Goal: Task Accomplishment & Management: Complete application form

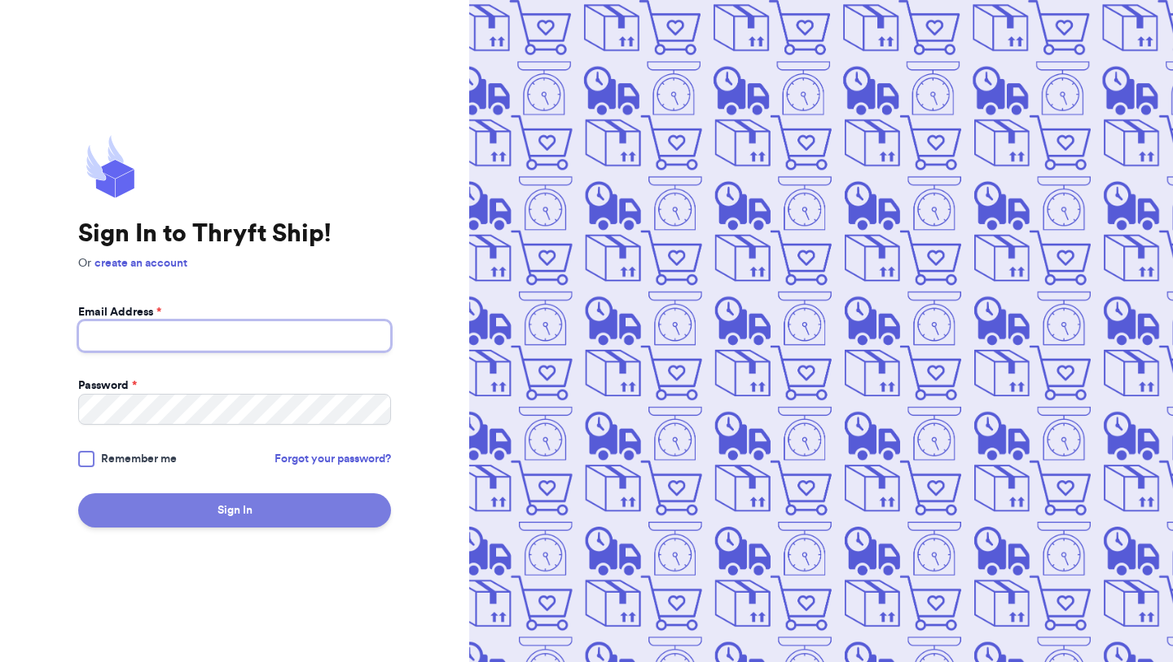
type input "[EMAIL_ADDRESS][DOMAIN_NAME]"
click at [209, 513] on button "Sign In" at bounding box center [234, 510] width 313 height 34
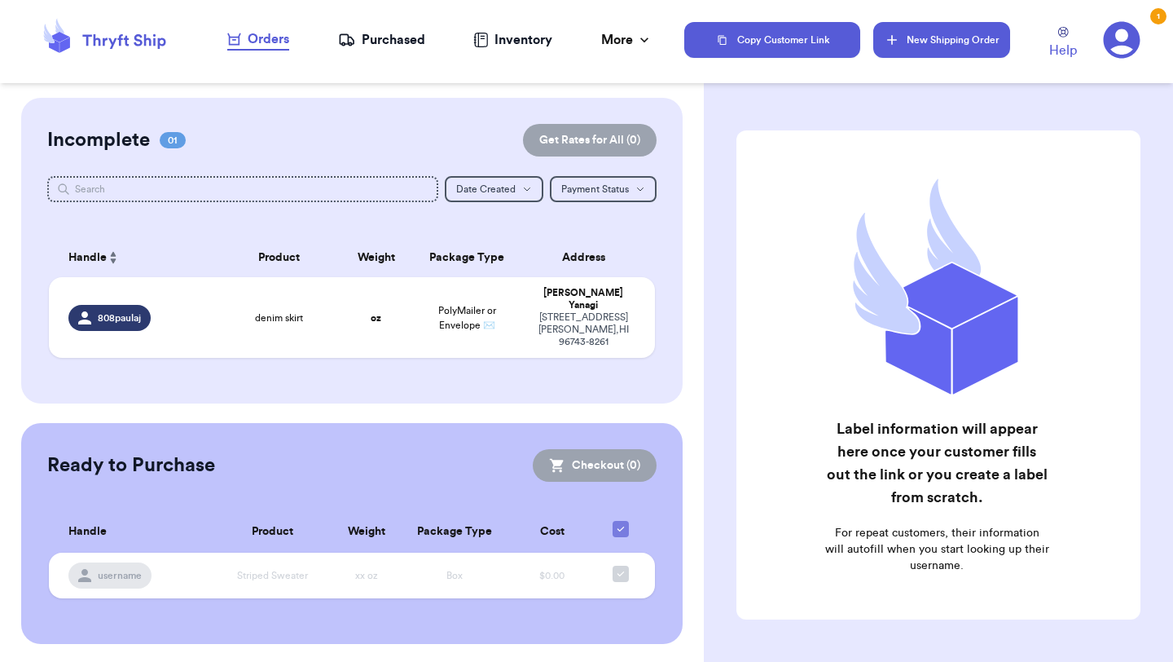
click at [924, 42] on button "New Shipping Order" at bounding box center [942, 40] width 137 height 36
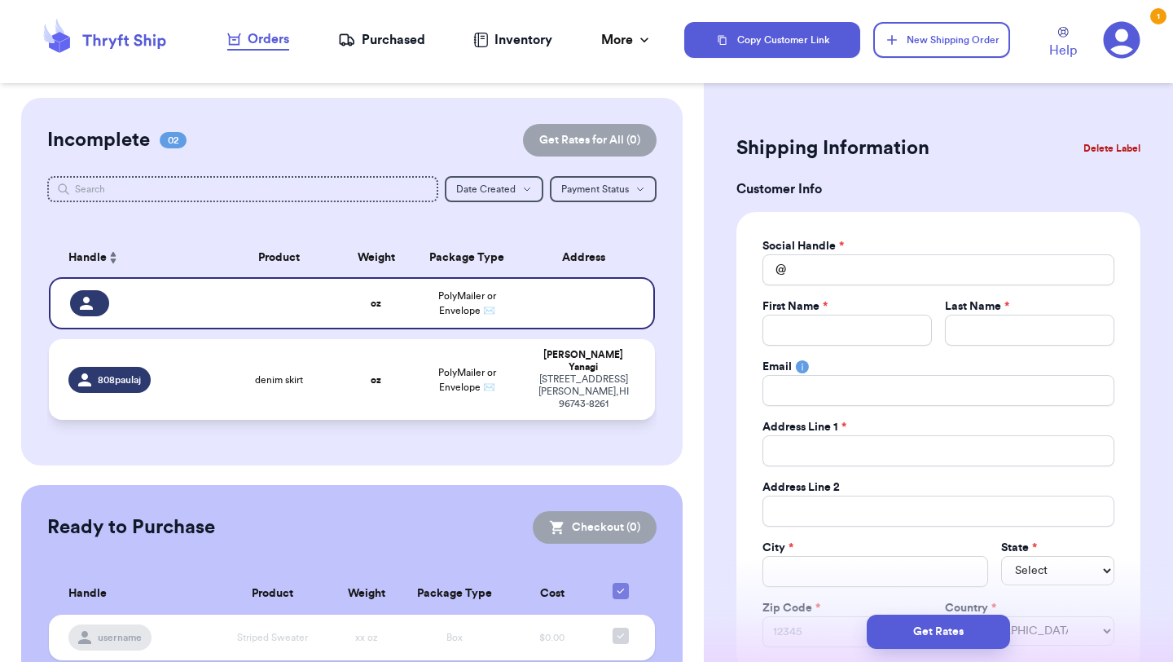
click at [348, 365] on td "oz" at bounding box center [376, 379] width 73 height 81
type input "denim skirt"
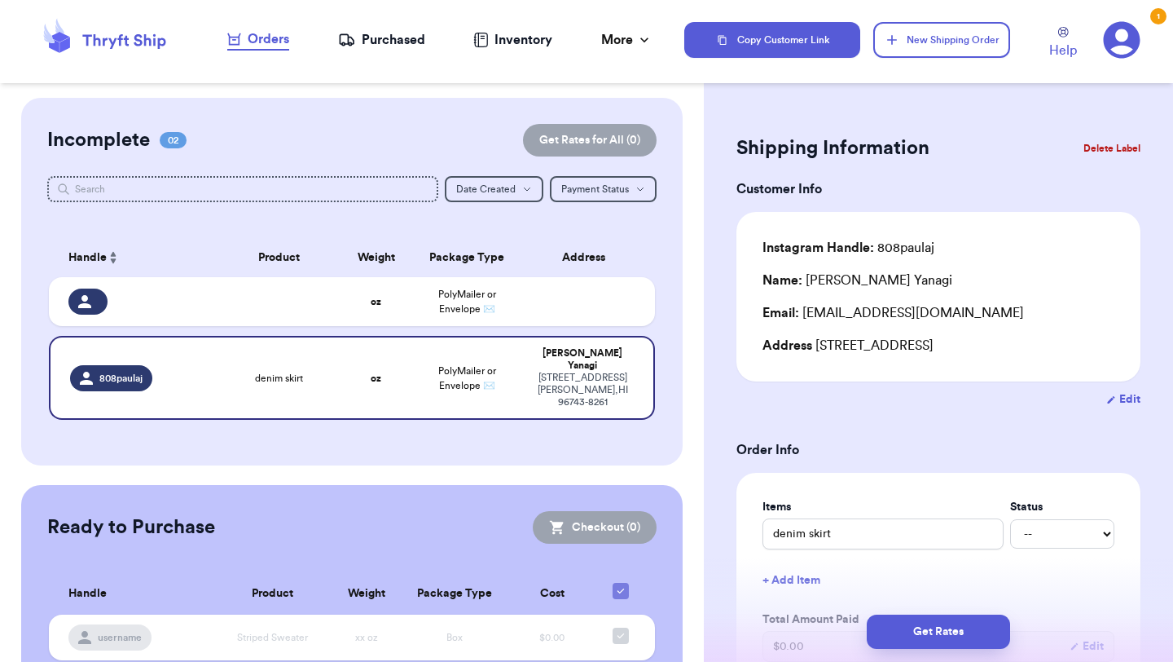
scroll to position [482, 0]
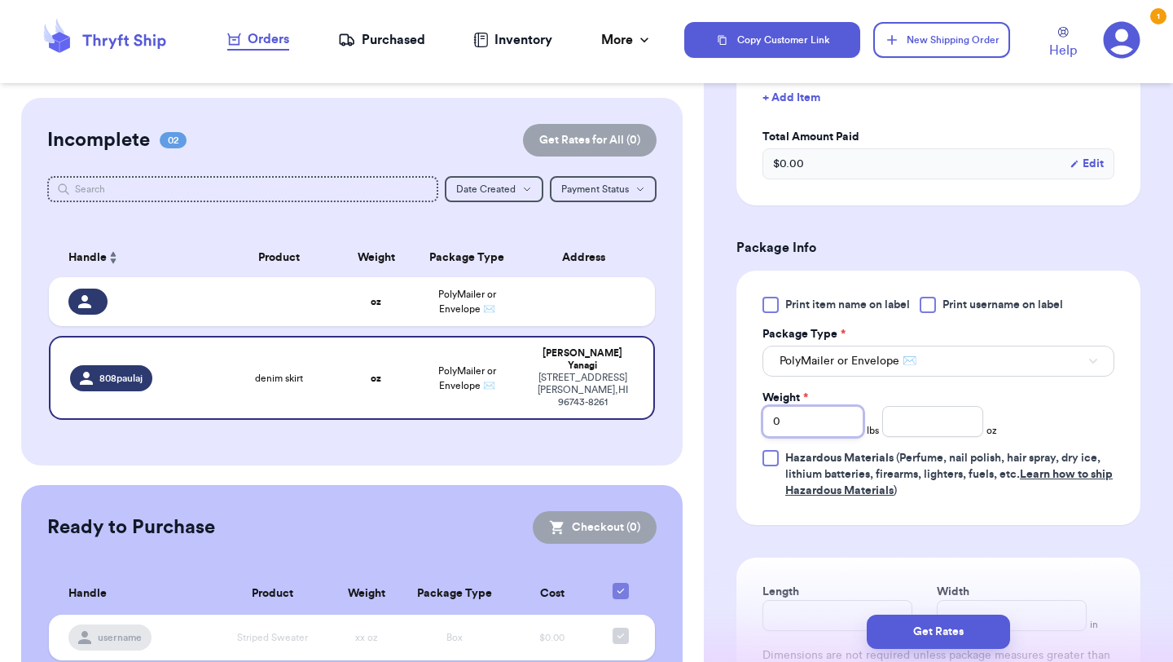
click at [837, 420] on input "0" at bounding box center [813, 421] width 101 height 31
type input "1"
click at [961, 424] on input "number" at bounding box center [933, 421] width 101 height 31
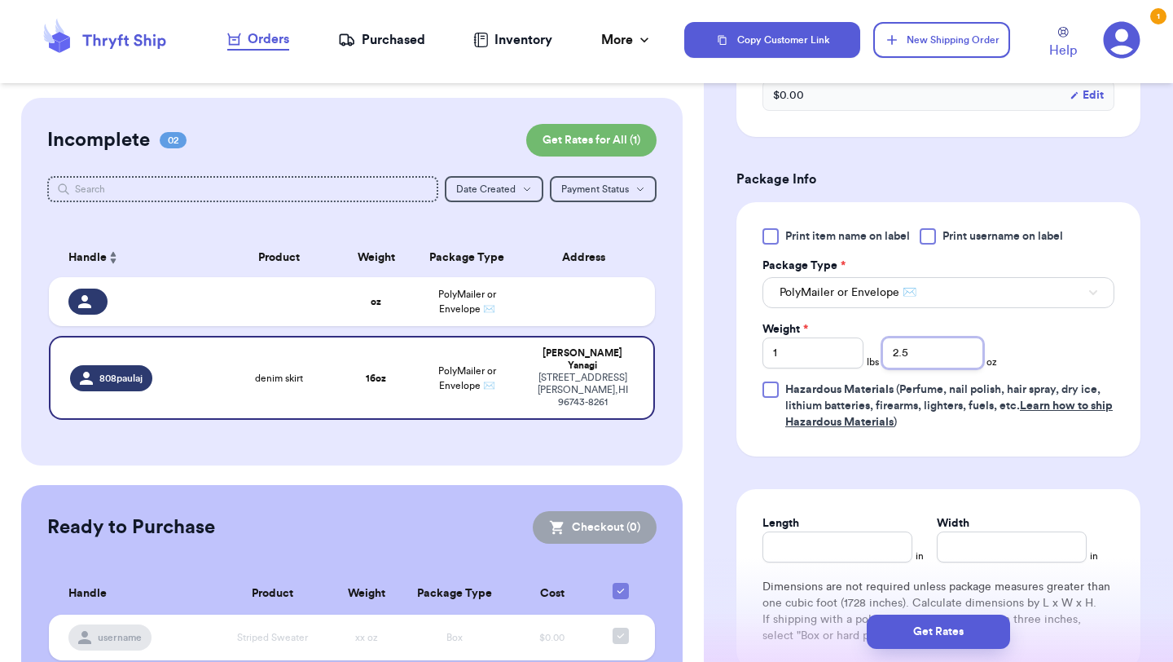
scroll to position [561, 0]
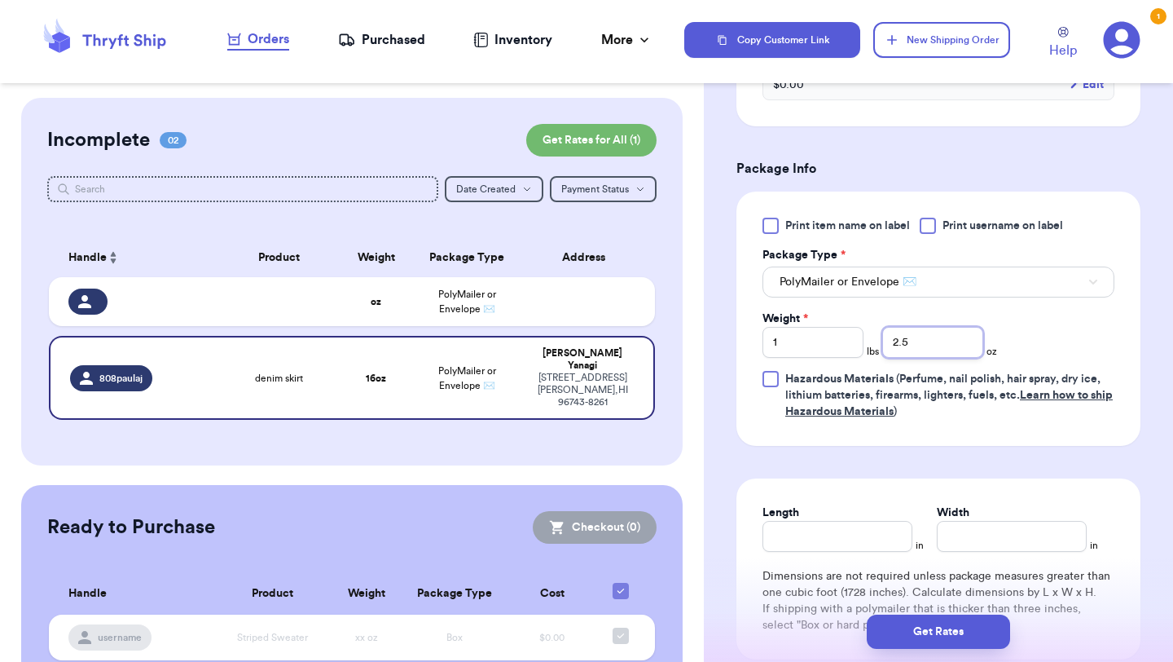
type input "2.5"
click at [816, 539] on input "Length" at bounding box center [838, 536] width 150 height 31
type input "14"
click at [977, 539] on input "Width *" at bounding box center [1012, 536] width 150 height 31
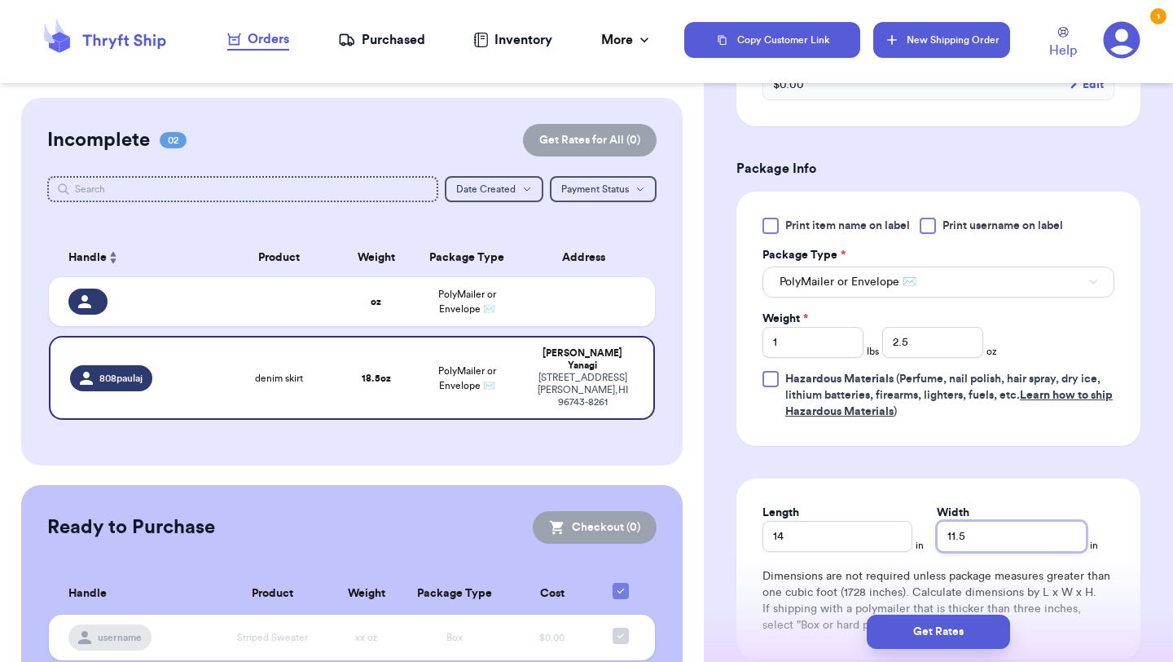
type input "11.5"
click at [922, 45] on button "New Shipping Order" at bounding box center [942, 40] width 137 height 36
type input "0"
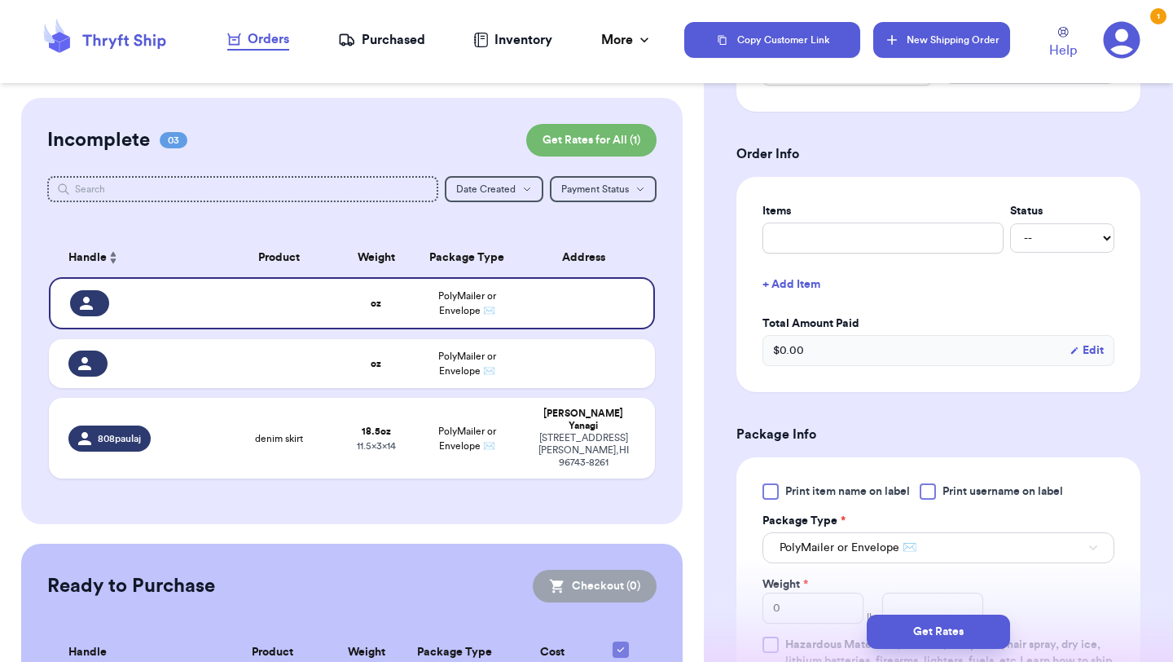
scroll to position [829, 0]
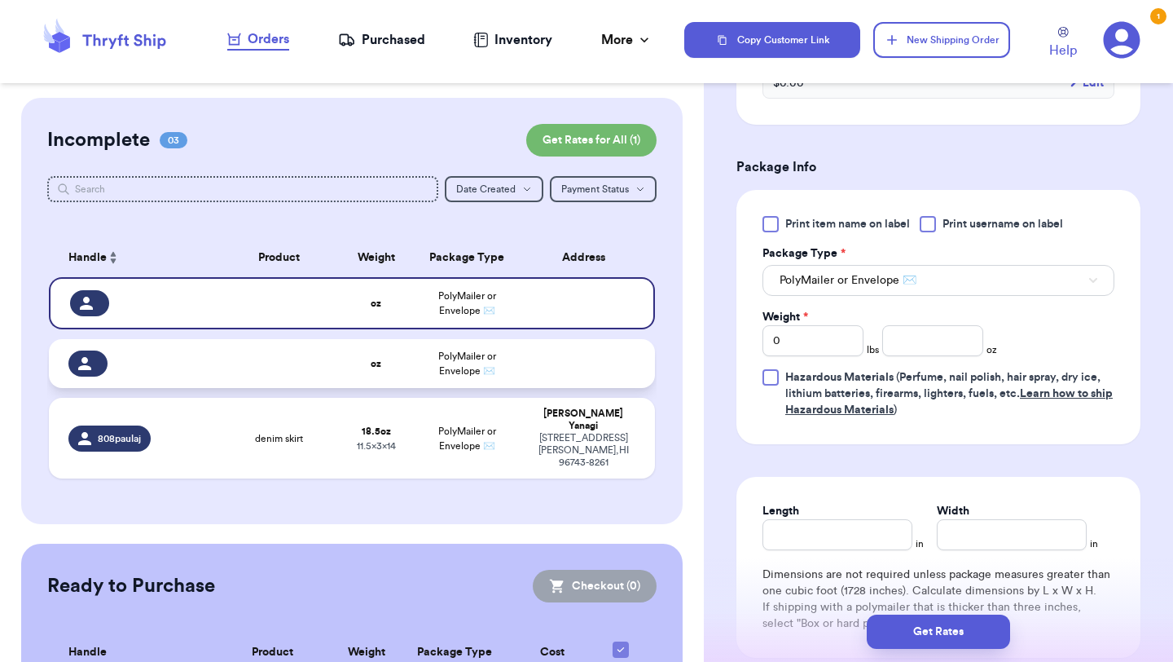
click at [380, 354] on td "oz" at bounding box center [376, 363] width 73 height 49
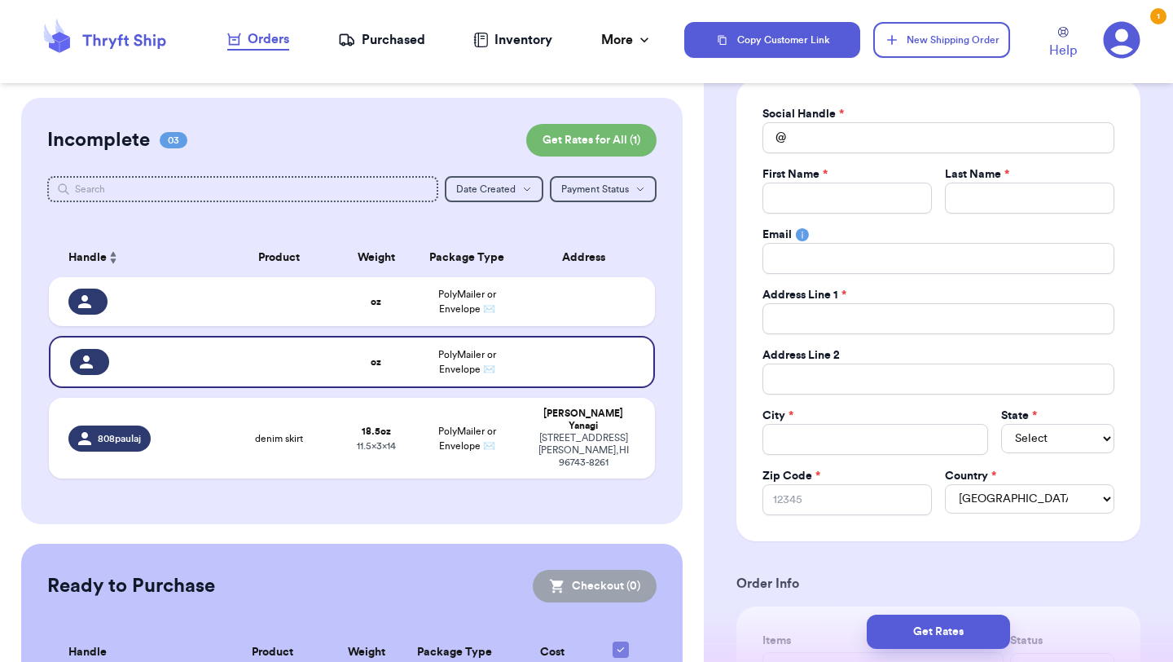
scroll to position [0, 0]
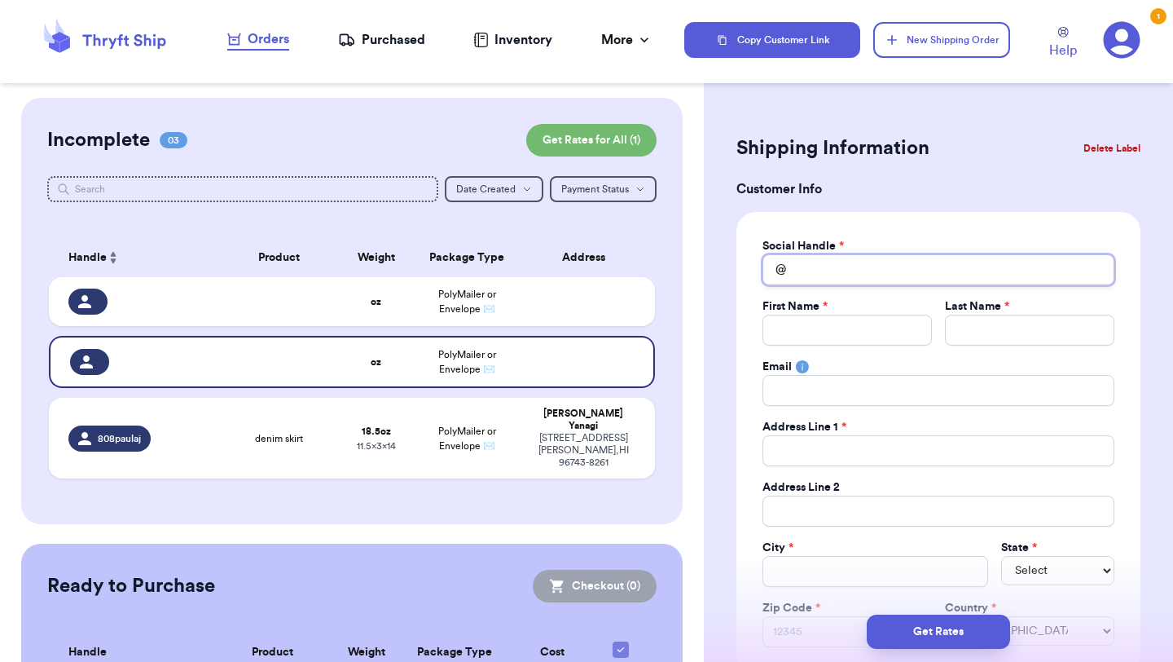
click at [825, 264] on input "Total Amount Paid" at bounding box center [939, 269] width 352 height 31
type input "j"
type input "j5"
type input "j5m"
type input "j5ma"
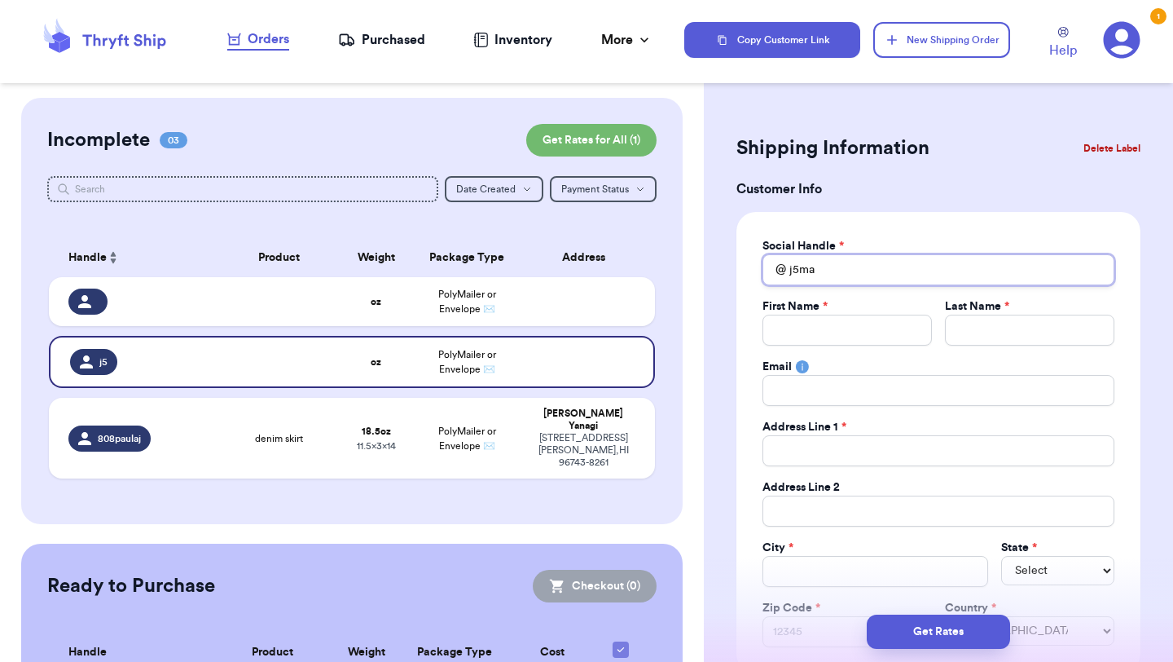
type input "j5mam"
type input "j5mama"
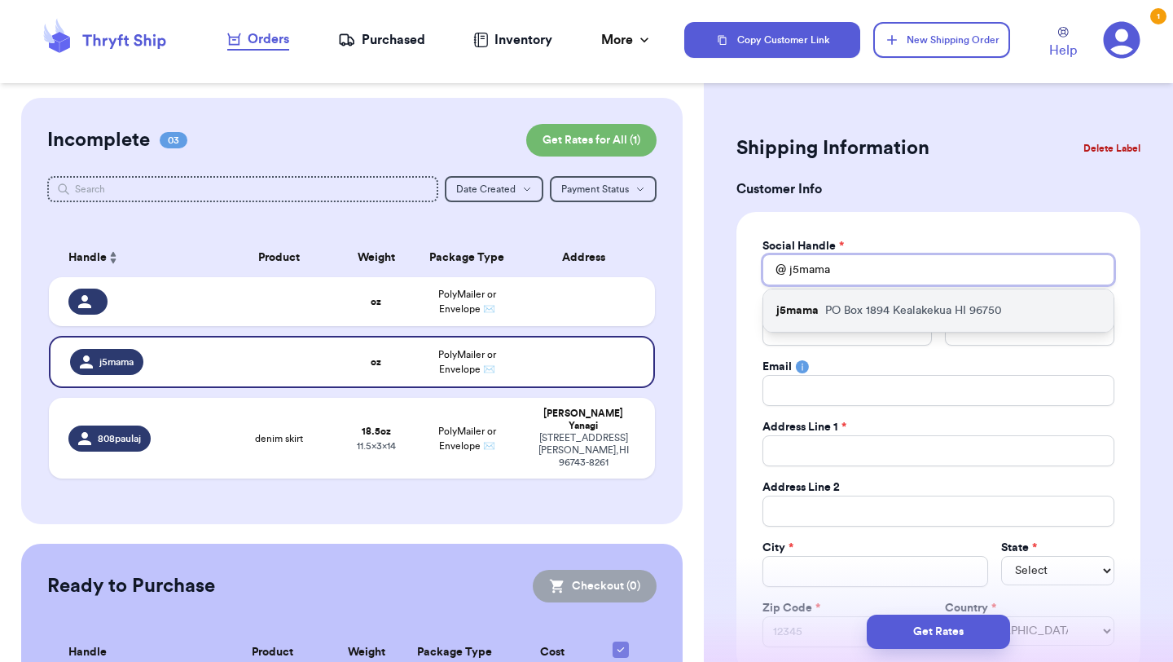
type input "j5mama"
click at [905, 304] on p "PO Box 1894 Kealakekua HI 96750" at bounding box center [913, 310] width 177 height 16
type input "LaRessa"
type input "Medeiros"
type input "ms.laressa@gmail.com"
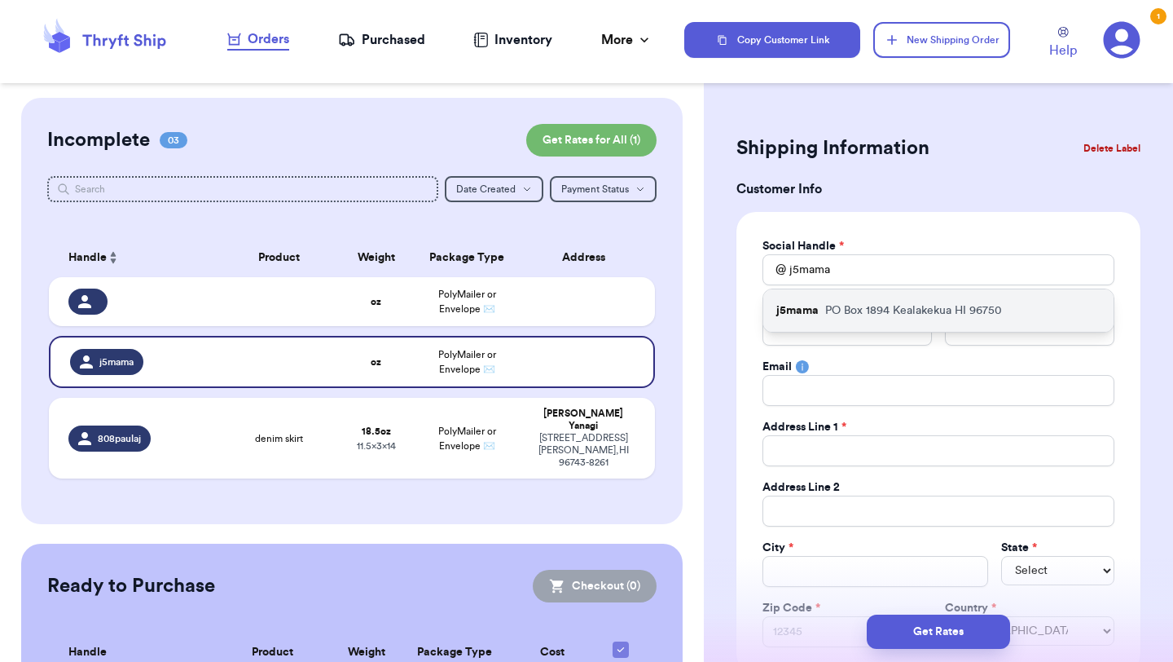
type input "PO Box 1894"
type input "Kealakekua"
select select "HI"
type input "96750"
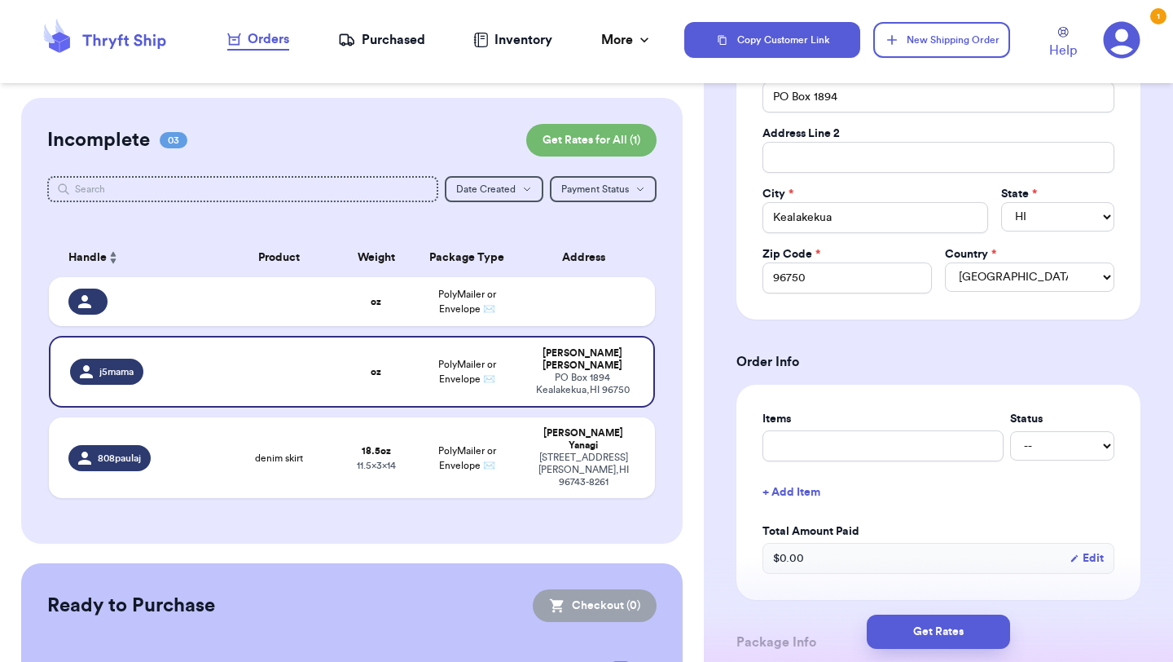
scroll to position [358, 0]
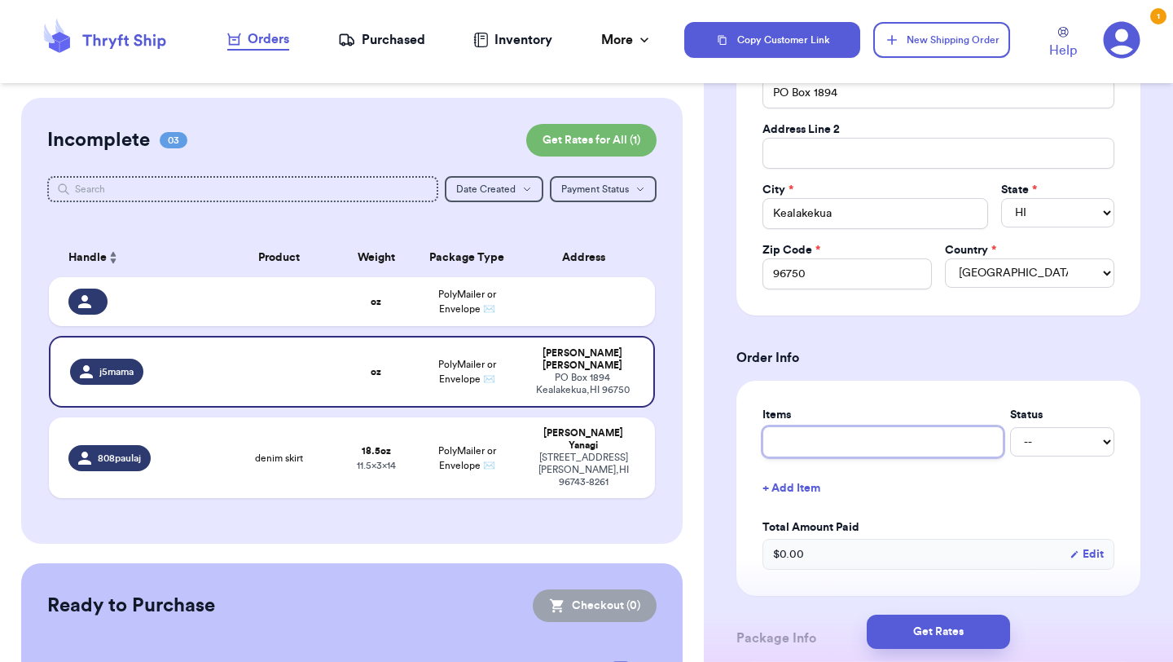
click at [850, 447] on input "text" at bounding box center [883, 441] width 241 height 31
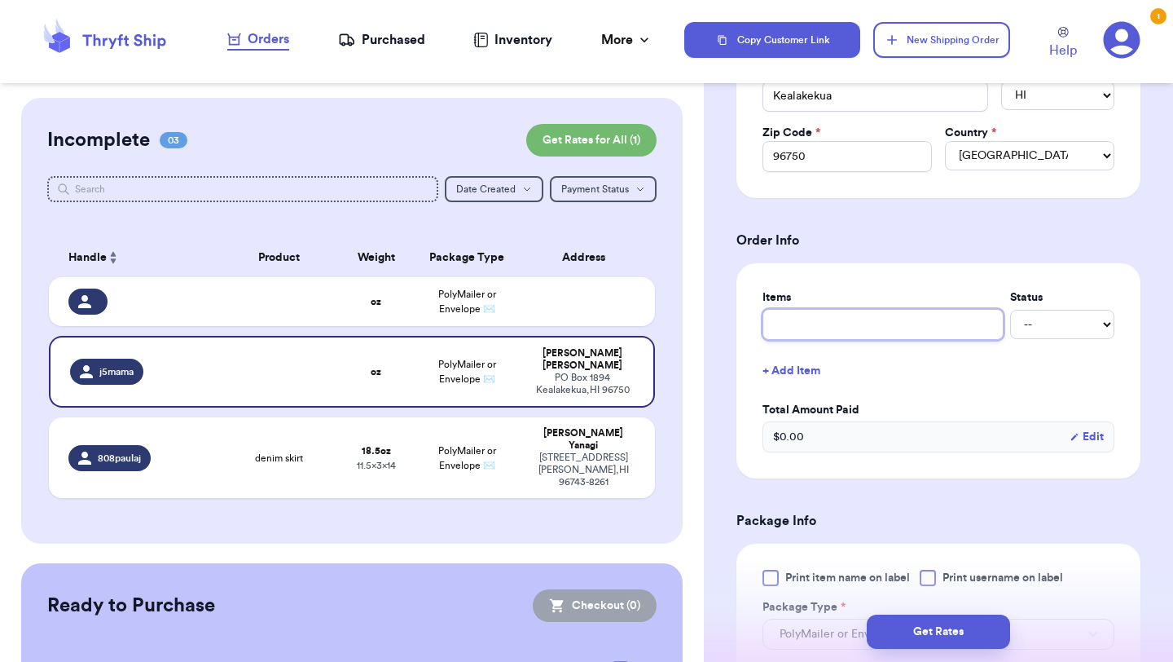
scroll to position [661, 0]
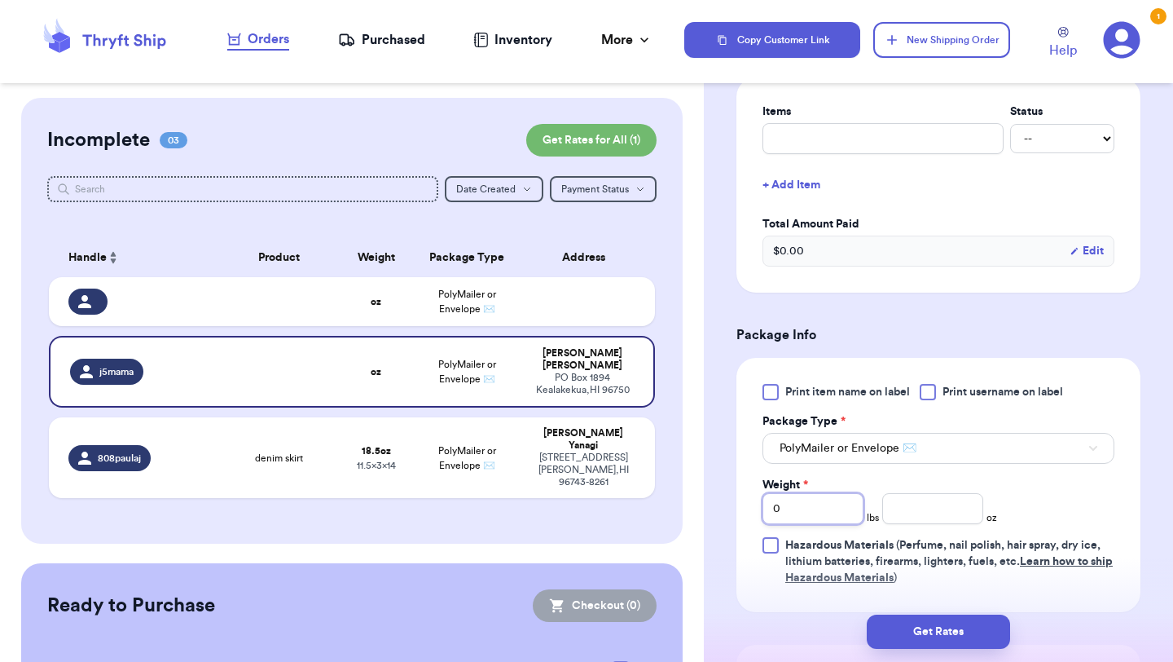
click at [798, 520] on input "0" at bounding box center [813, 508] width 101 height 31
type input "4"
click at [937, 513] on input "number" at bounding box center [933, 508] width 101 height 31
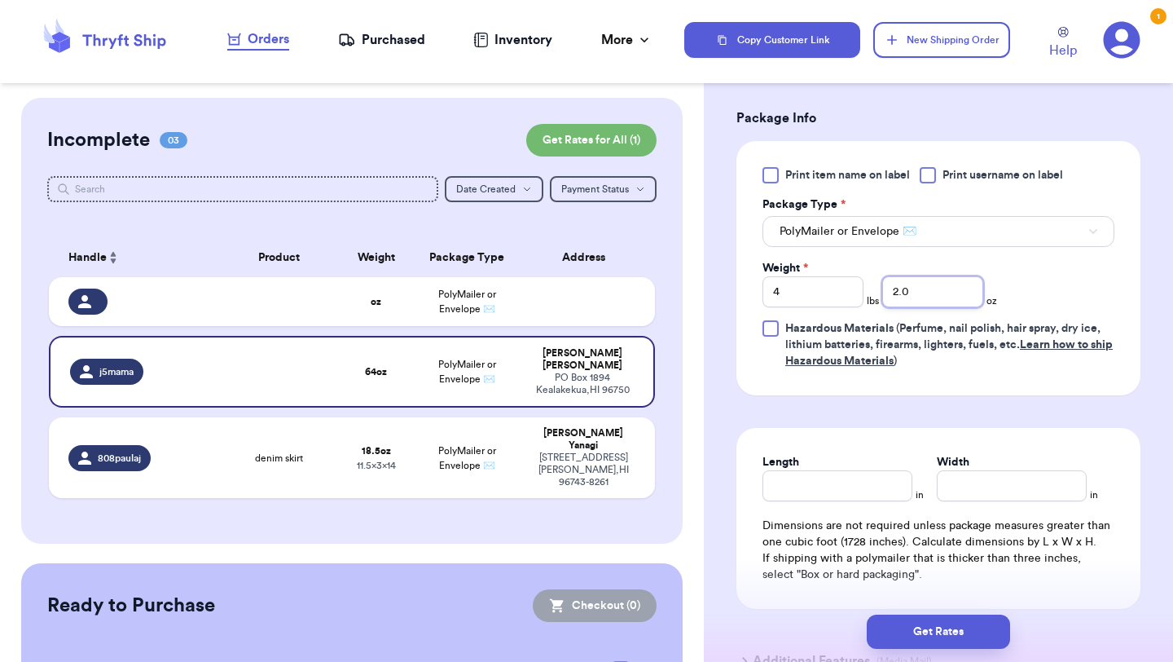
scroll to position [1009, 0]
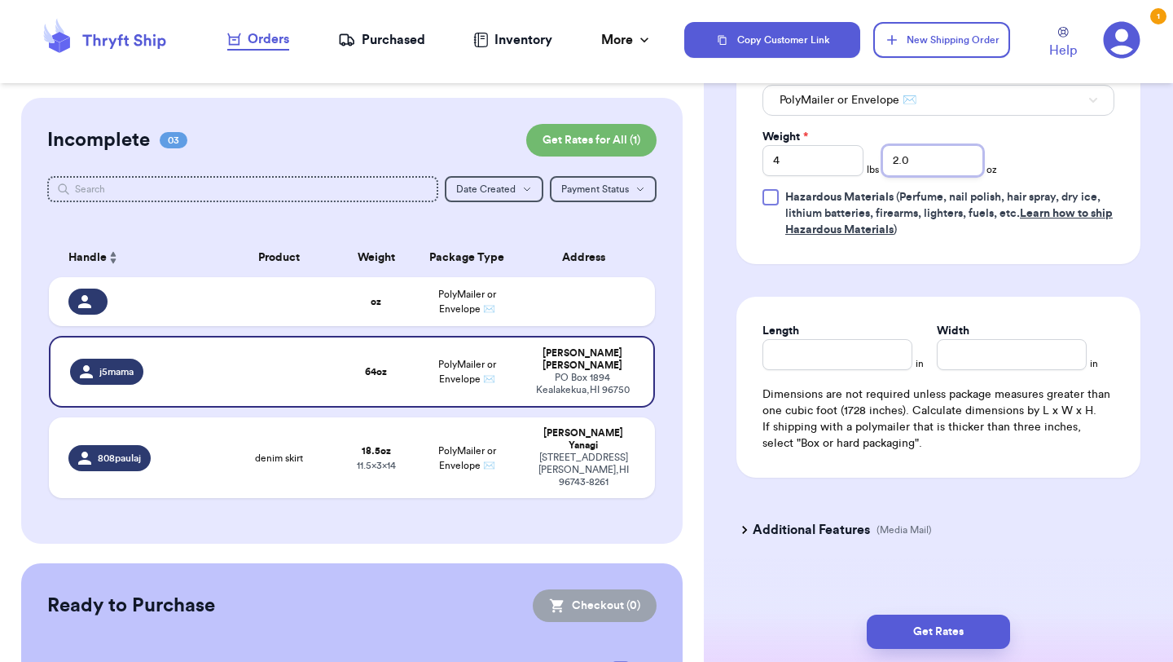
type input "2.0"
click at [877, 358] on input "Length" at bounding box center [838, 354] width 150 height 31
type input "17"
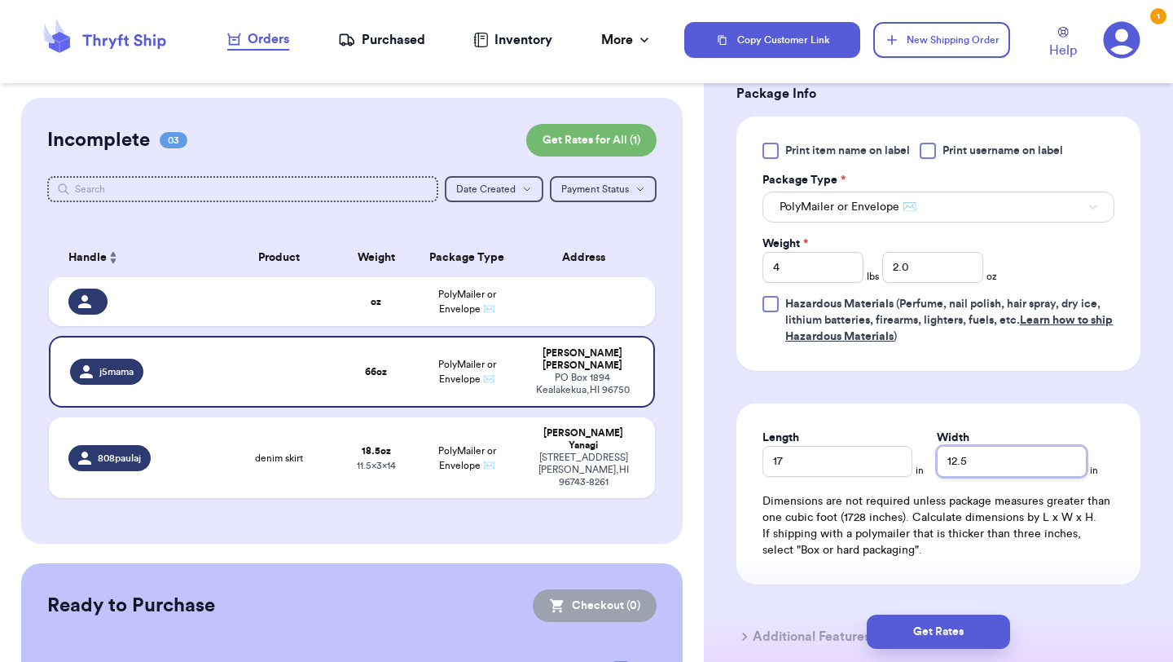
scroll to position [895, 0]
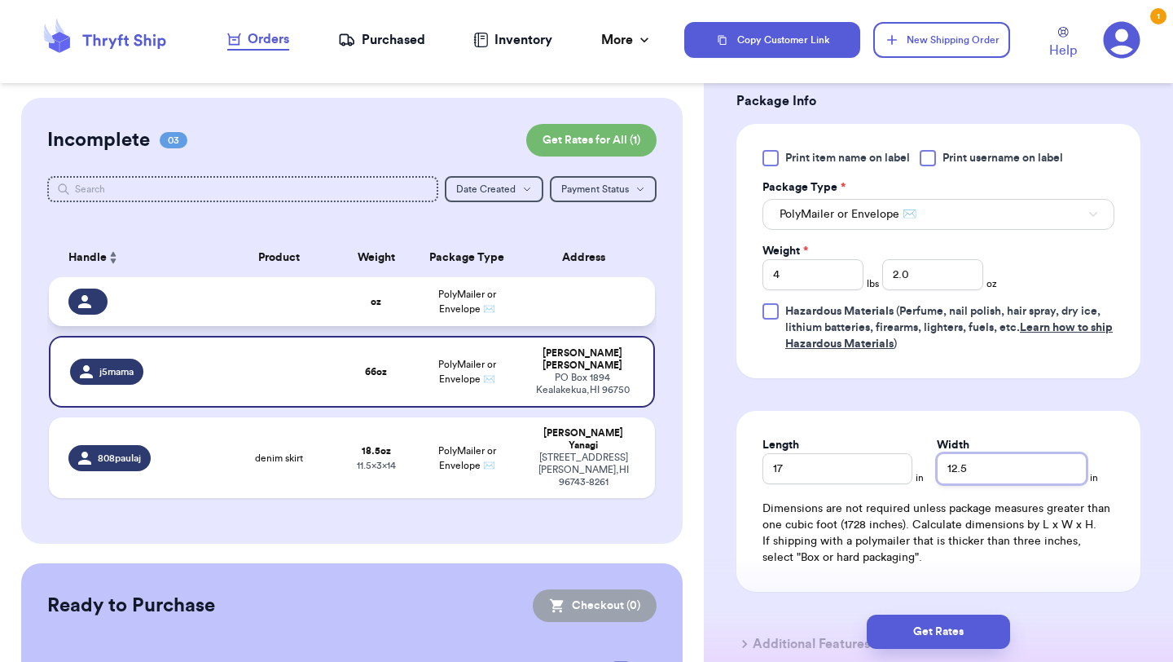
type input "12.5"
click at [556, 310] on td at bounding box center [589, 301] width 134 height 49
type input "0"
select select
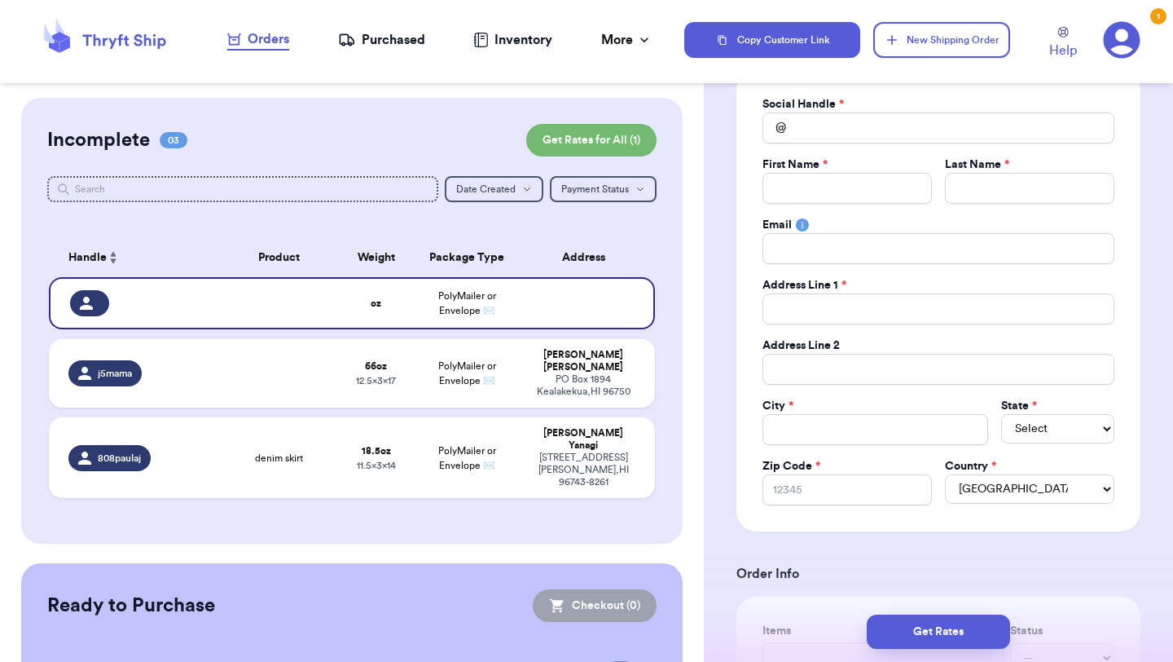
scroll to position [0, 0]
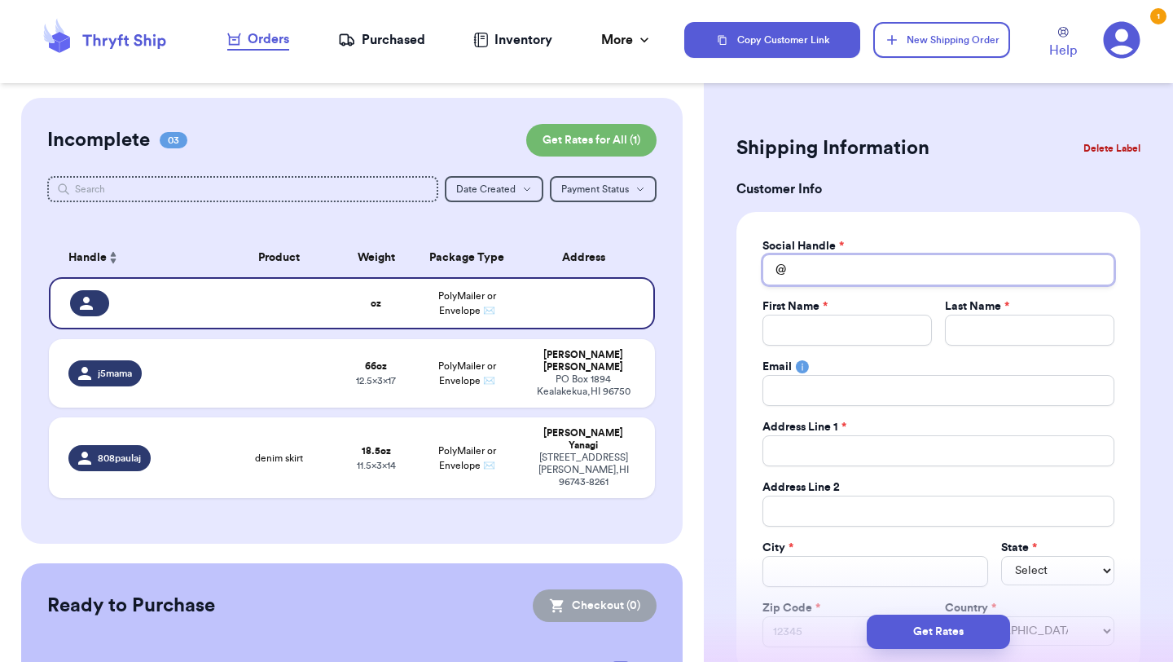
click at [869, 279] on input "Total Amount Paid" at bounding box center [939, 269] width 352 height 31
type input "_"
type input "_l"
type input "_le"
type input "_lei"
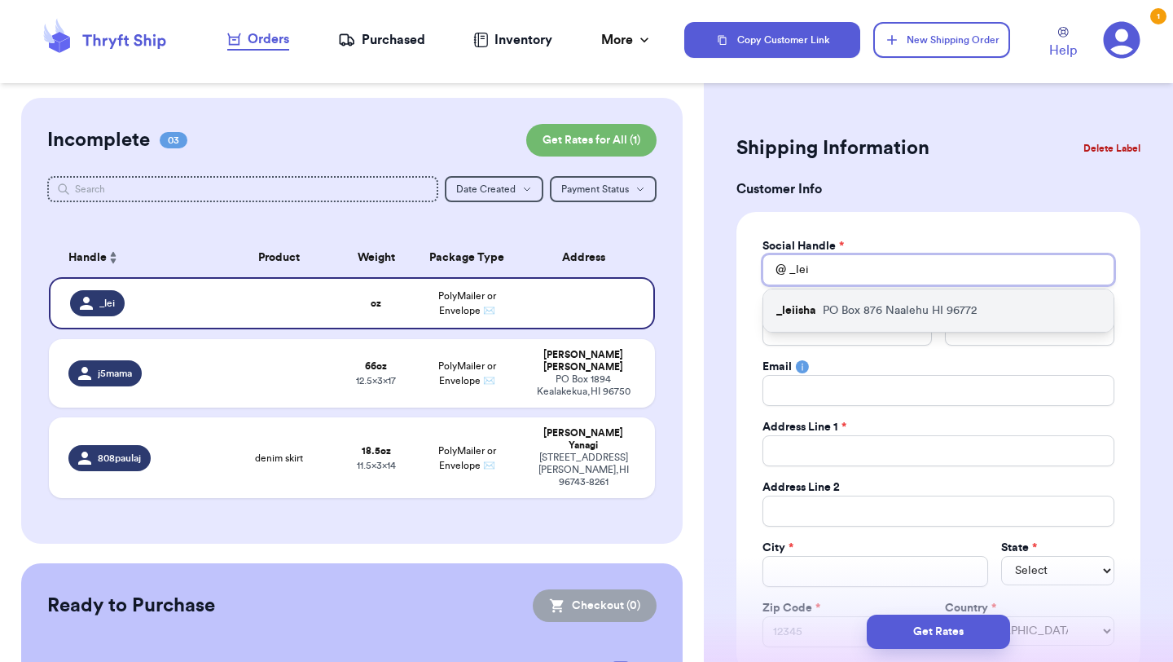
type input "_lei"
click at [922, 304] on p "PO Box 876 Naalehu HI 96772" at bounding box center [900, 310] width 154 height 16
type input "_leiisha"
type input "Aleisha"
type input "Jose"
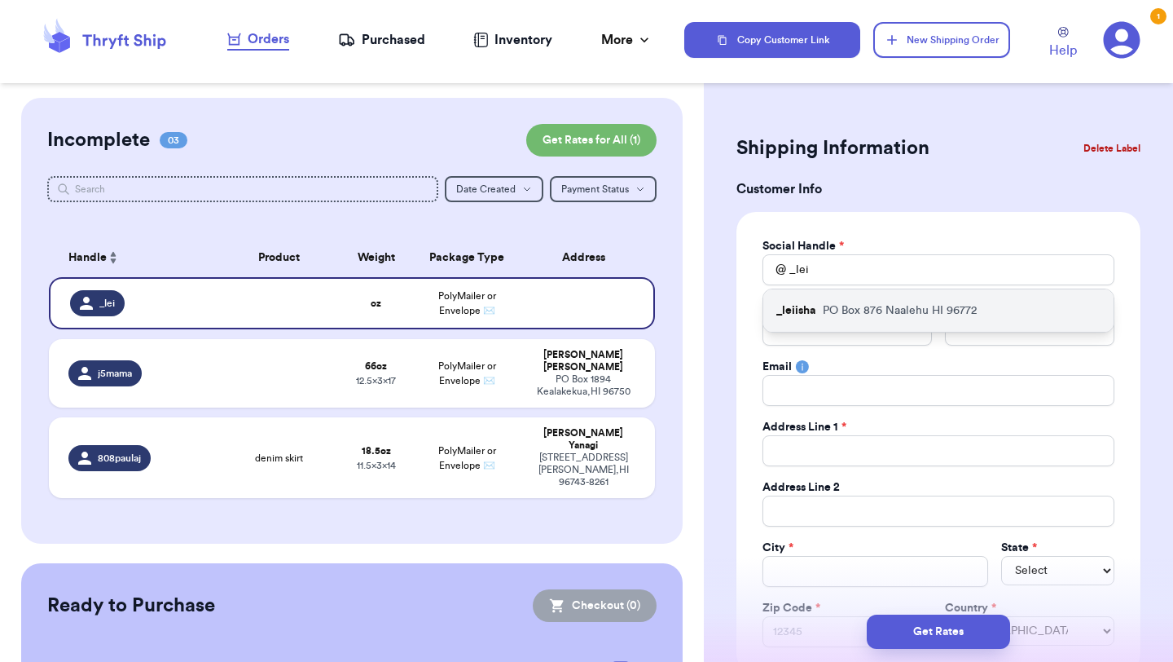
type input "kaieakjose@icloud.com"
type input "PO Box 876"
type input "Naalehu"
select select "HI"
type input "96772"
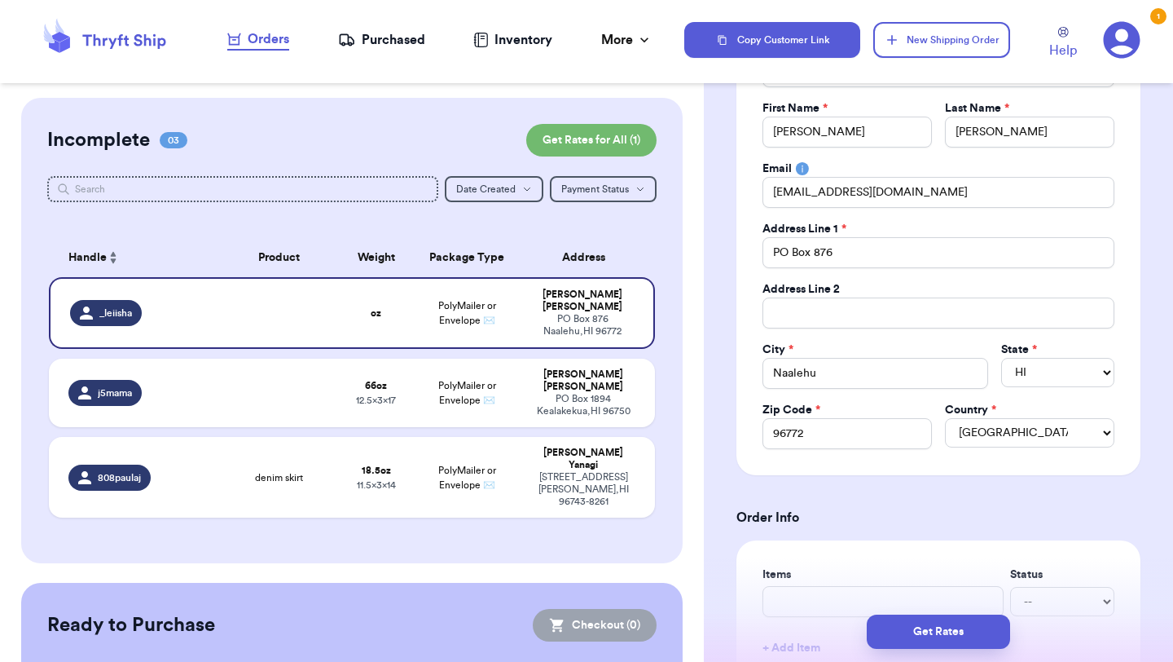
scroll to position [346, 0]
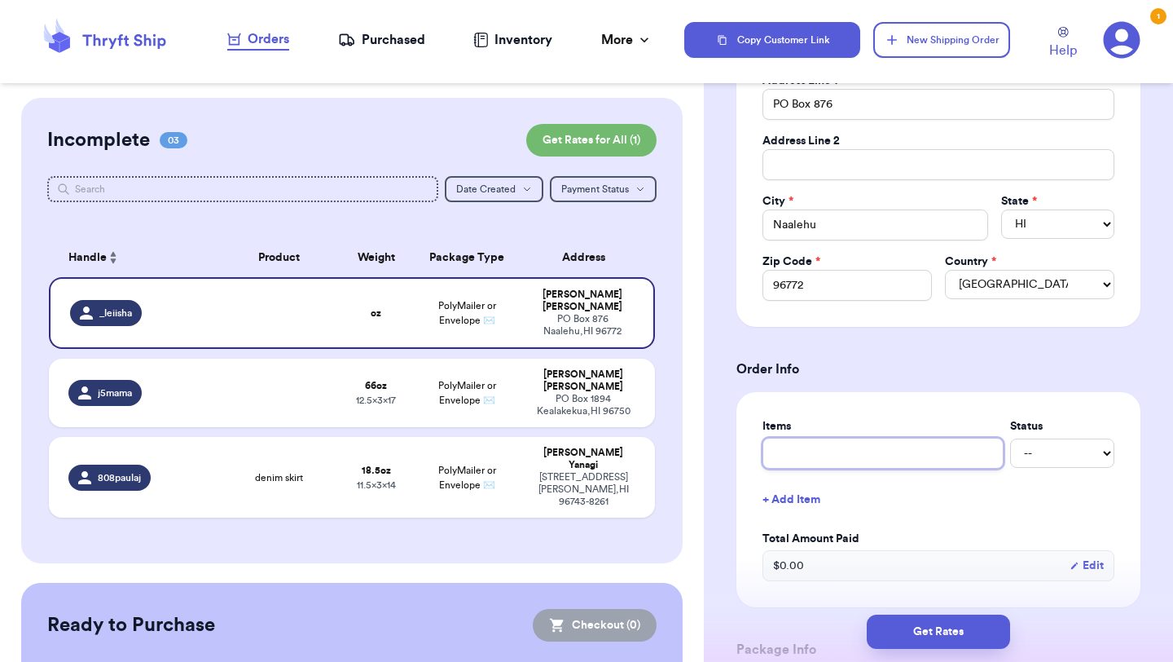
click at [824, 455] on input "text" at bounding box center [883, 453] width 241 height 31
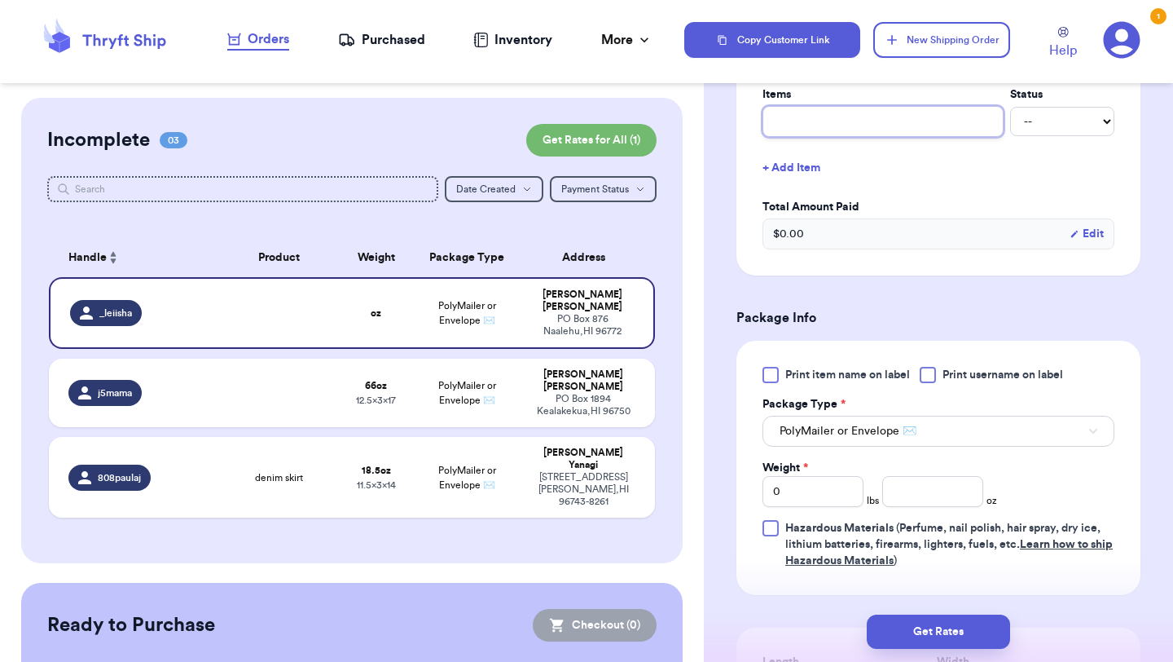
scroll to position [736, 0]
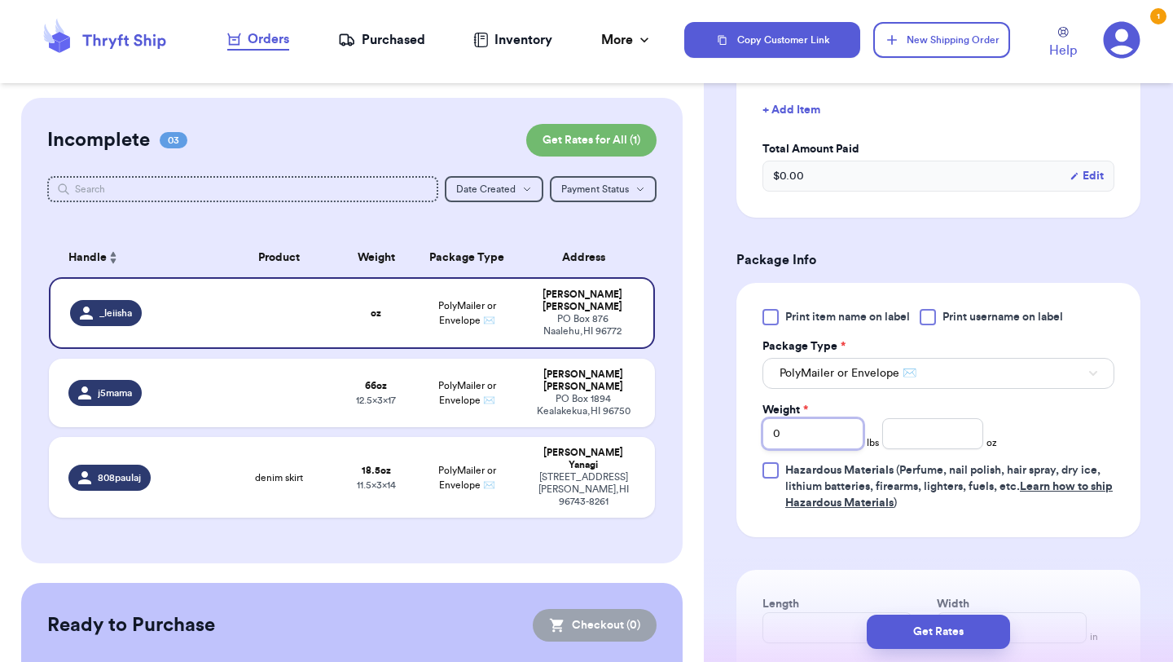
click at [793, 447] on input "0" at bounding box center [813, 433] width 101 height 31
type input "4"
click at [920, 432] on input "number" at bounding box center [933, 433] width 101 height 31
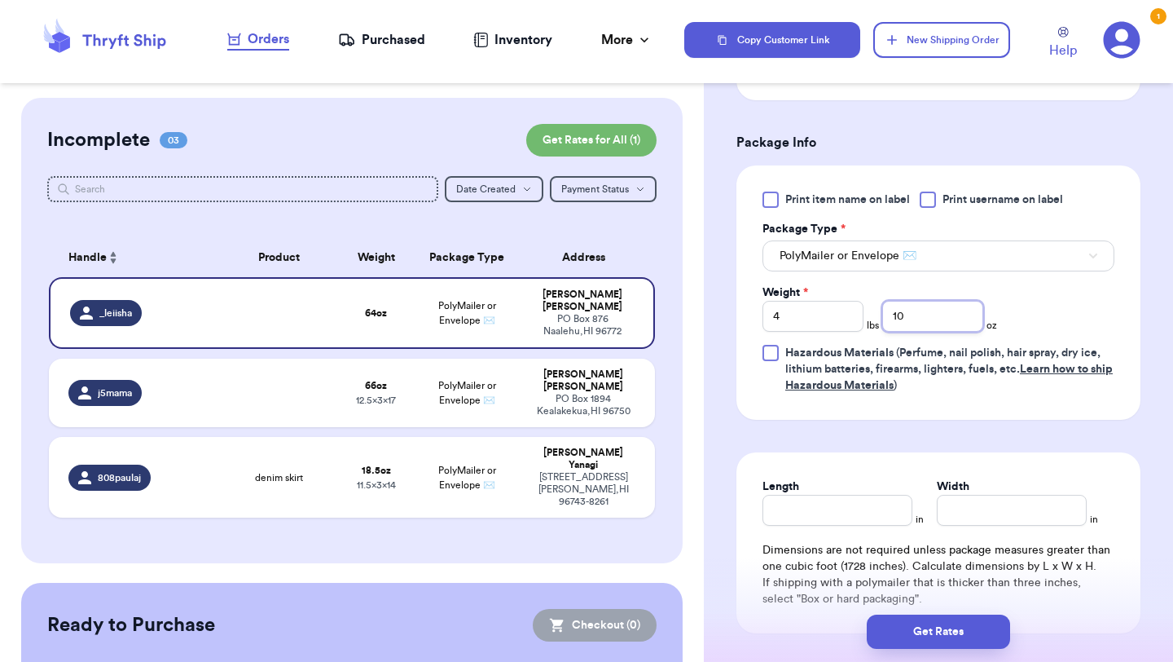
scroll to position [881, 0]
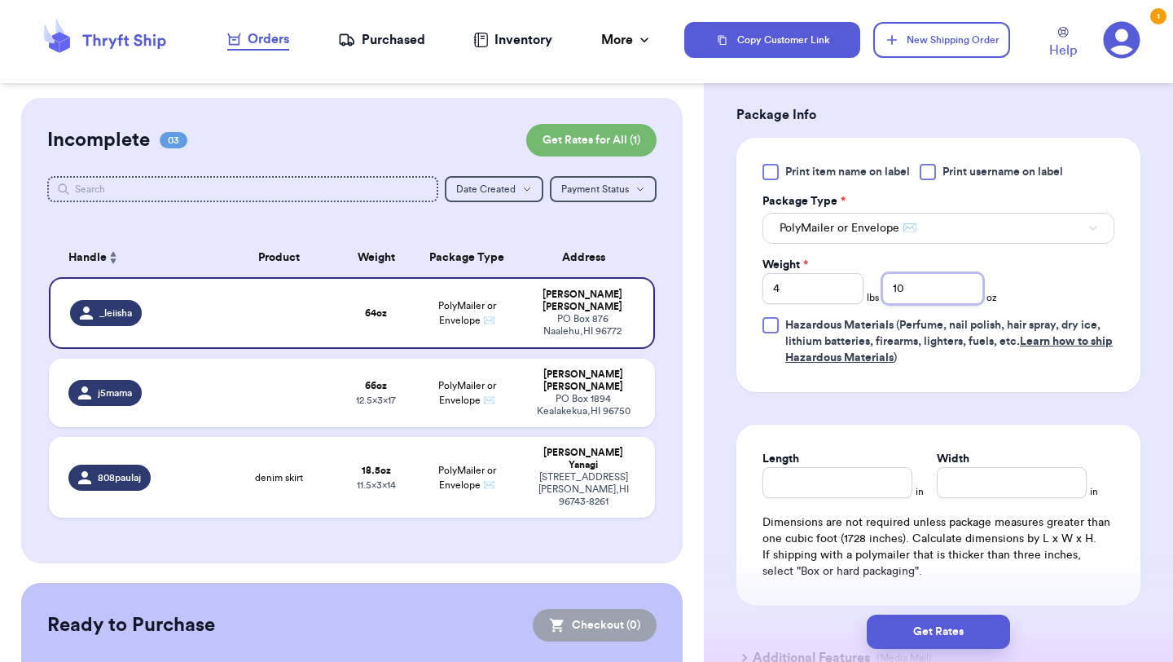
type input "10"
click at [860, 486] on input "Length" at bounding box center [838, 482] width 150 height 31
type input "16"
click at [993, 495] on input "Width *" at bounding box center [1012, 482] width 150 height 31
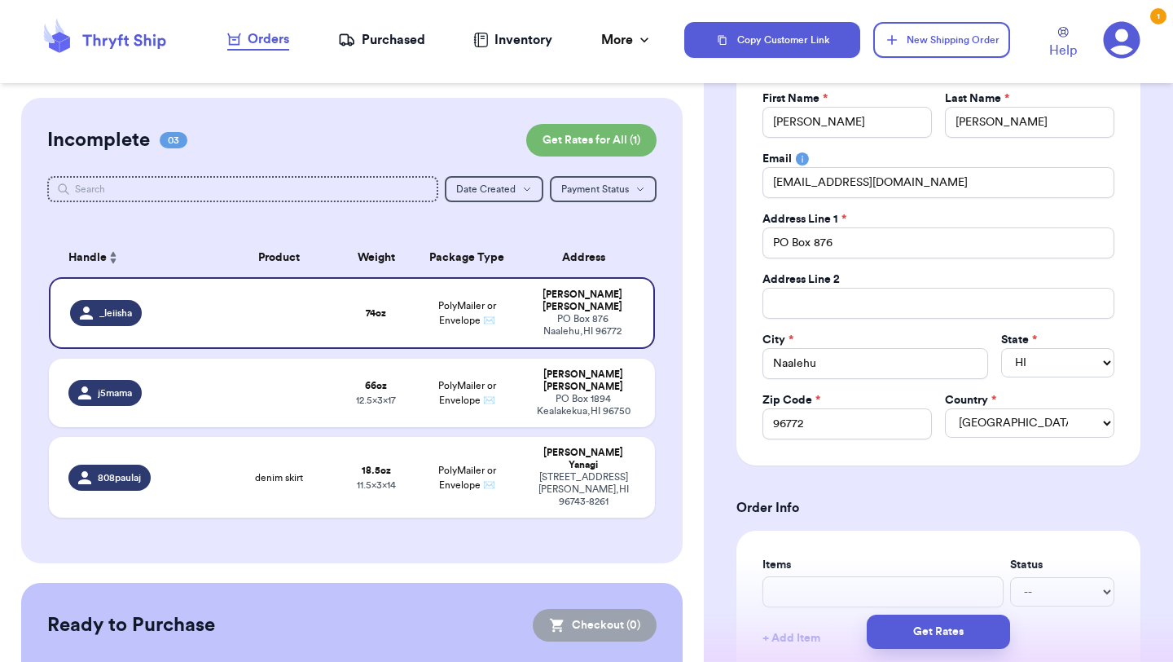
scroll to position [0, 0]
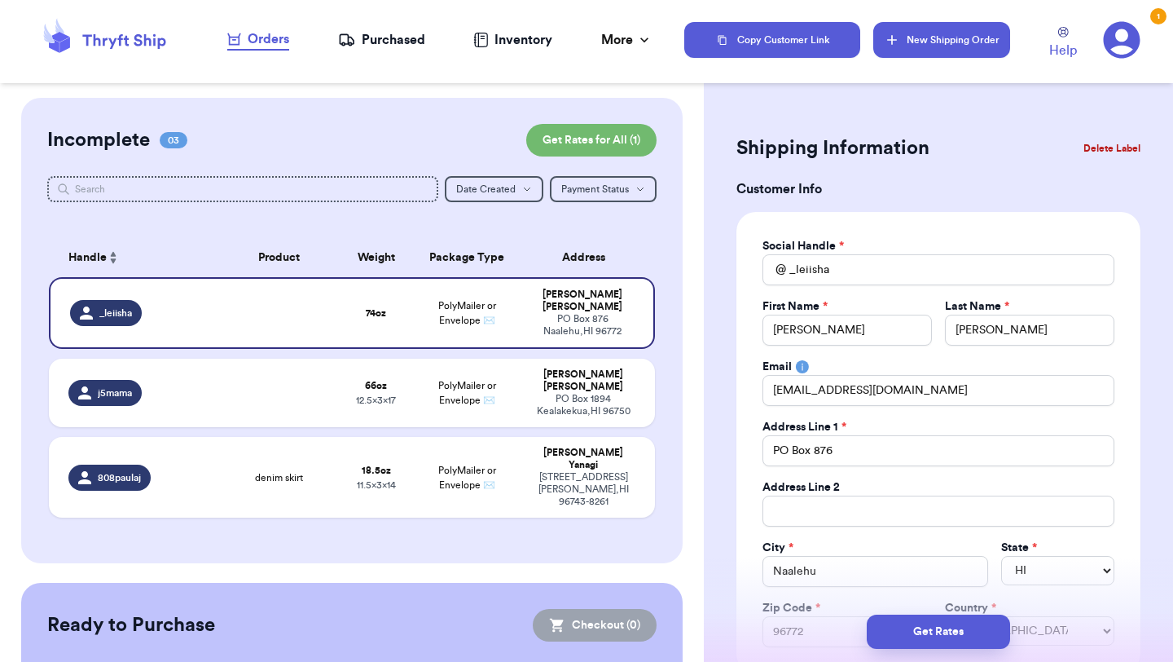
type input "15"
click at [966, 30] on button "New Shipping Order" at bounding box center [942, 40] width 137 height 36
type input "0"
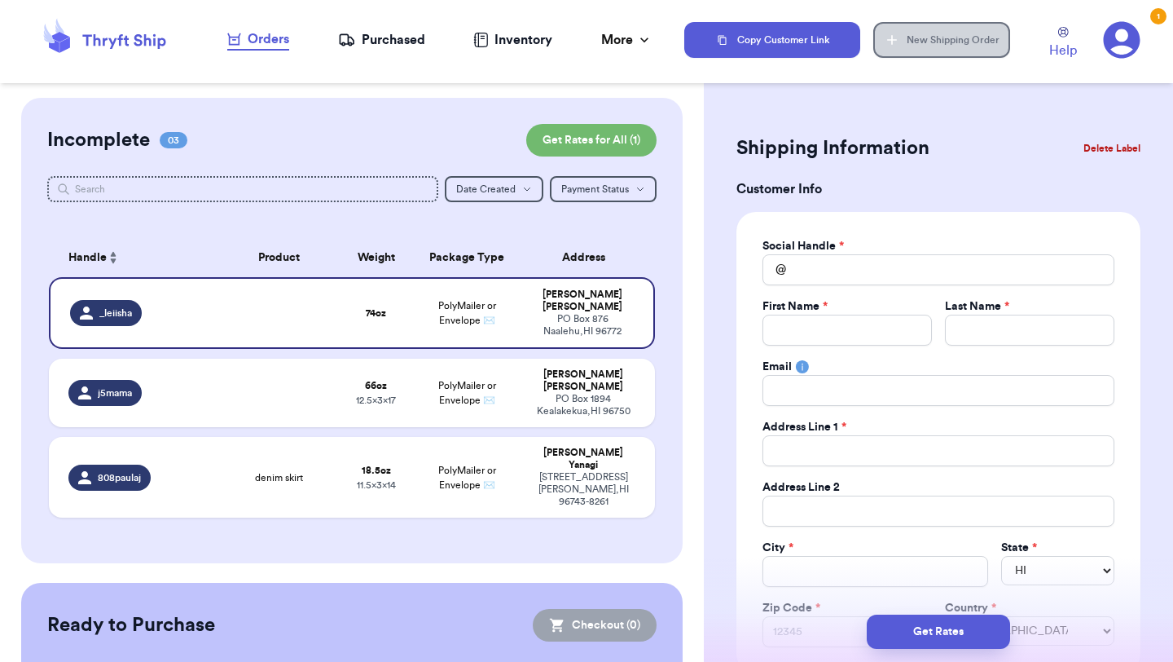
select select
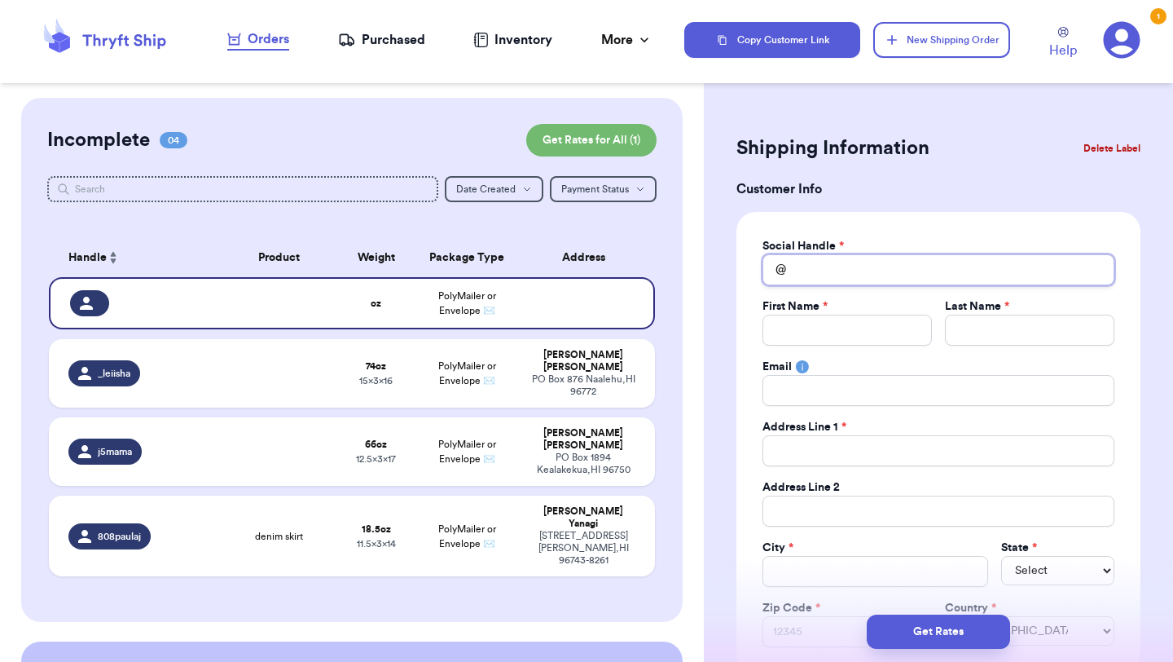
click at [815, 271] on input "Total Amount Paid" at bounding box center [939, 269] width 352 height 31
type input "t"
type input "tl"
type input "tly"
type input "tlym"
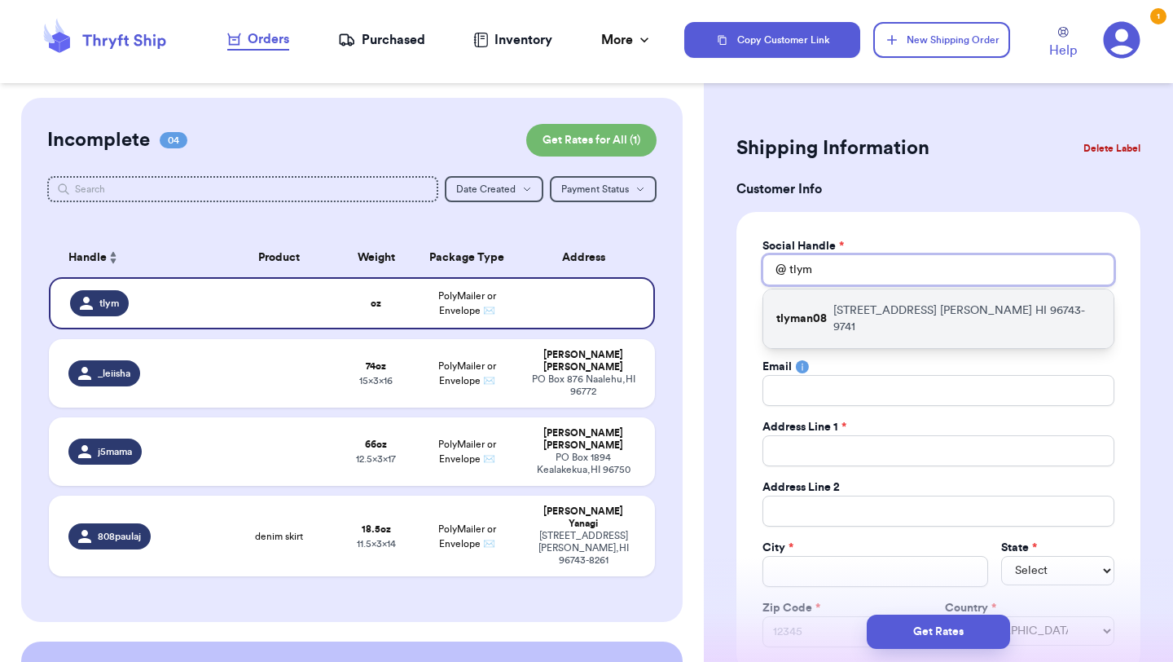
type input "tlym"
click at [869, 306] on p "61-3967 Kailapa St Kamuela HI 96743-9741" at bounding box center [967, 318] width 267 height 33
type input "tlyman08"
type input "Tiffanie"
type input "Lyman"
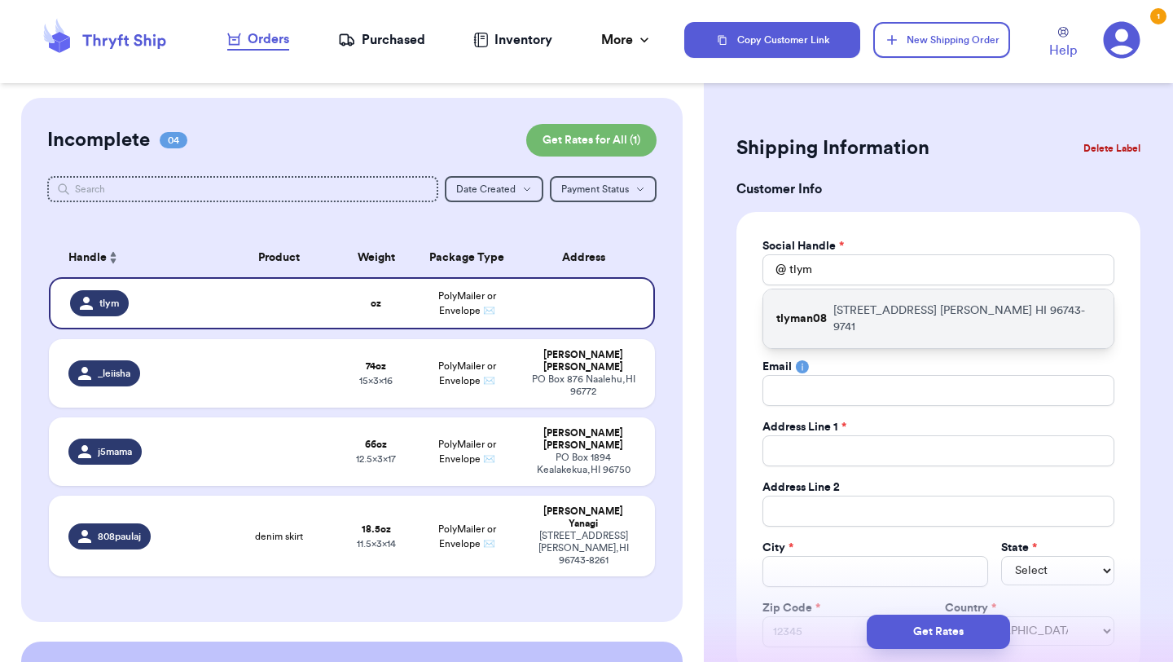
type input "tiffanielyman@icloud.com"
type input "61-3967 Kailapa St"
type input "Kamuela"
select select "HI"
type input "96743-9741"
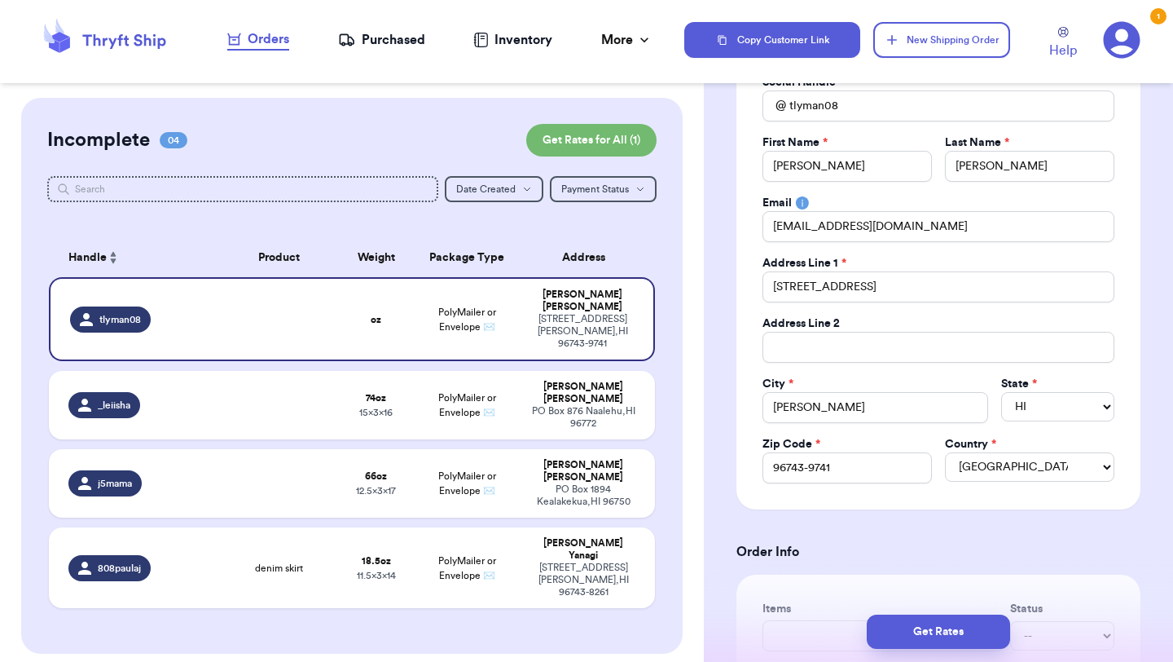
scroll to position [373, 0]
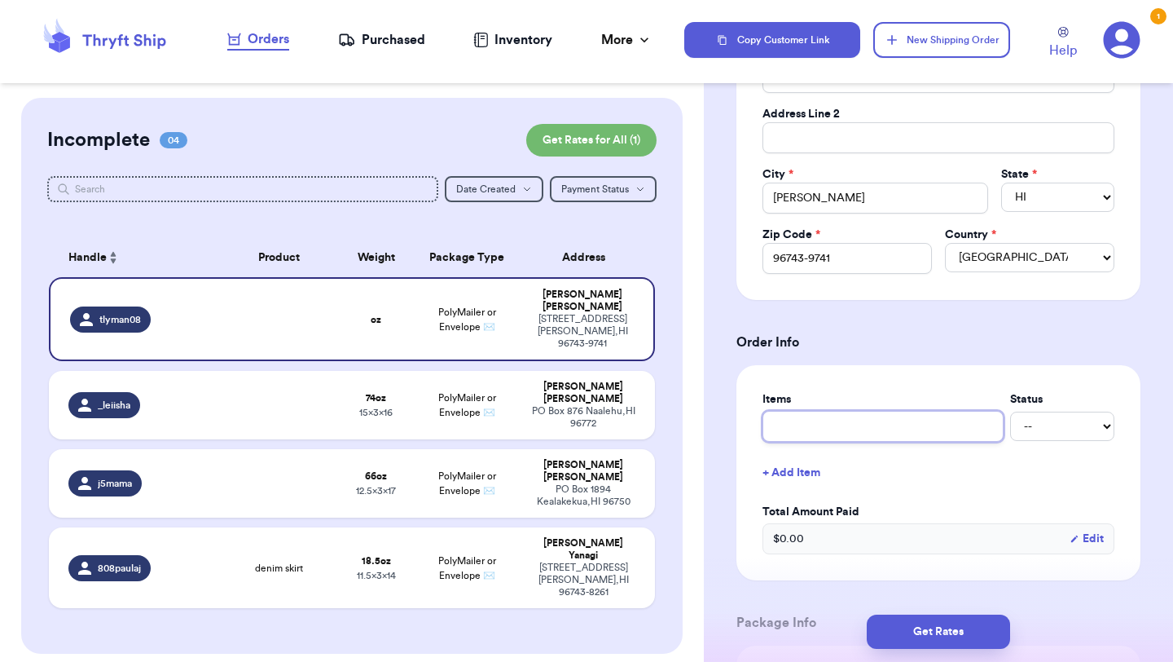
click at [838, 431] on input "text" at bounding box center [883, 426] width 241 height 31
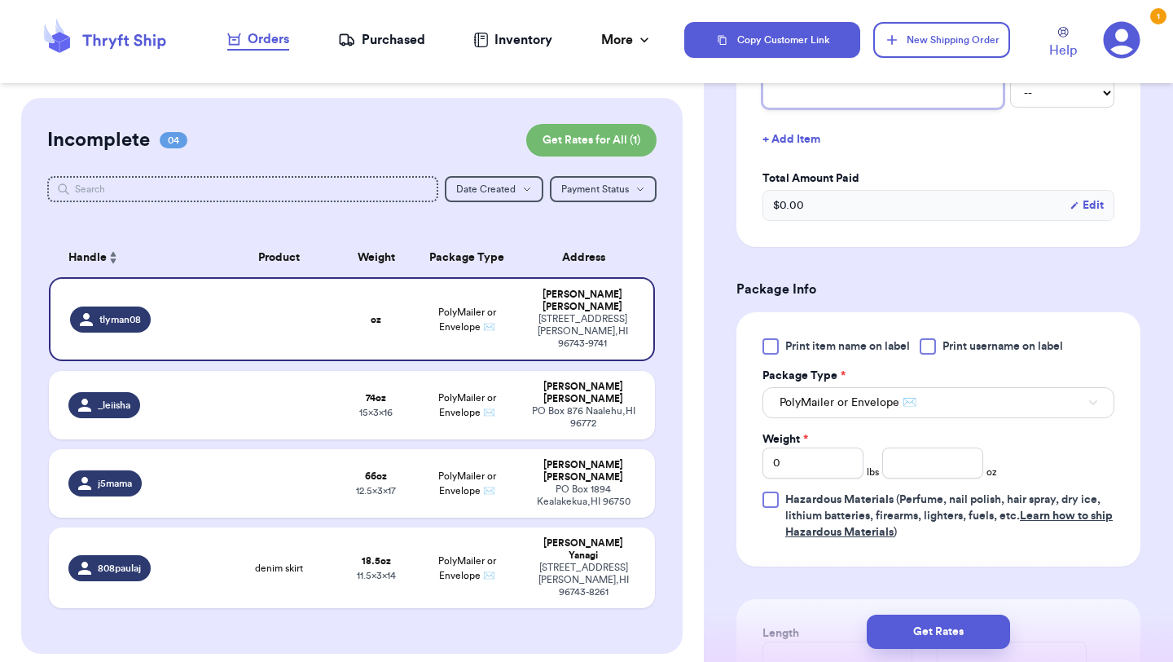
scroll to position [731, 0]
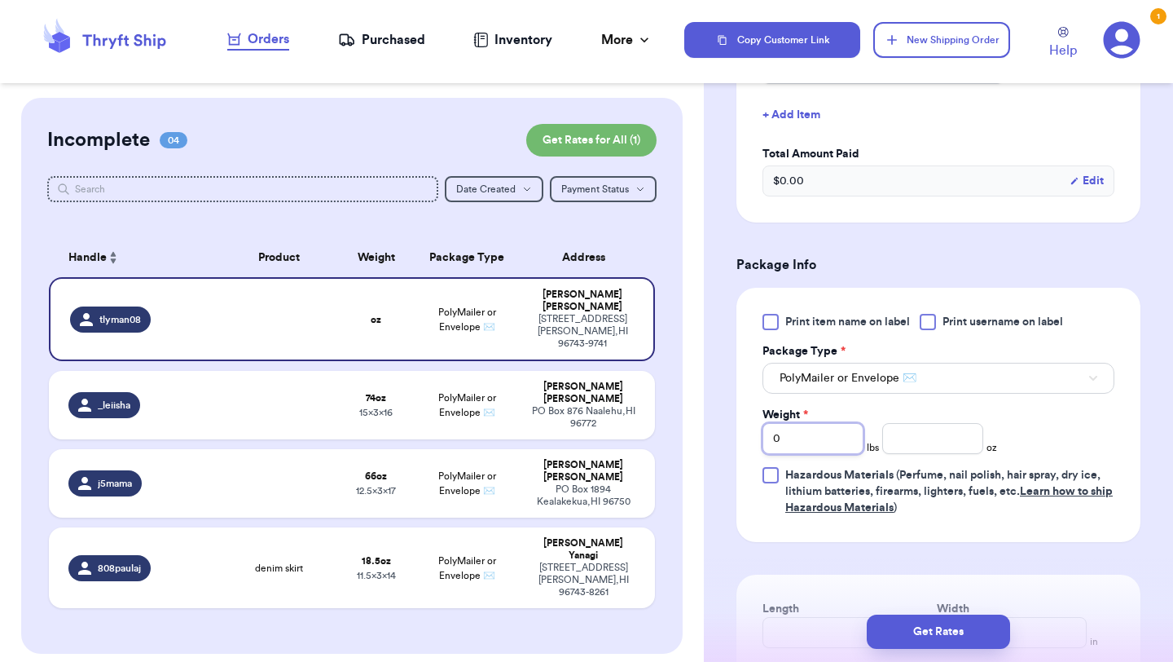
click at [794, 442] on input "0" at bounding box center [813, 438] width 101 height 31
type input "1"
type input "10"
type input "1"
click at [940, 441] on input "number" at bounding box center [933, 438] width 101 height 31
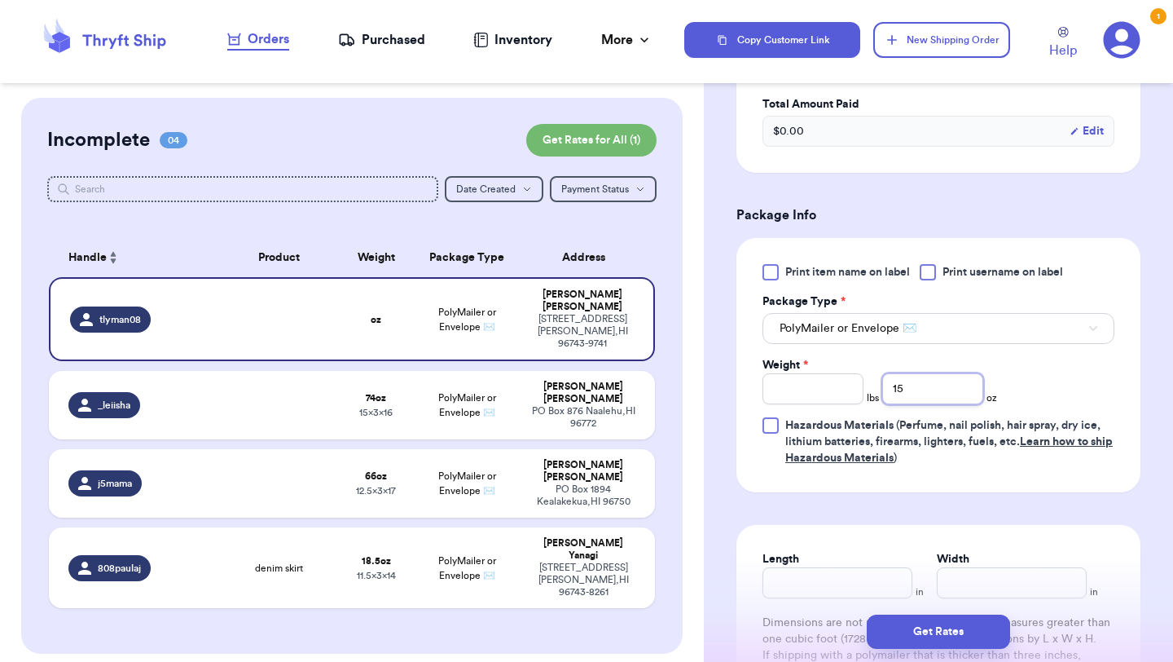
scroll to position [822, 0]
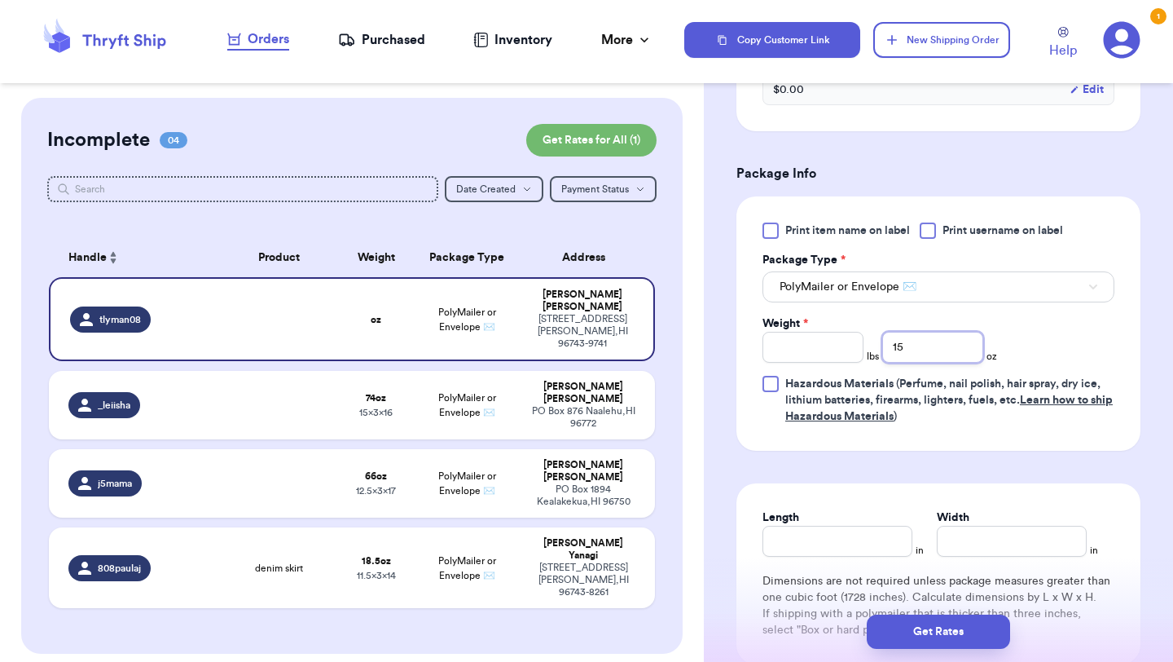
type input "15"
click at [808, 554] on input "Length" at bounding box center [838, 541] width 150 height 31
type input "10.5"
click at [937, 548] on input "Width *" at bounding box center [1012, 541] width 150 height 31
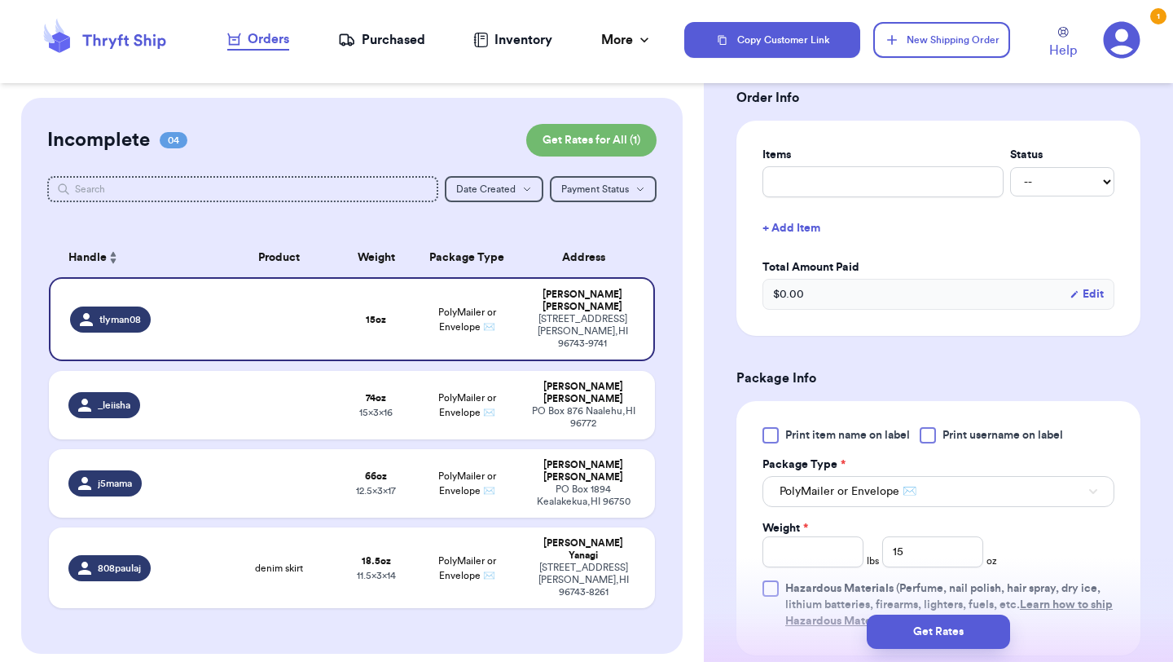
scroll to position [500, 0]
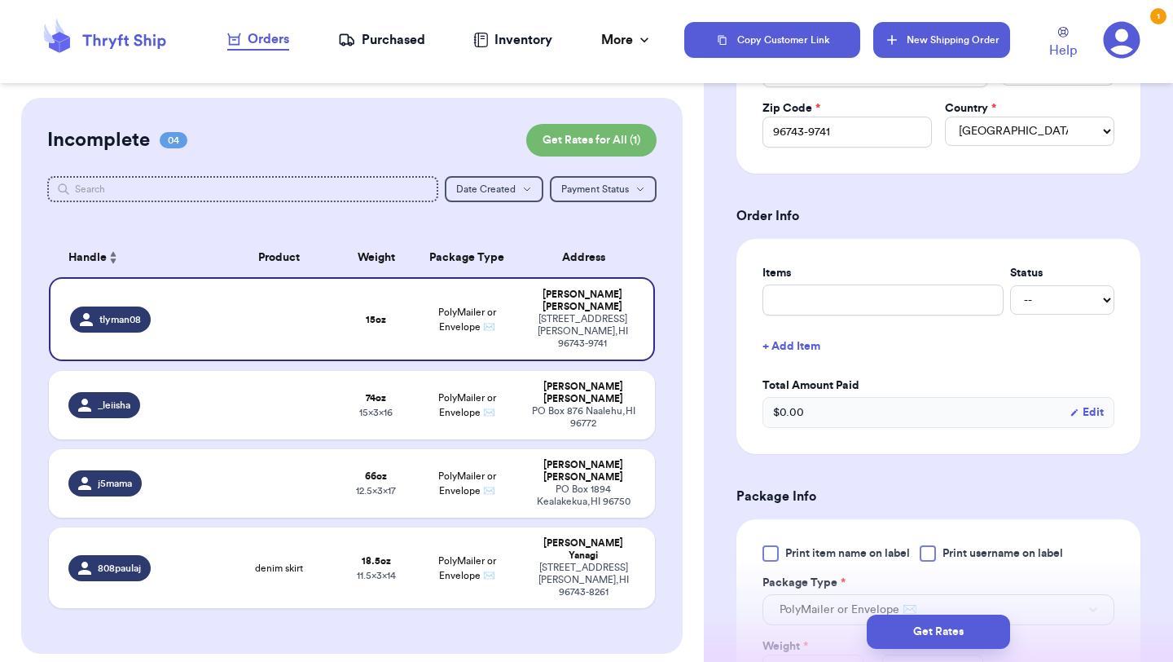
type input "11.5"
click at [937, 37] on button "New Shipping Order" at bounding box center [942, 40] width 137 height 36
type input "0"
select select
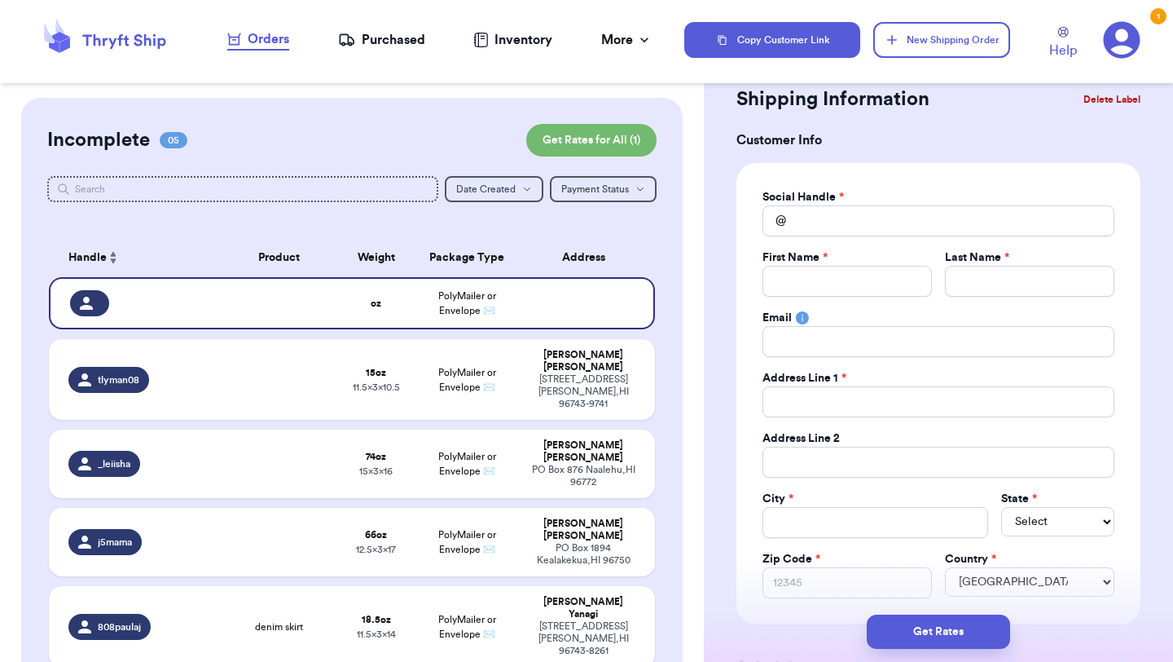
scroll to position [0, 0]
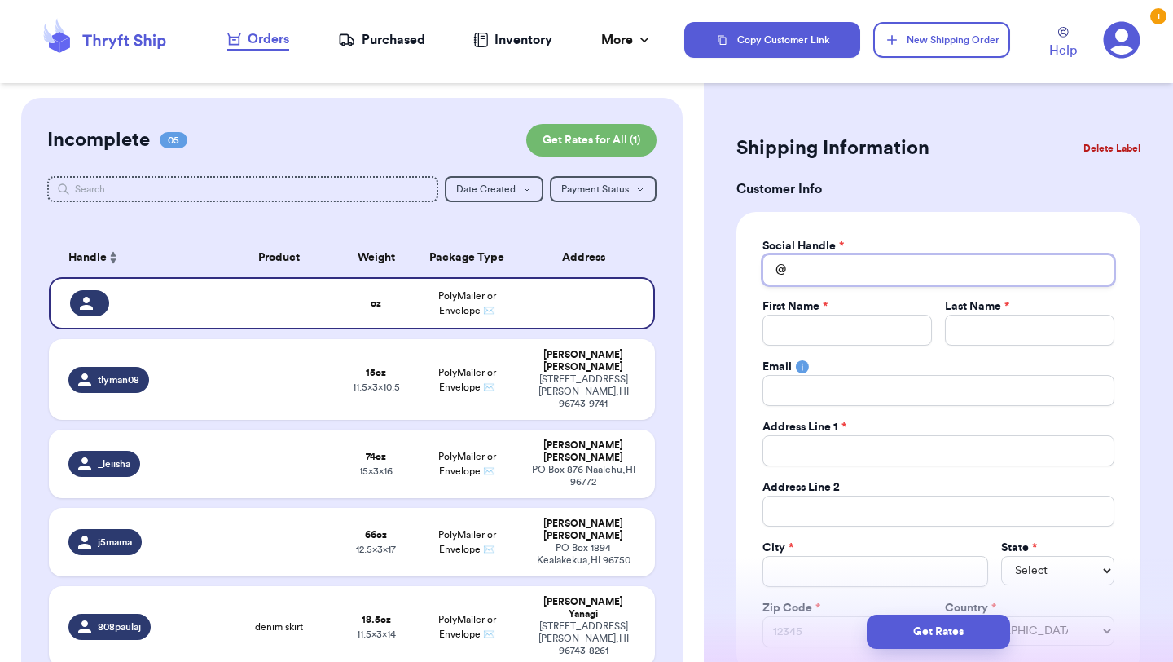
click at [843, 276] on input "Total Amount Paid" at bounding box center [939, 269] width 352 height 31
type input "a"
type input "as"
type input "ash"
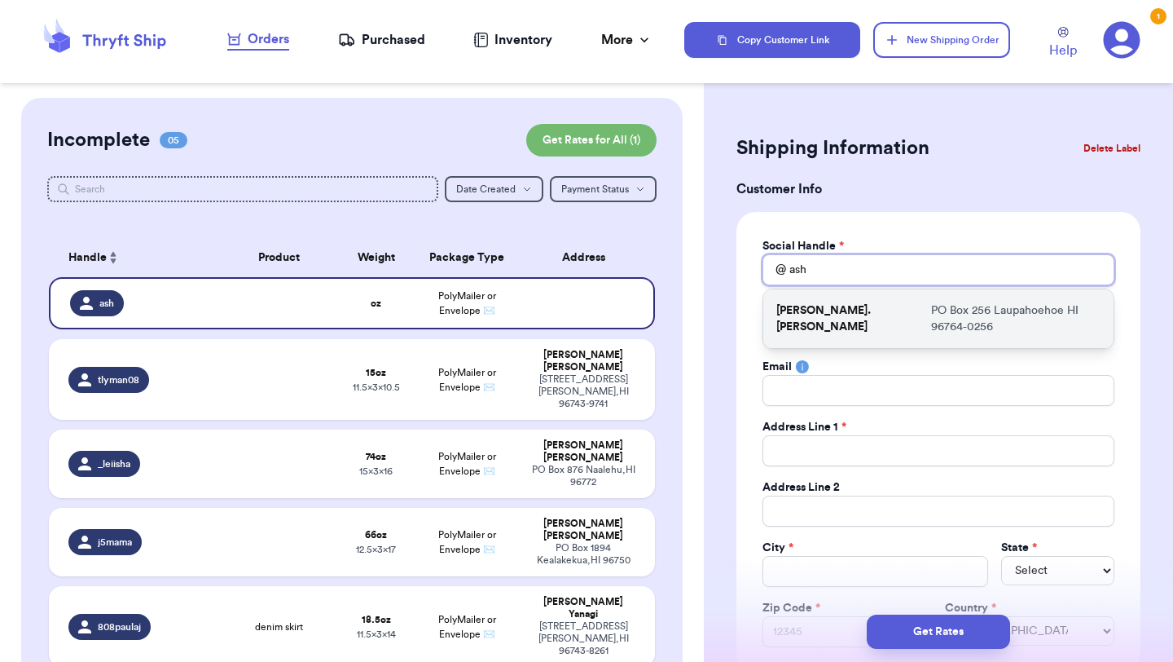
type input "ash"
click at [931, 311] on p "PO Box 256 Laupahoehoe HI 96764-0256" at bounding box center [1015, 318] width 169 height 33
type input "ashleyann.salazar"
type input "Ashley"
type input "Ganzagan Salazar"
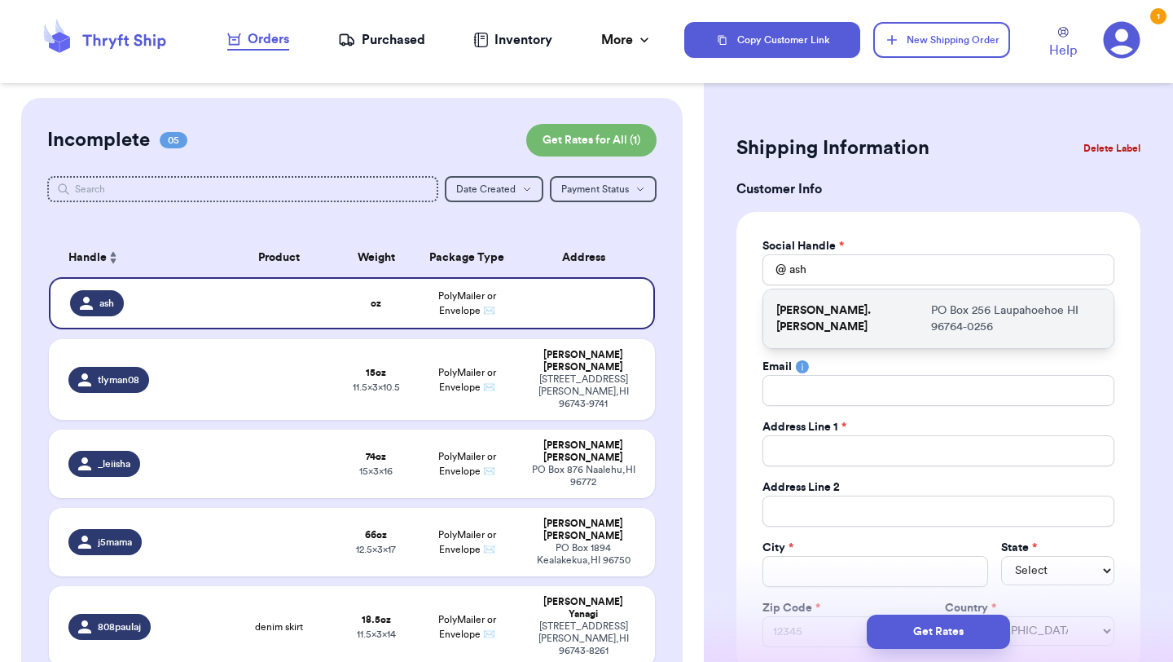
type input "ganzagan18@yahoo.com"
type input "PO Box 256"
type input "Laupahoehoe"
select select "HI"
type input "96764-0256"
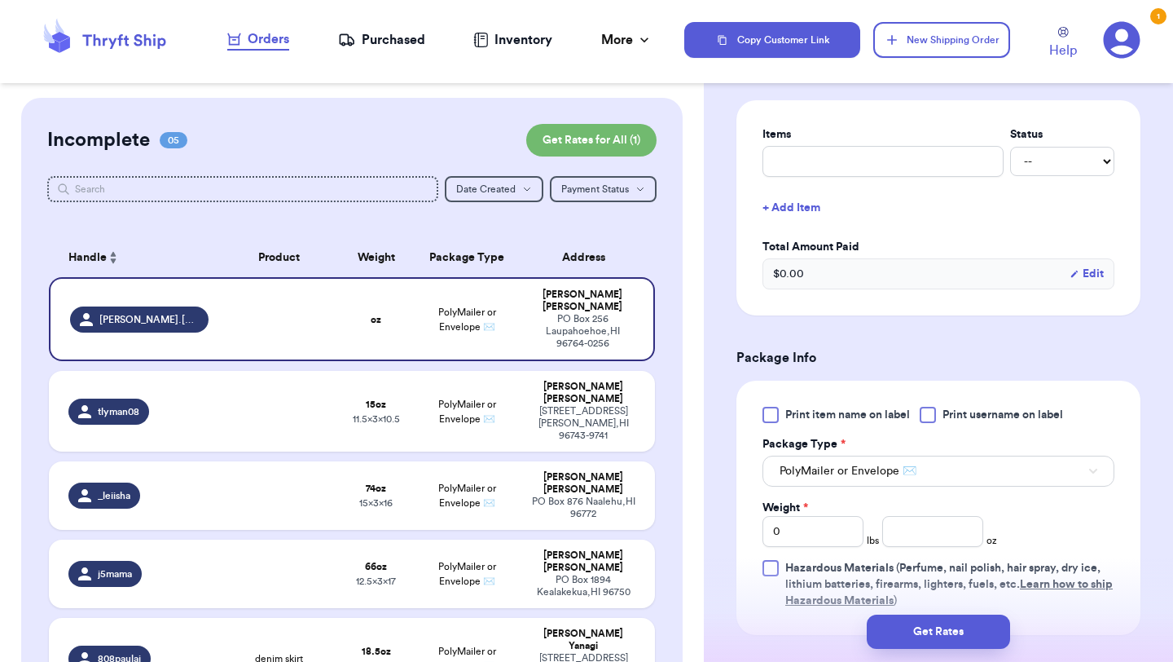
scroll to position [921, 0]
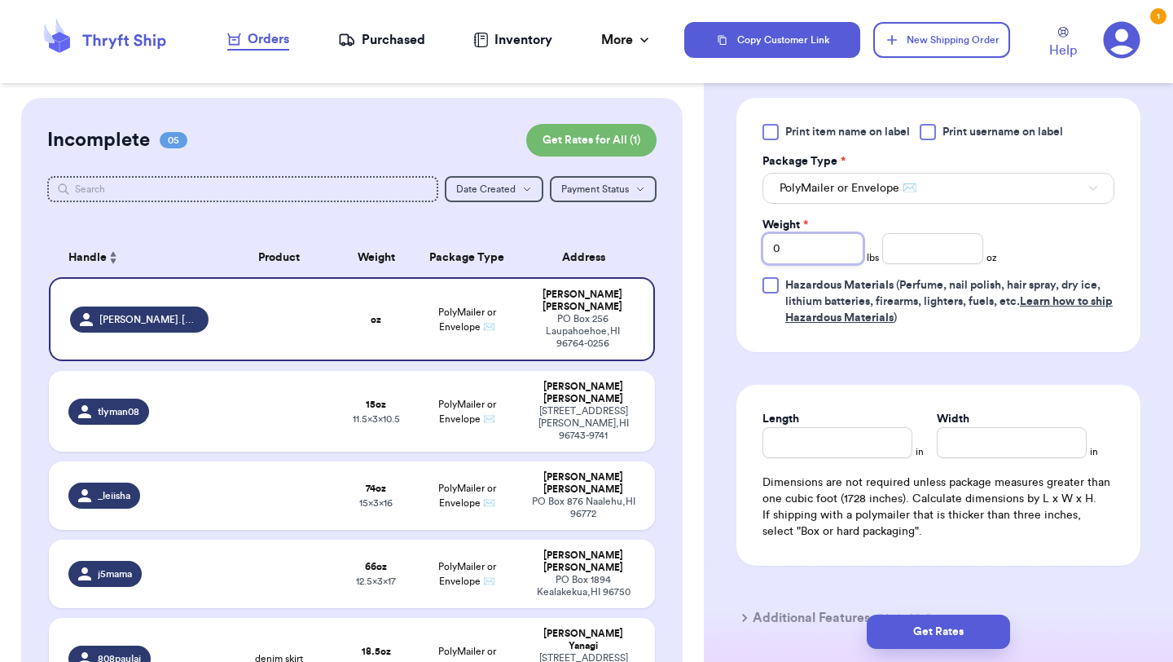
click at [810, 264] on input "0" at bounding box center [813, 248] width 101 height 31
click at [948, 254] on input "number" at bounding box center [933, 248] width 101 height 31
type input "7.0"
click at [839, 452] on input "Length" at bounding box center [838, 442] width 150 height 31
type input "10.5"
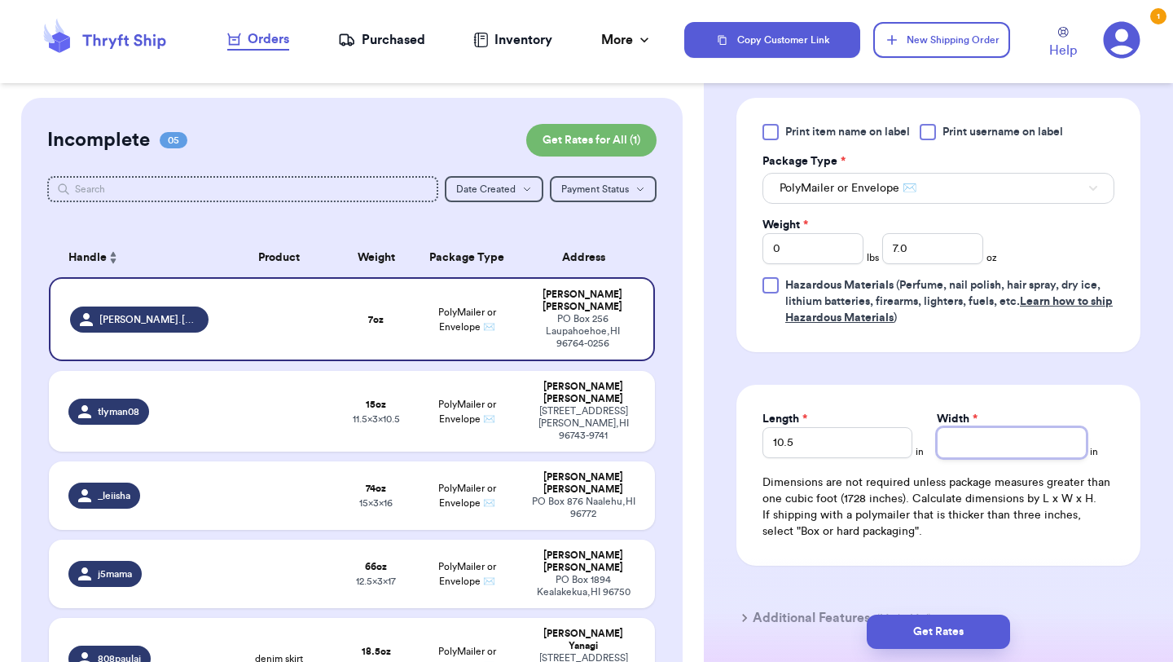
click at [968, 451] on input "Width *" at bounding box center [1012, 442] width 150 height 31
type input "7"
click at [925, 37] on button "New Shipping Order" at bounding box center [942, 40] width 137 height 36
select select
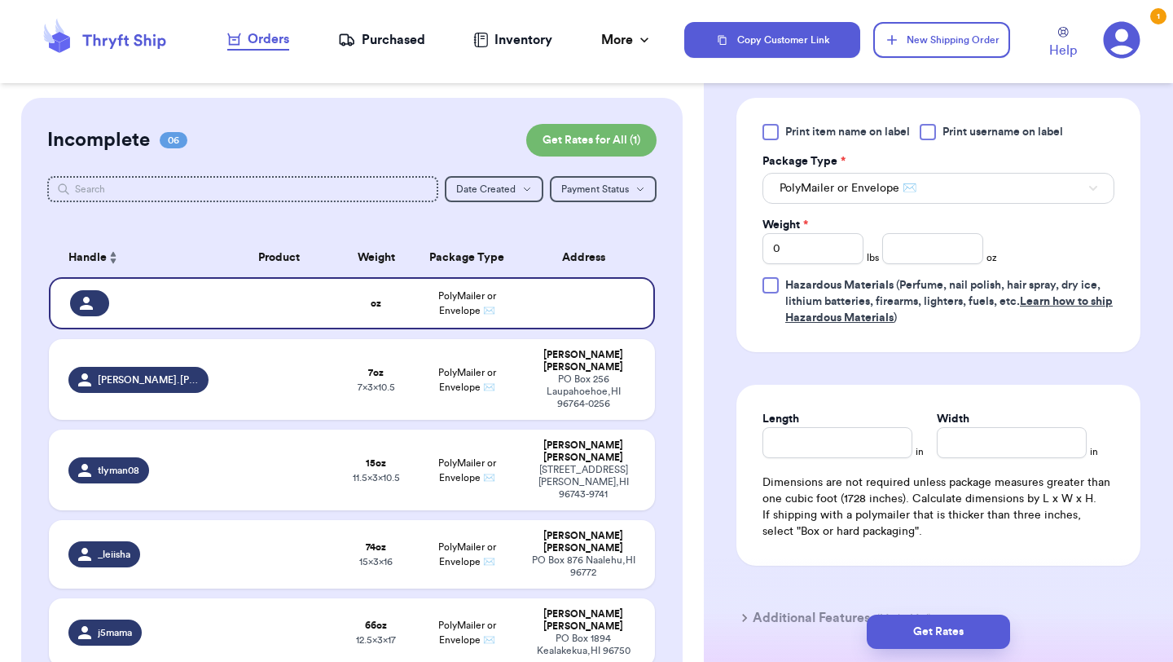
scroll to position [0, 0]
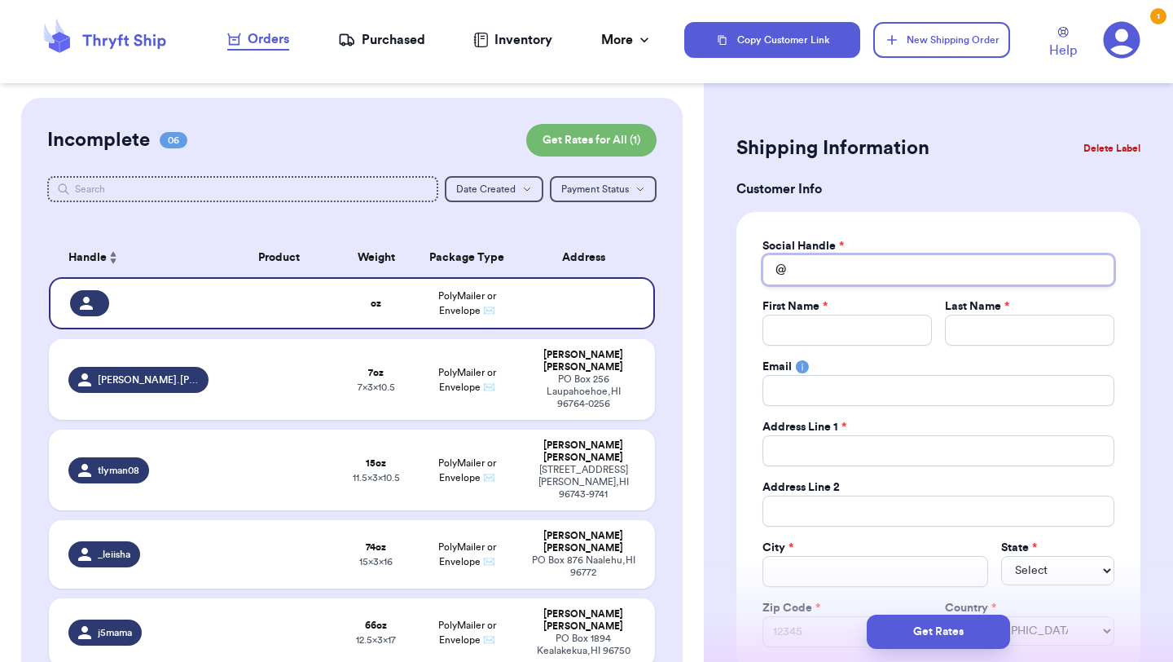
click at [804, 276] on input "Total Amount Paid" at bounding box center [939, 269] width 352 height 31
type input "g"
type input "ge"
type input "gez"
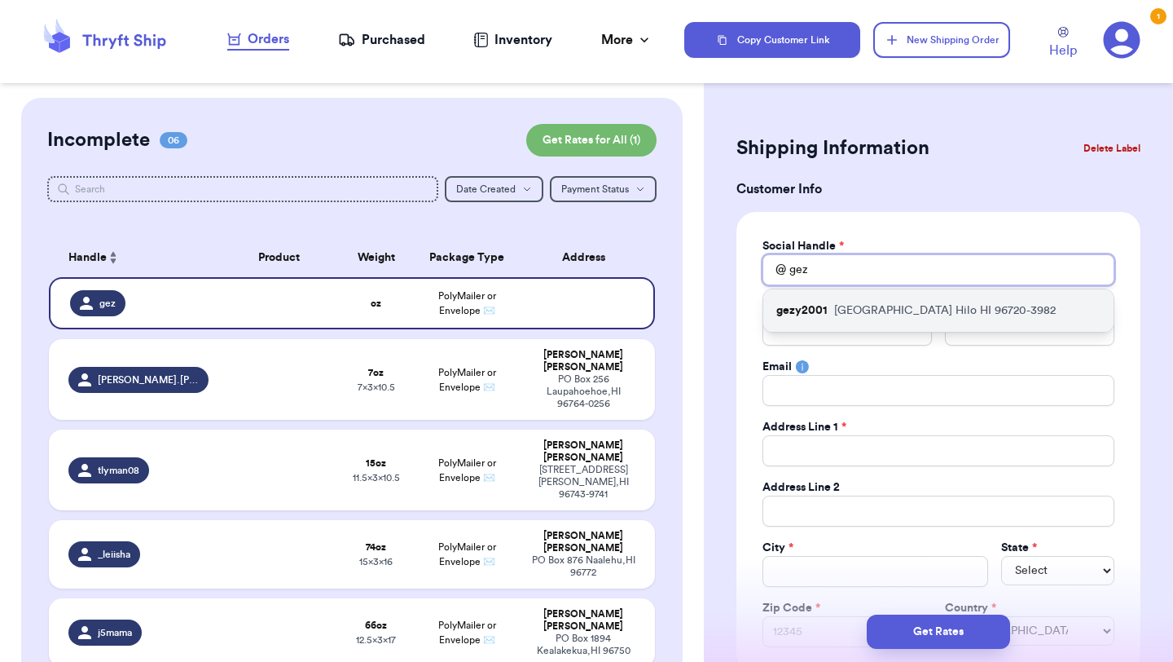
type input "gez"
click at [824, 310] on p "gezy2001" at bounding box center [802, 310] width 51 height 16
type input "gezy2001"
type input "Gennevie"
type input "Polloi"
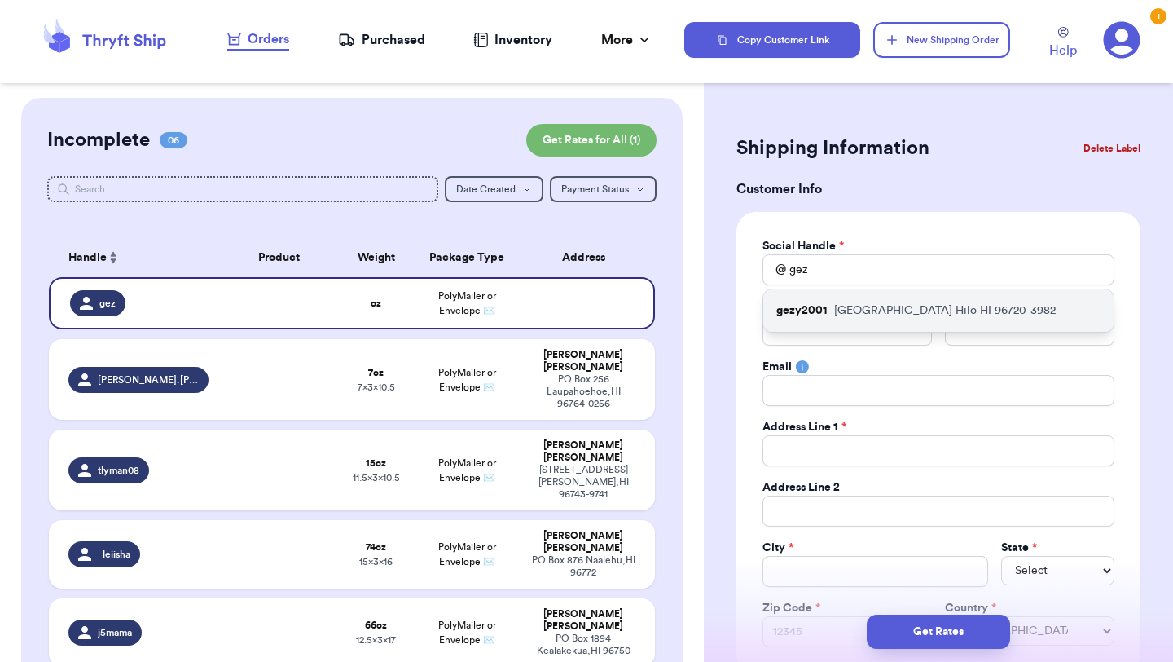
type input "gennevie@msn.com"
type input "891 Ululani St"
type input "Hilo"
select select "HI"
type input "96720-3982"
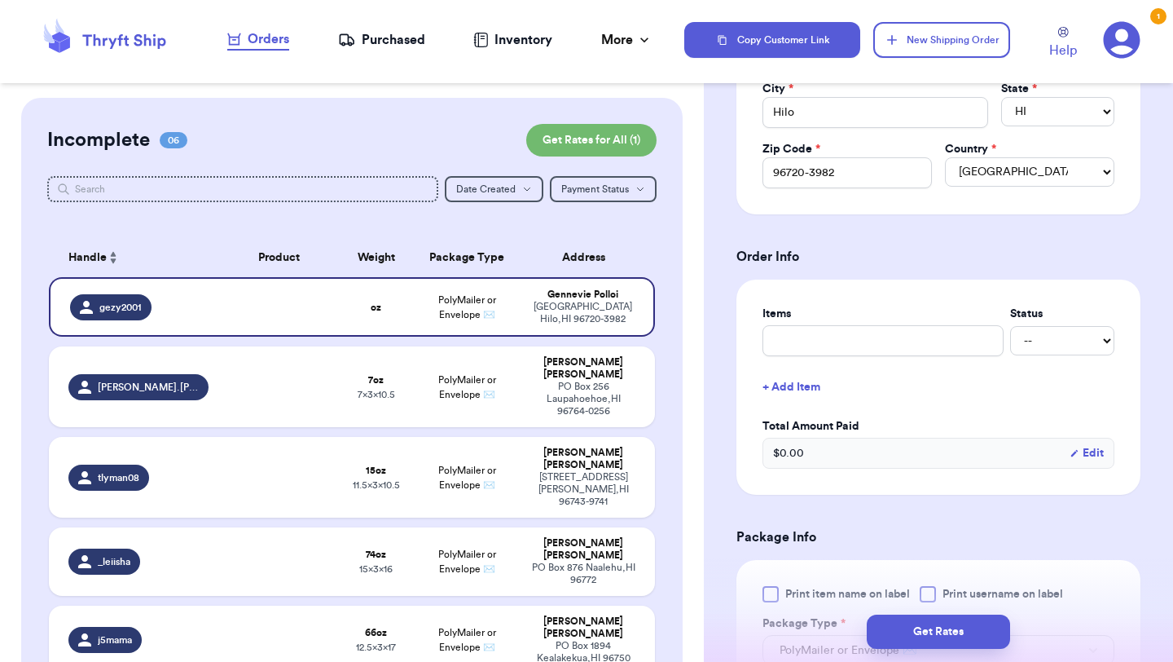
scroll to position [589, 0]
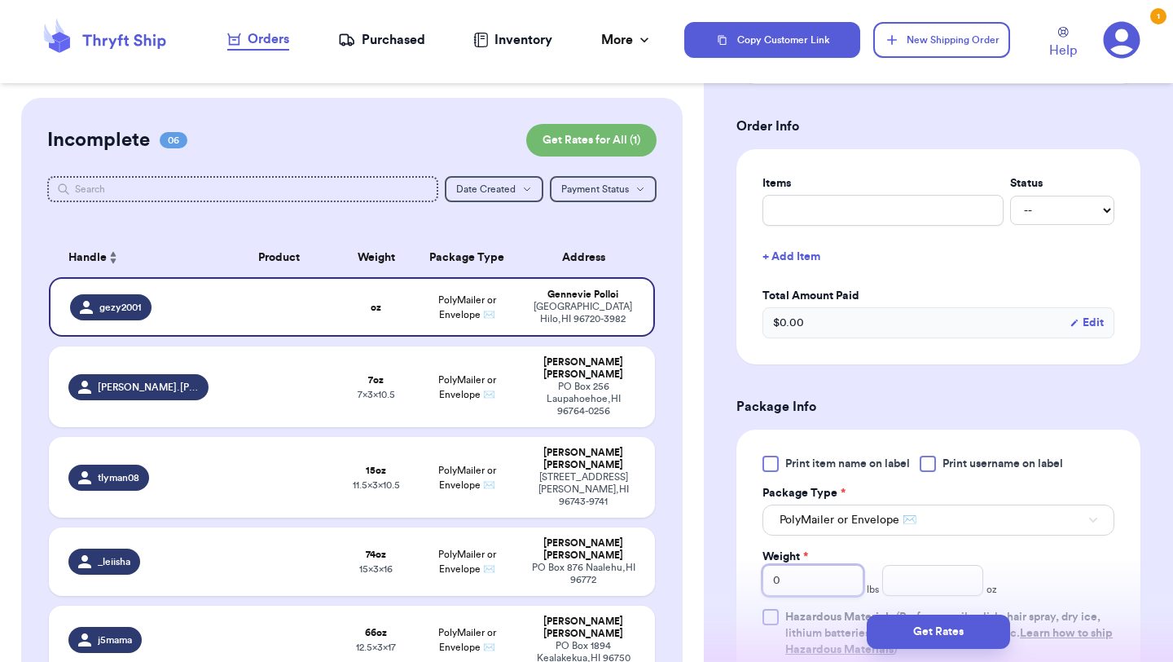
click at [799, 588] on input "0" at bounding box center [813, 580] width 101 height 31
click at [955, 588] on input "number" at bounding box center [933, 580] width 101 height 31
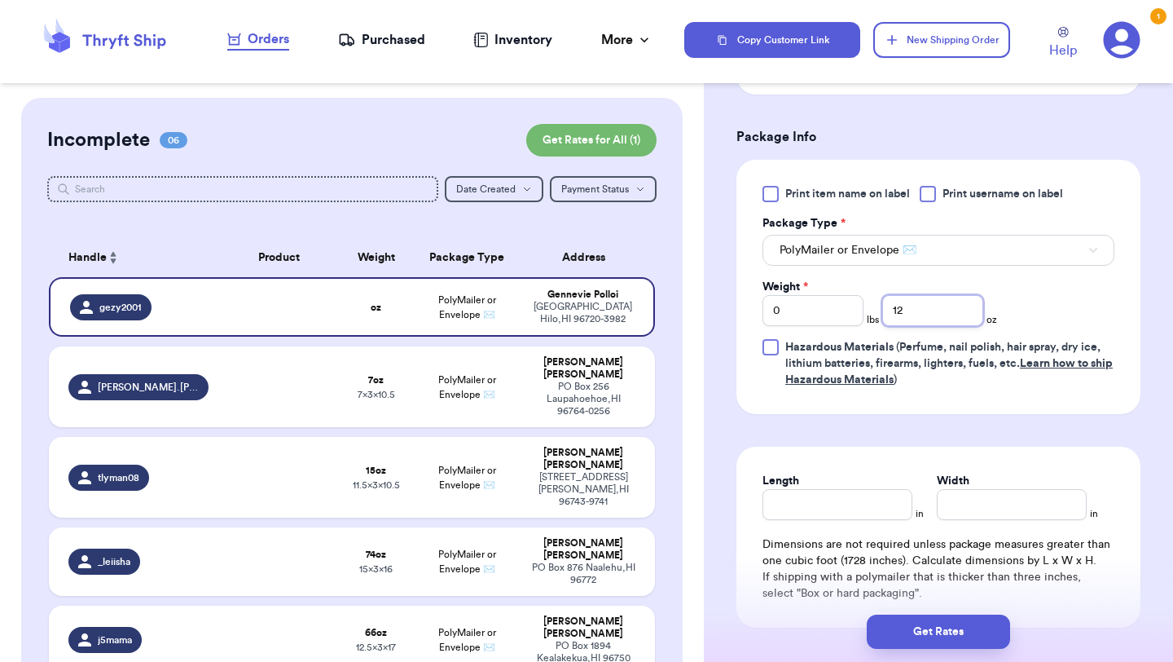
scroll to position [869, 0]
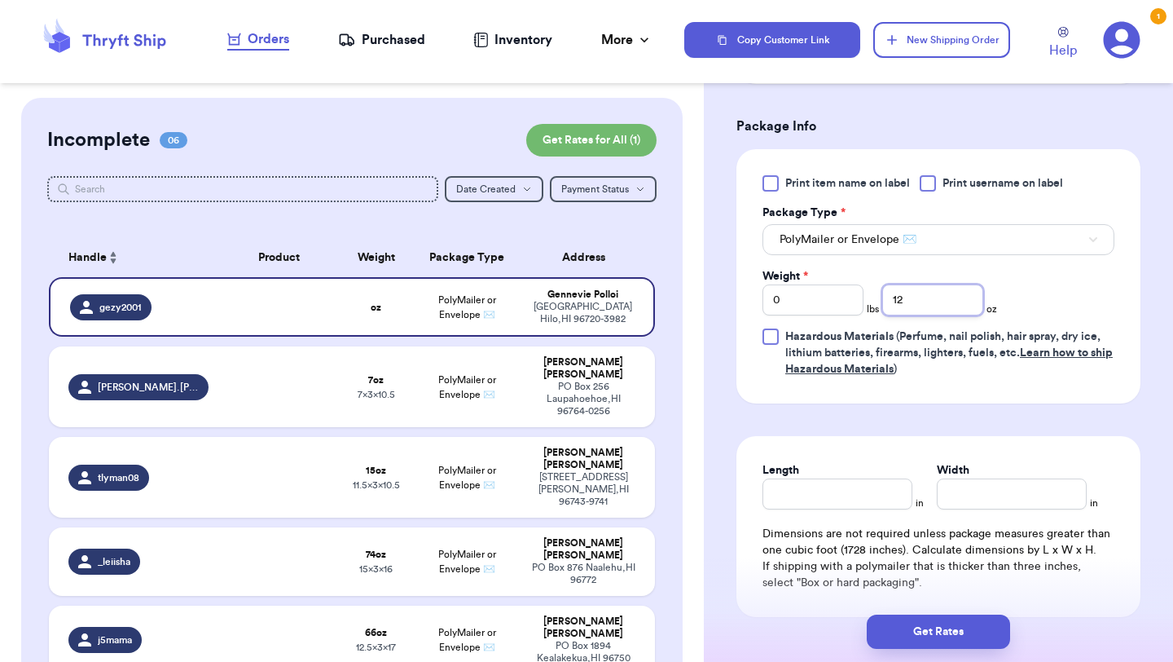
type input "12"
click at [860, 500] on input "Length" at bounding box center [838, 493] width 150 height 31
type input "11"
click at [968, 507] on input "Width *" at bounding box center [1012, 493] width 150 height 31
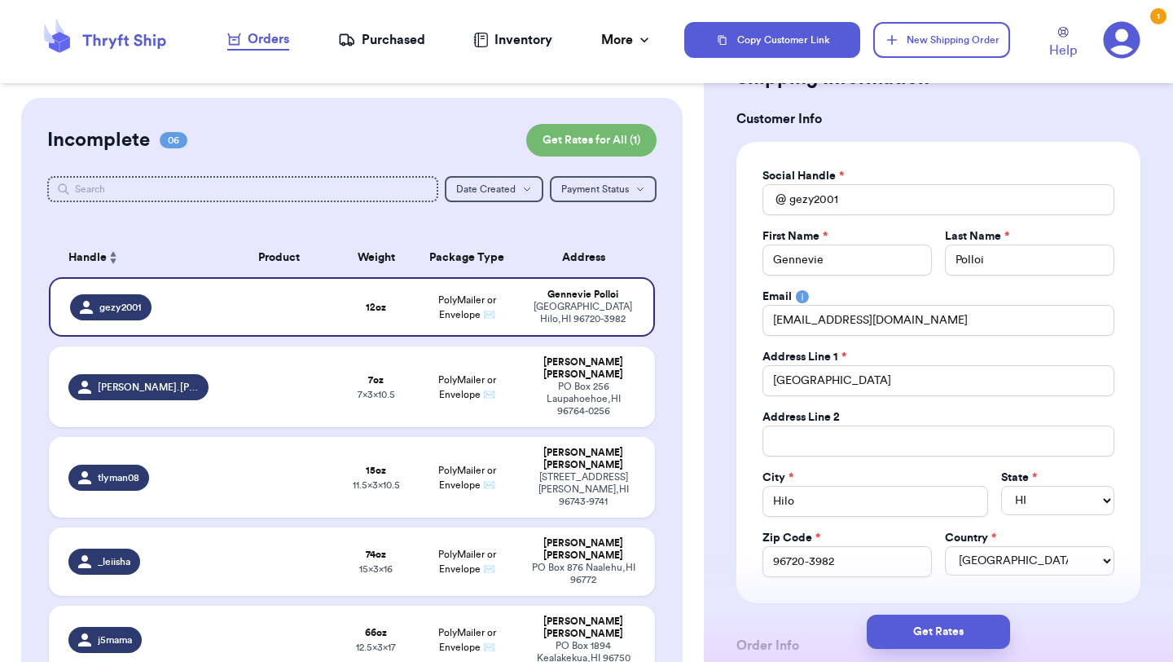
scroll to position [0, 0]
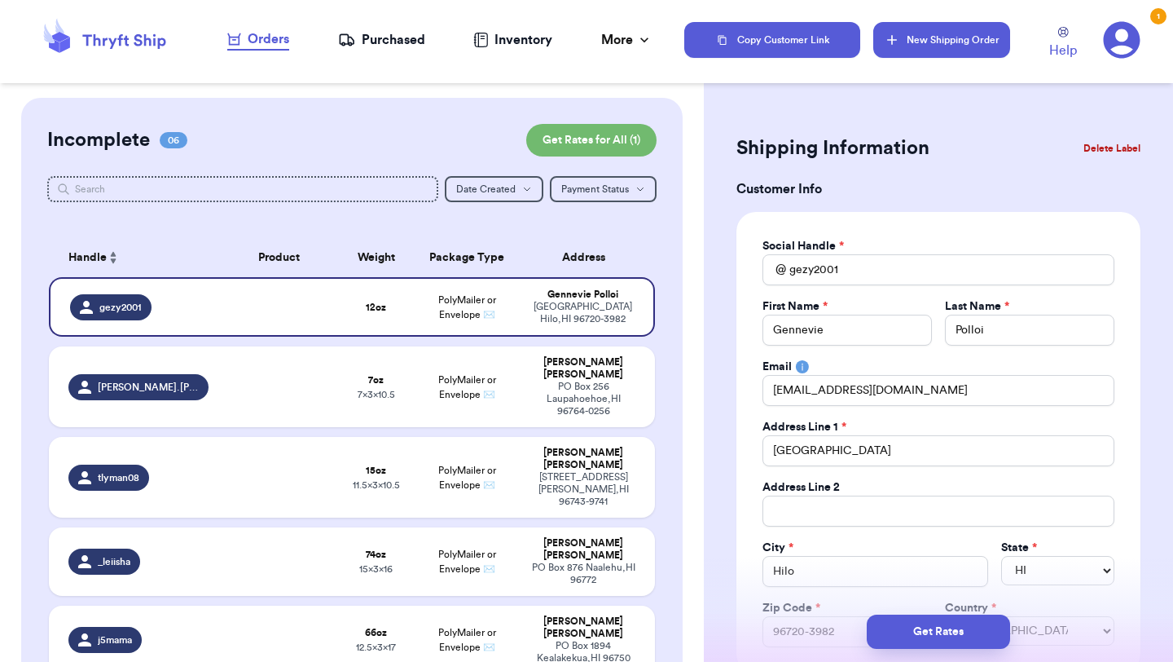
type input "7"
click at [921, 37] on button "New Shipping Order" at bounding box center [942, 40] width 137 height 36
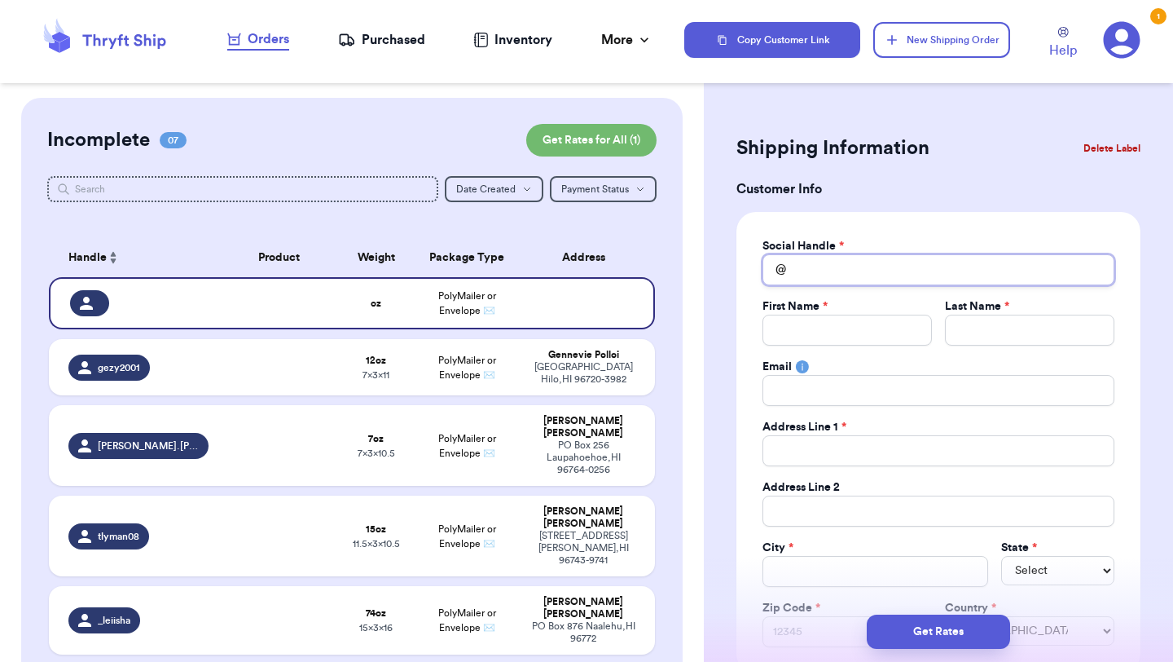
click at [811, 280] on input "Total Amount Paid" at bounding box center [939, 269] width 352 height 31
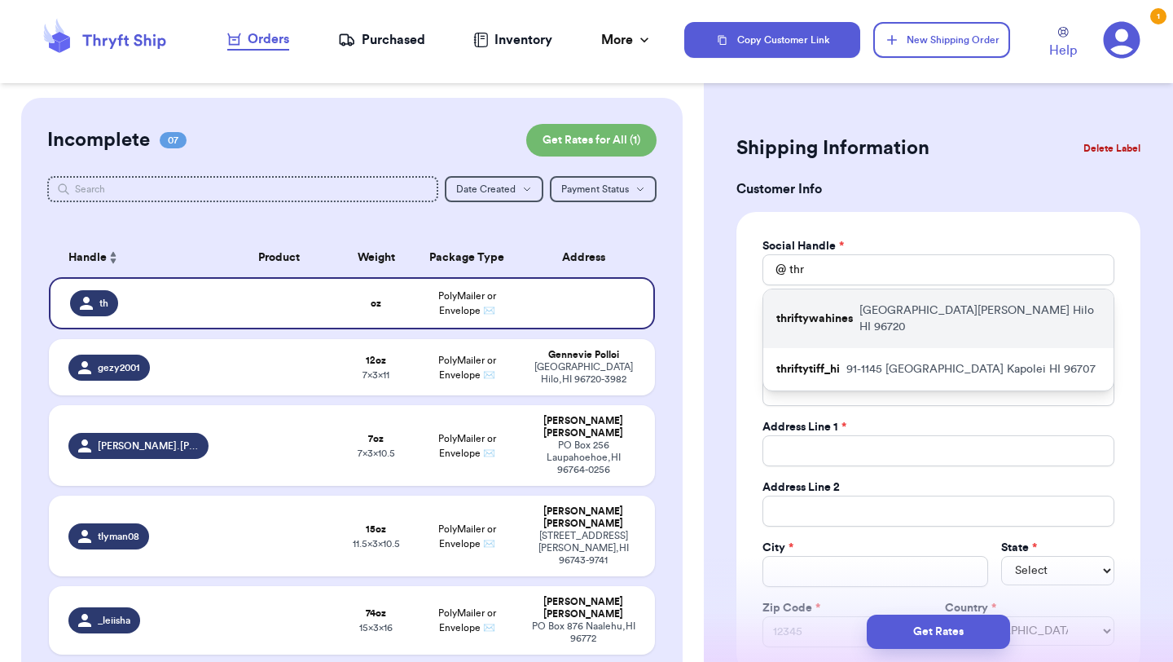
click at [822, 319] on div "thriftywahines 1481 Auwae Road Hilo HI 96720" at bounding box center [939, 318] width 350 height 59
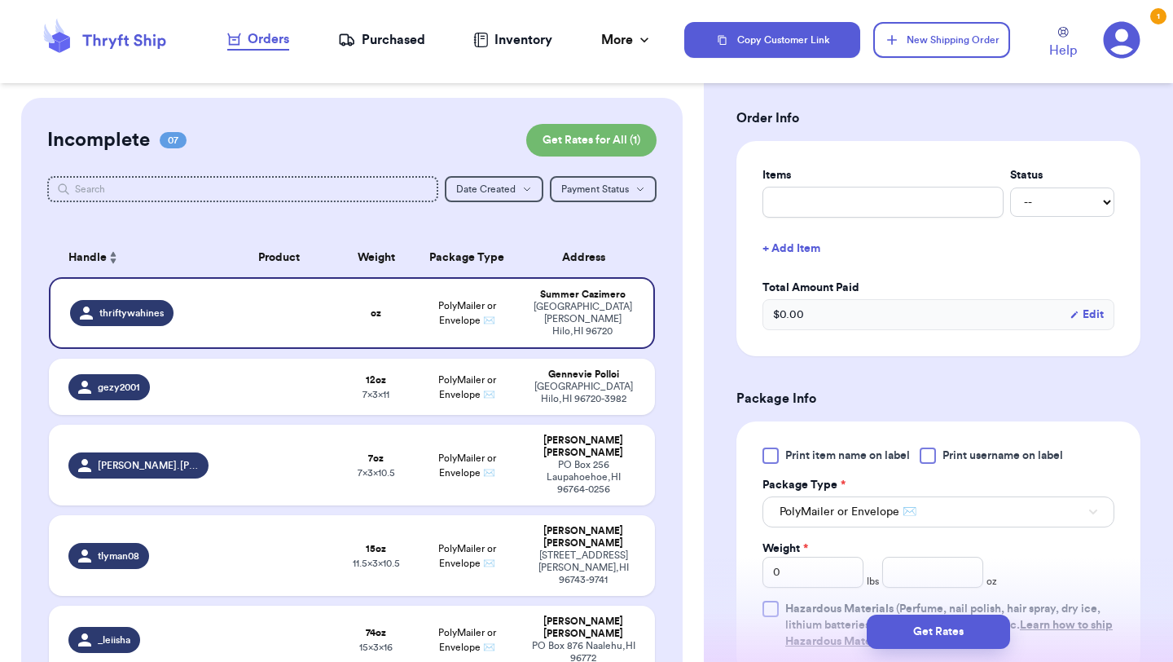
scroll to position [707, 0]
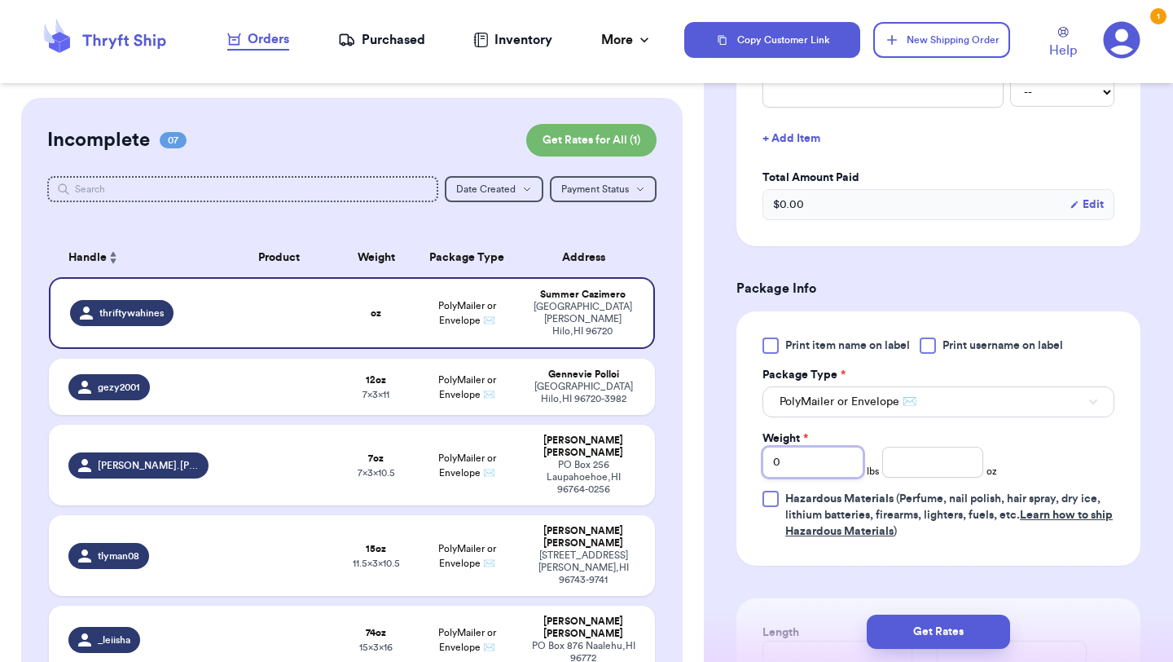
click at [792, 470] on input "0" at bounding box center [813, 462] width 101 height 31
click at [928, 475] on input "number" at bounding box center [933, 462] width 101 height 31
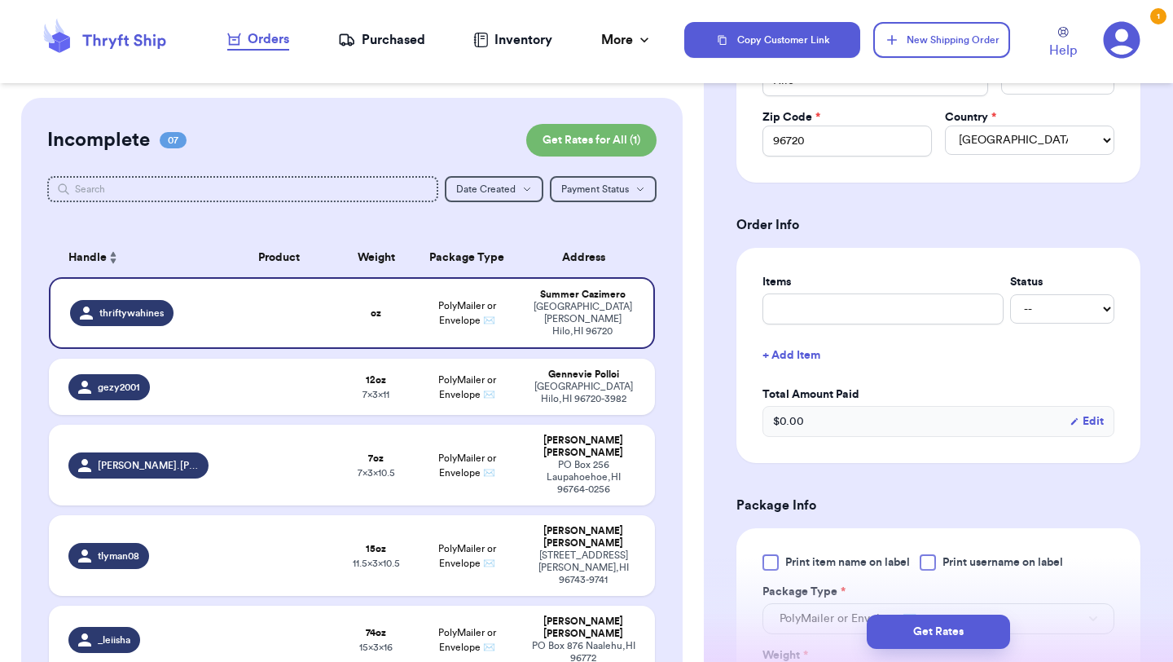
scroll to position [476, 0]
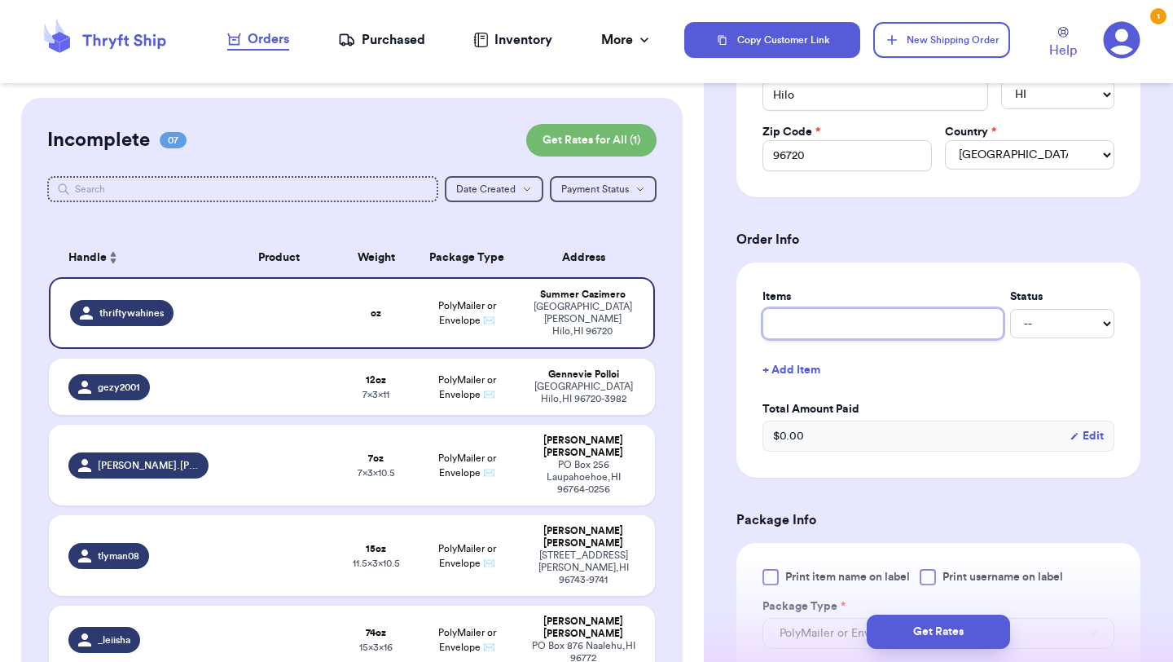
click at [876, 320] on input "text" at bounding box center [883, 323] width 241 height 31
click at [924, 253] on form "Shipping Information Delete Label Customer Info Social Handle * @ thriftywahine…" at bounding box center [939, 374] width 404 height 1441
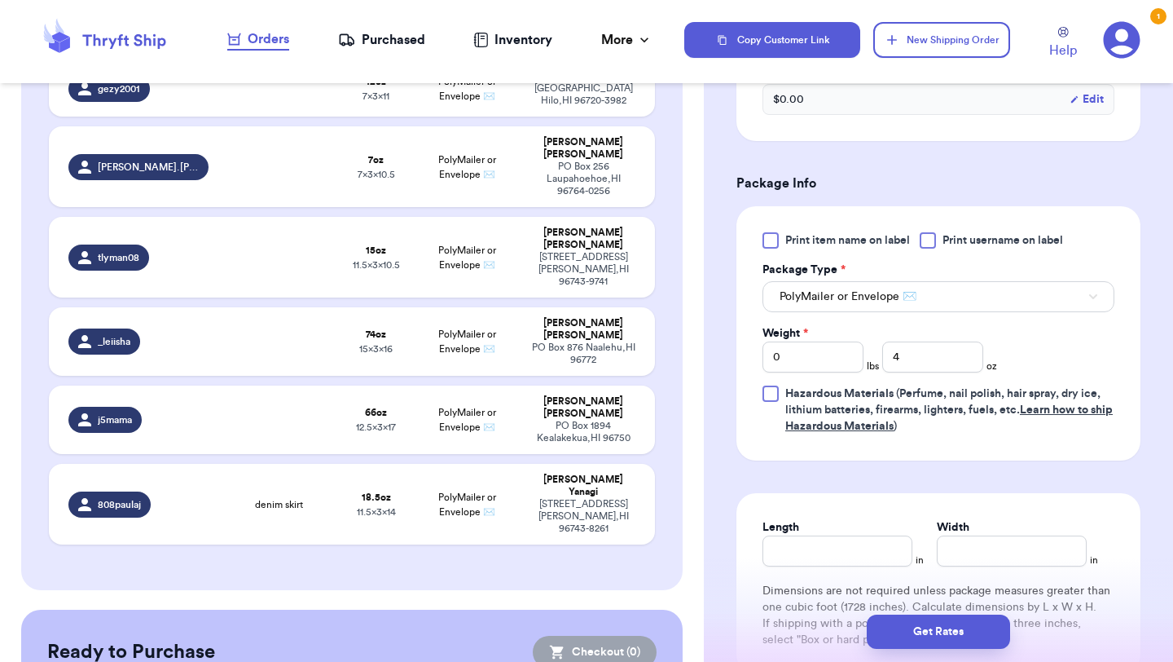
scroll to position [901, 0]
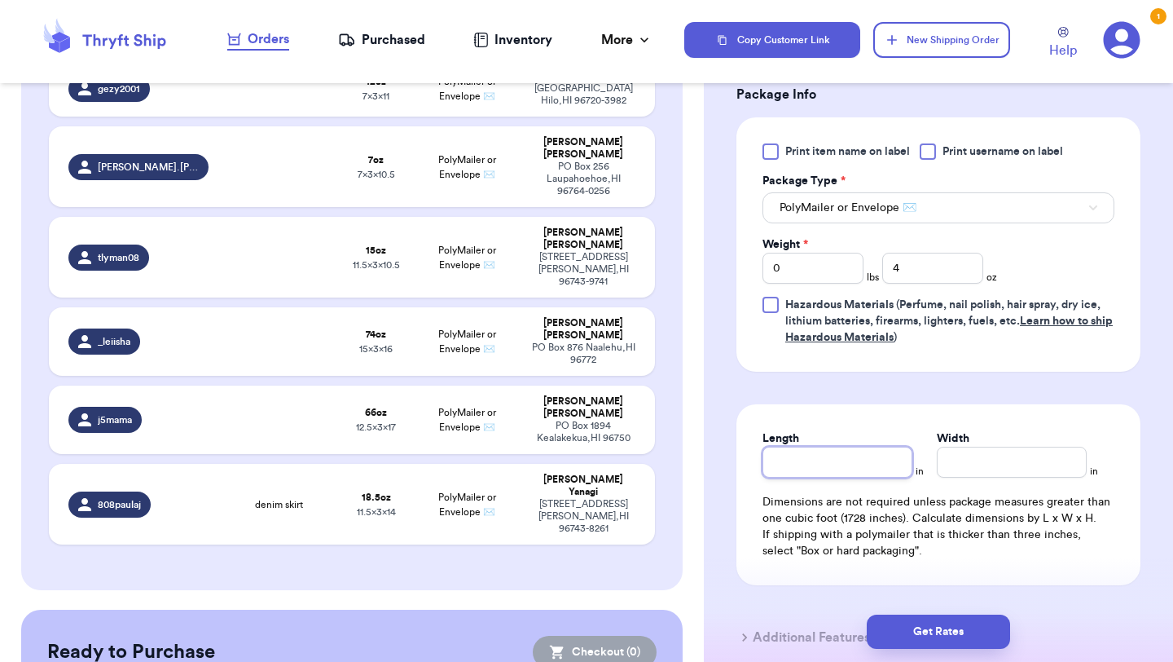
click at [883, 454] on input "Length" at bounding box center [838, 462] width 150 height 31
click at [961, 475] on input "Width *" at bounding box center [1012, 462] width 150 height 31
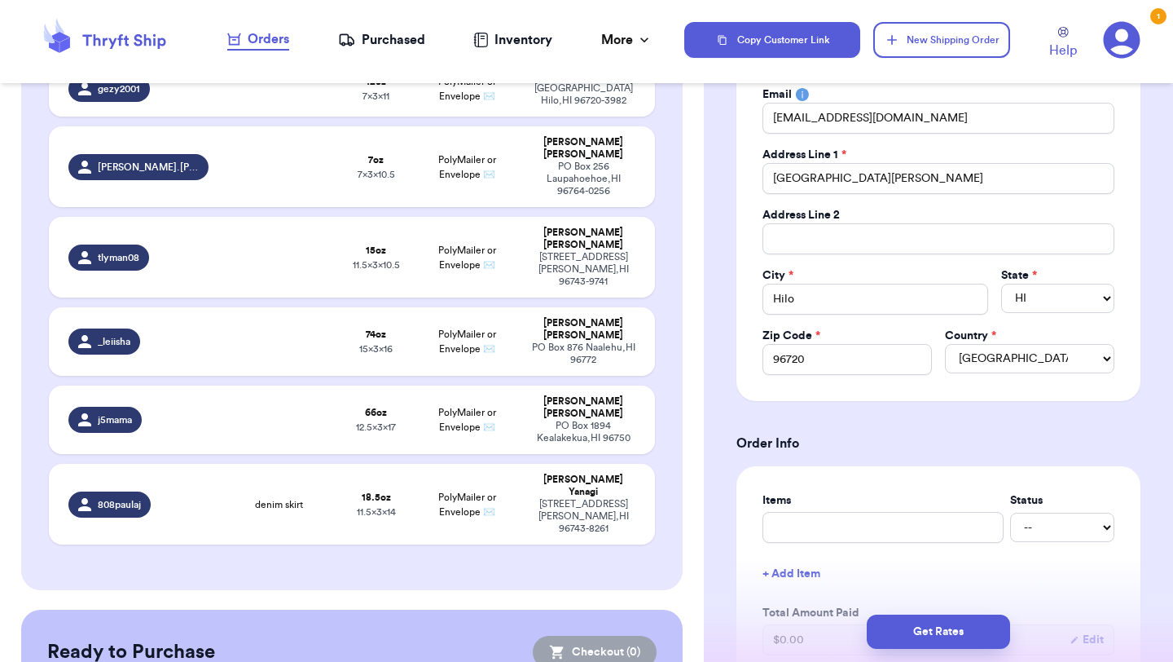
scroll to position [73, 0]
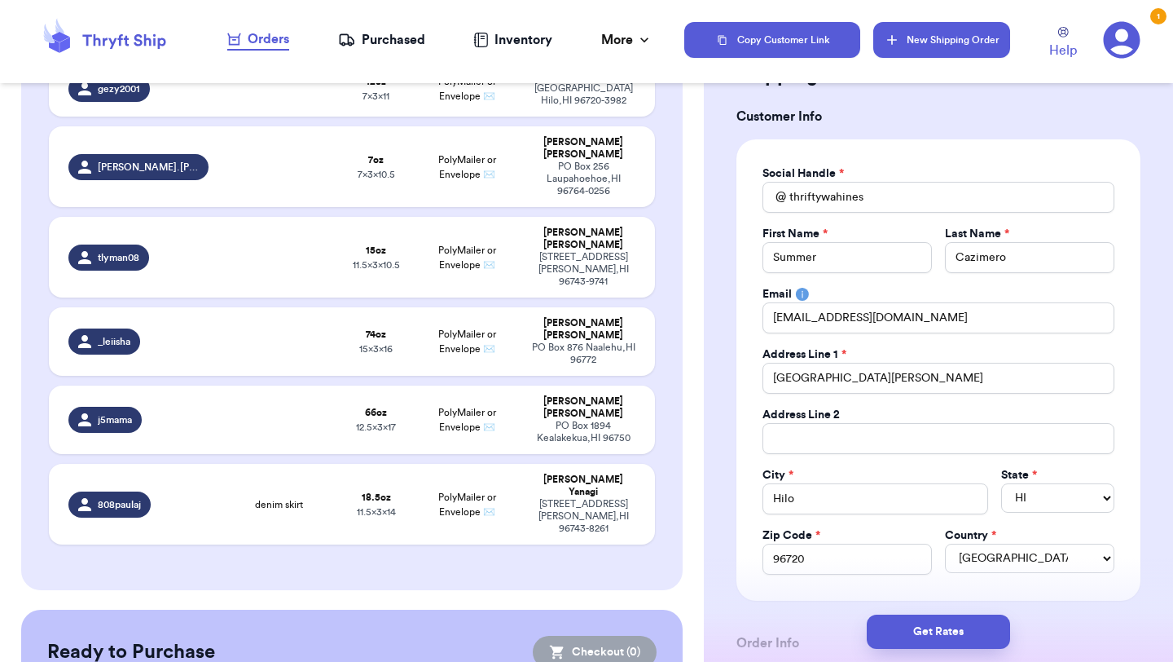
click at [940, 49] on button "New Shipping Order" at bounding box center [942, 40] width 137 height 36
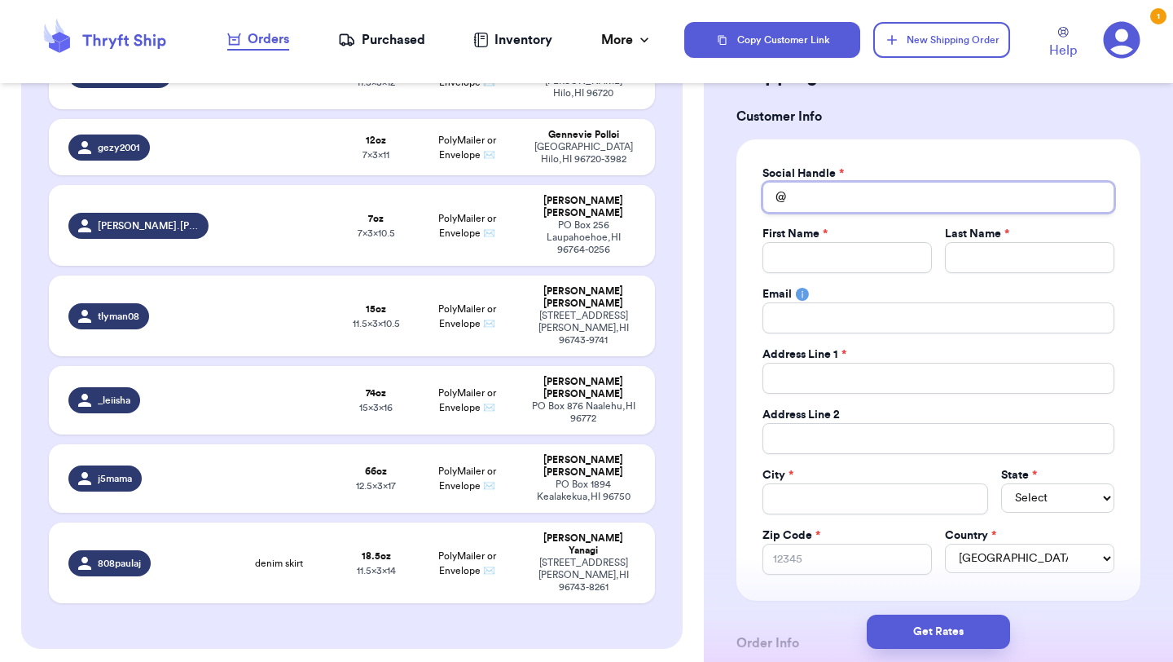
click at [827, 201] on input "Total Amount Paid" at bounding box center [939, 197] width 352 height 31
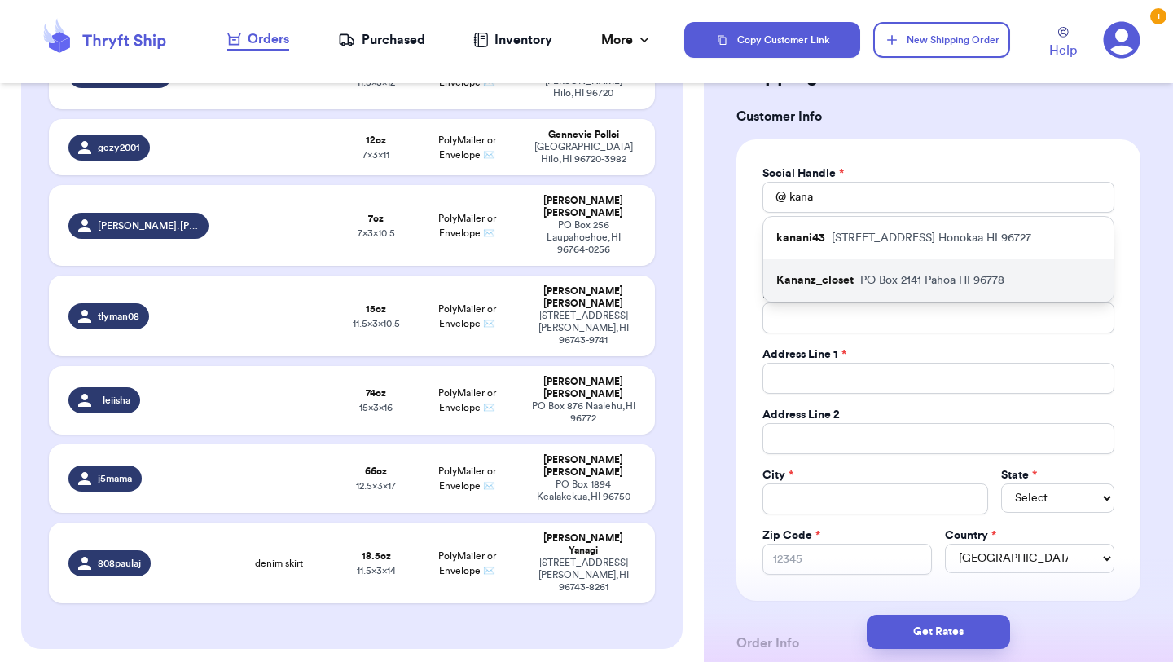
click at [833, 290] on div "Kananz_closet PO Box 2141 Pahoa HI 96778" at bounding box center [939, 280] width 350 height 42
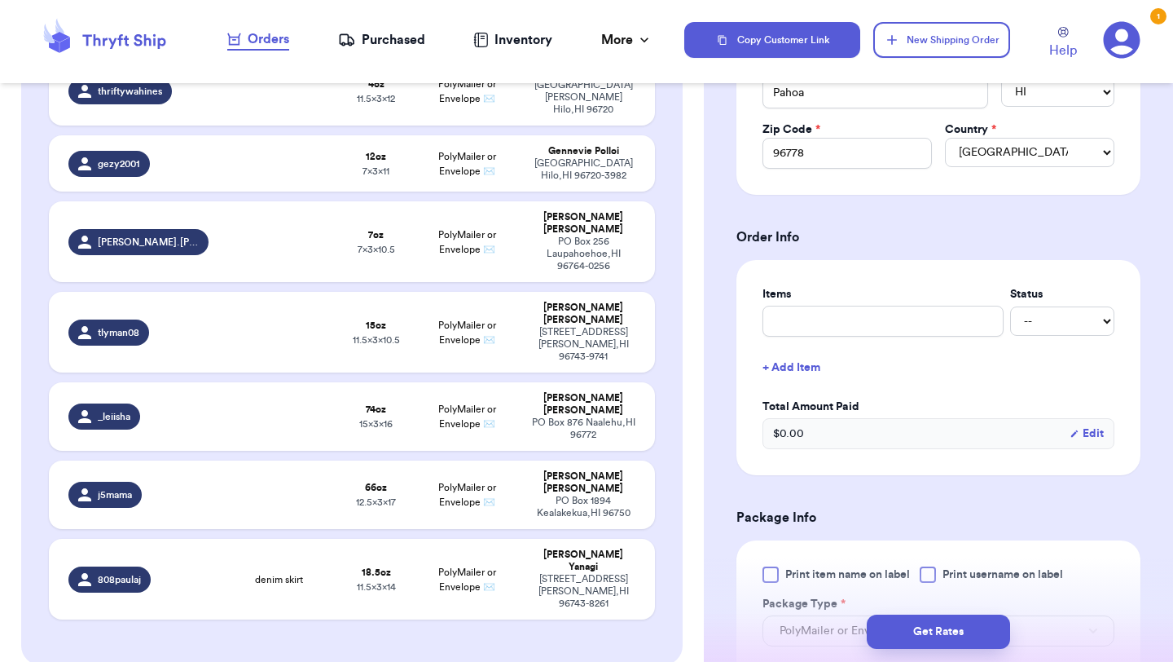
scroll to position [512, 0]
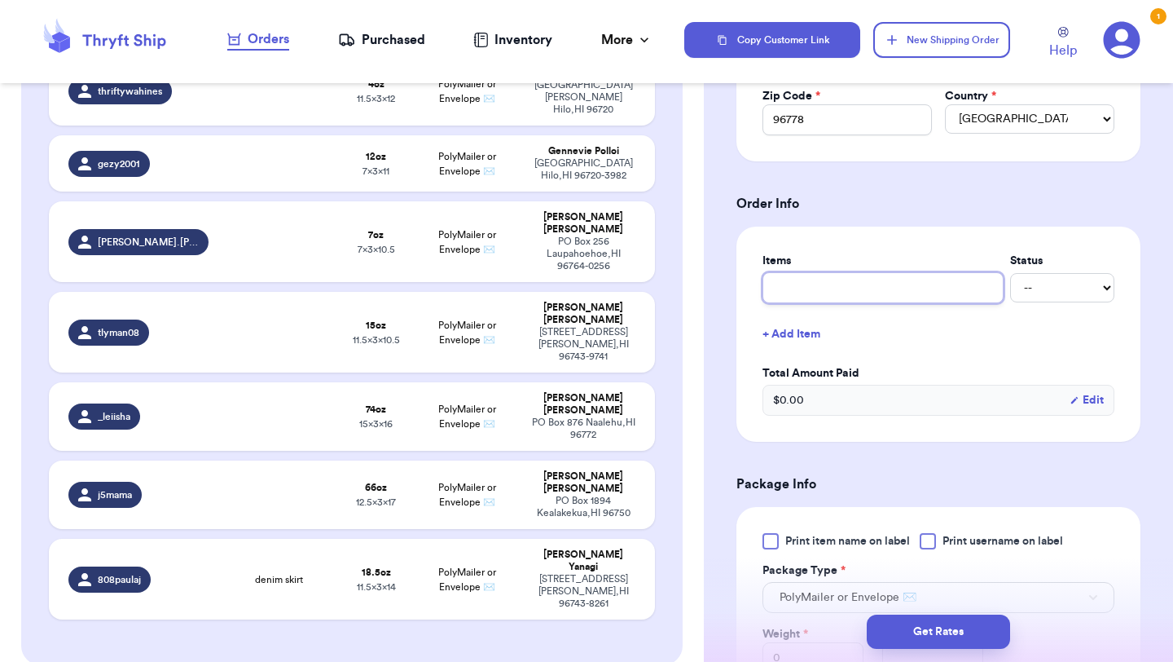
click at [801, 284] on input "text" at bounding box center [883, 287] width 241 height 31
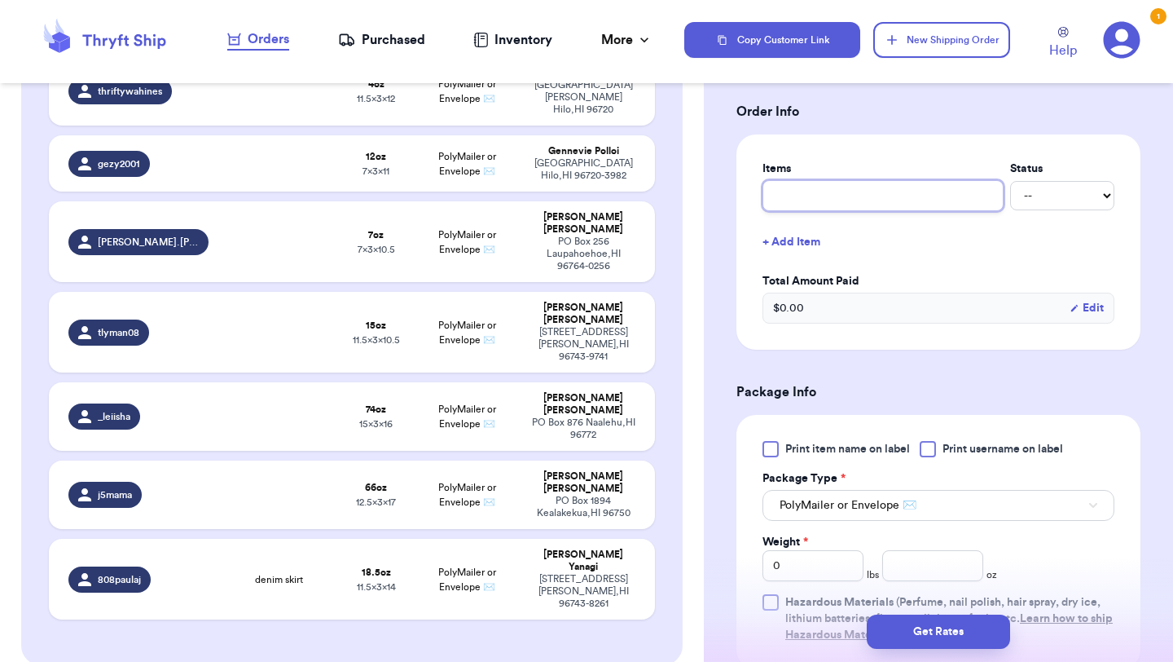
scroll to position [619, 0]
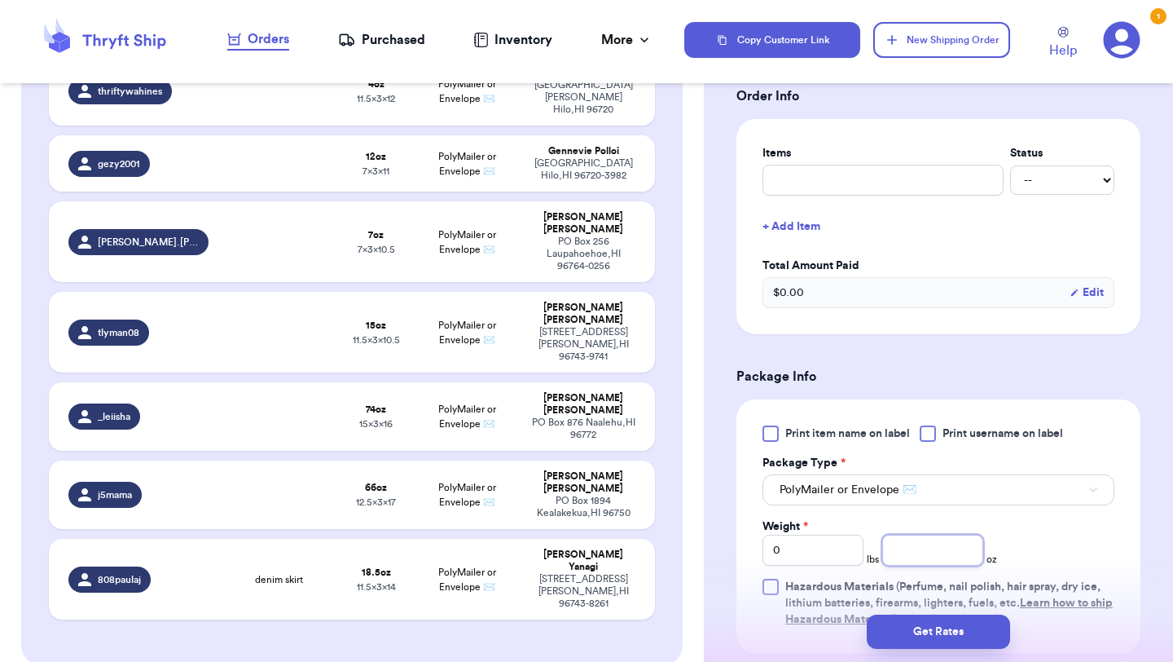
click at [923, 553] on input "number" at bounding box center [933, 550] width 101 height 31
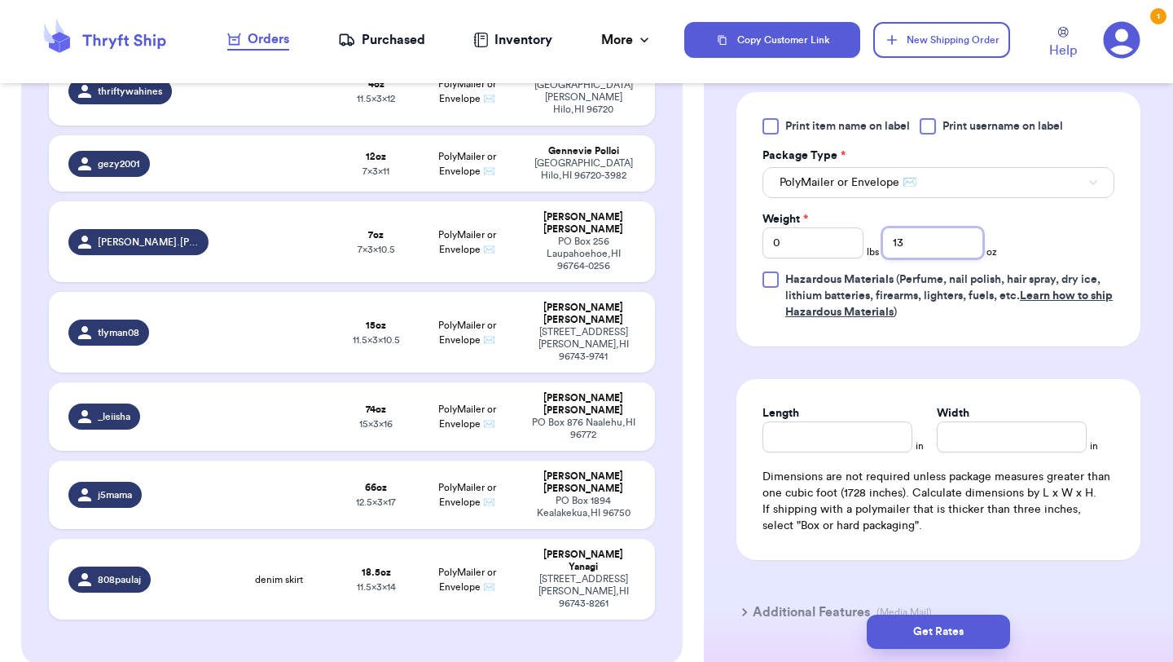
scroll to position [979, 0]
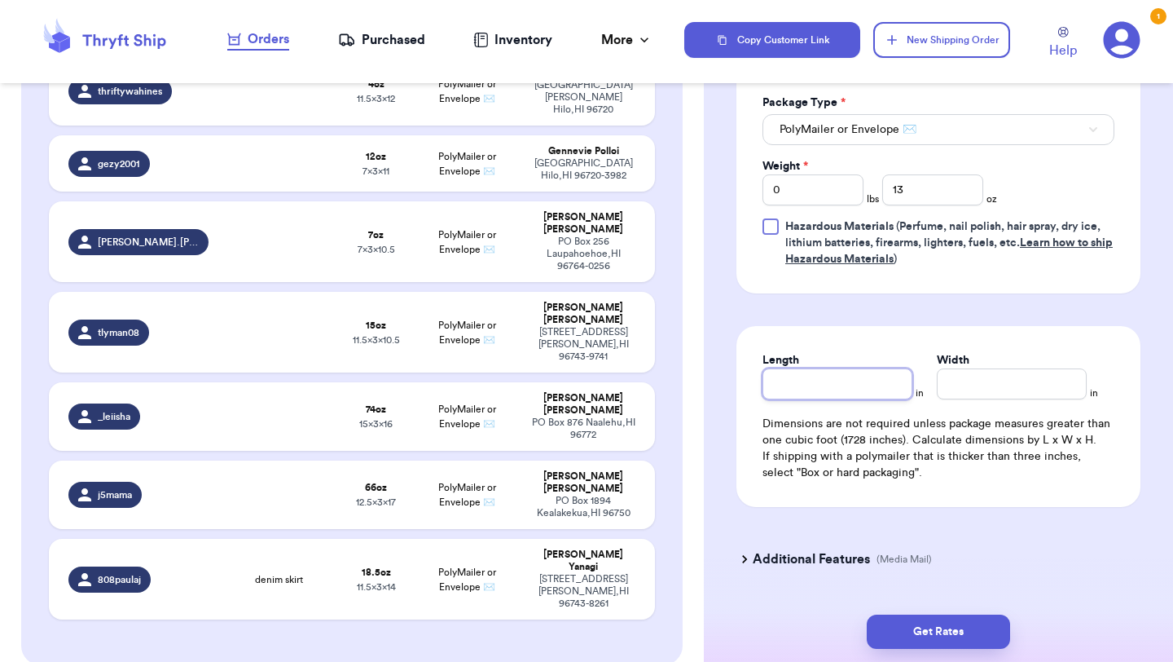
click at [827, 394] on input "Length" at bounding box center [838, 383] width 150 height 31
click at [950, 388] on input "Width *" at bounding box center [1012, 383] width 150 height 31
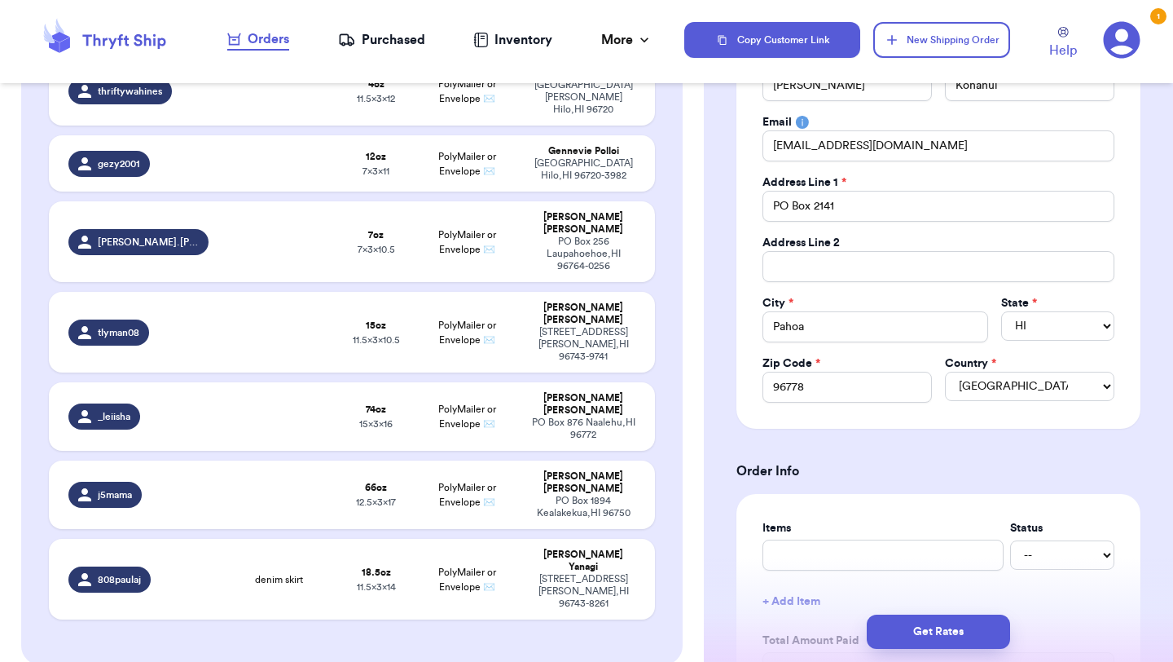
scroll to position [0, 0]
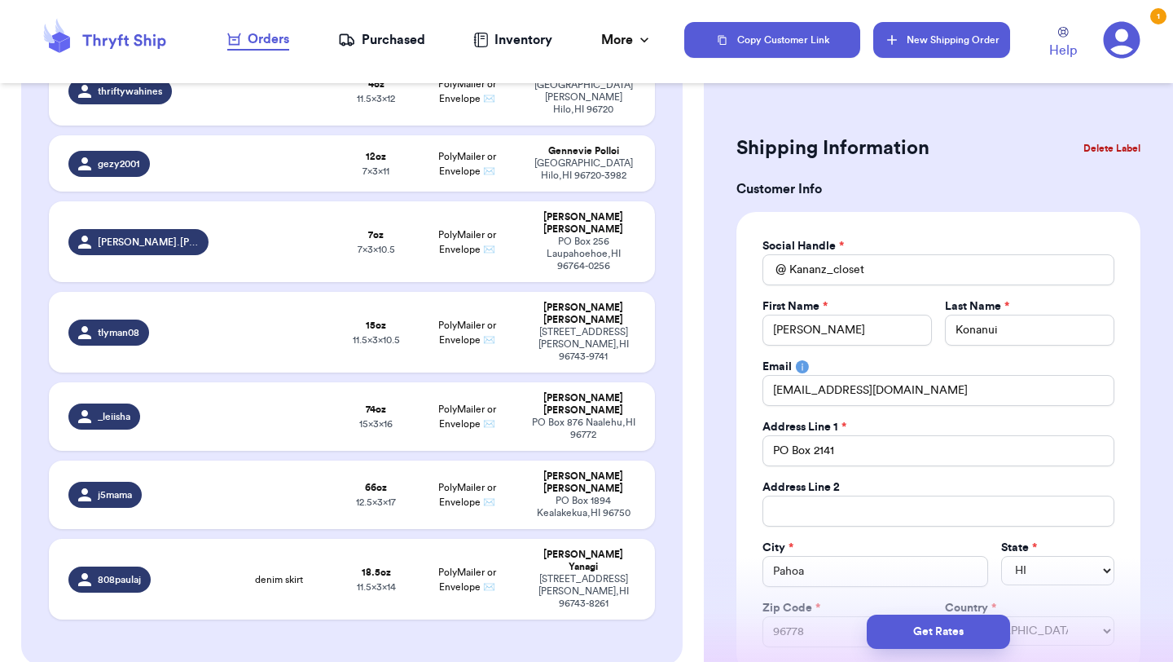
click at [934, 49] on button "New Shipping Order" at bounding box center [942, 40] width 137 height 36
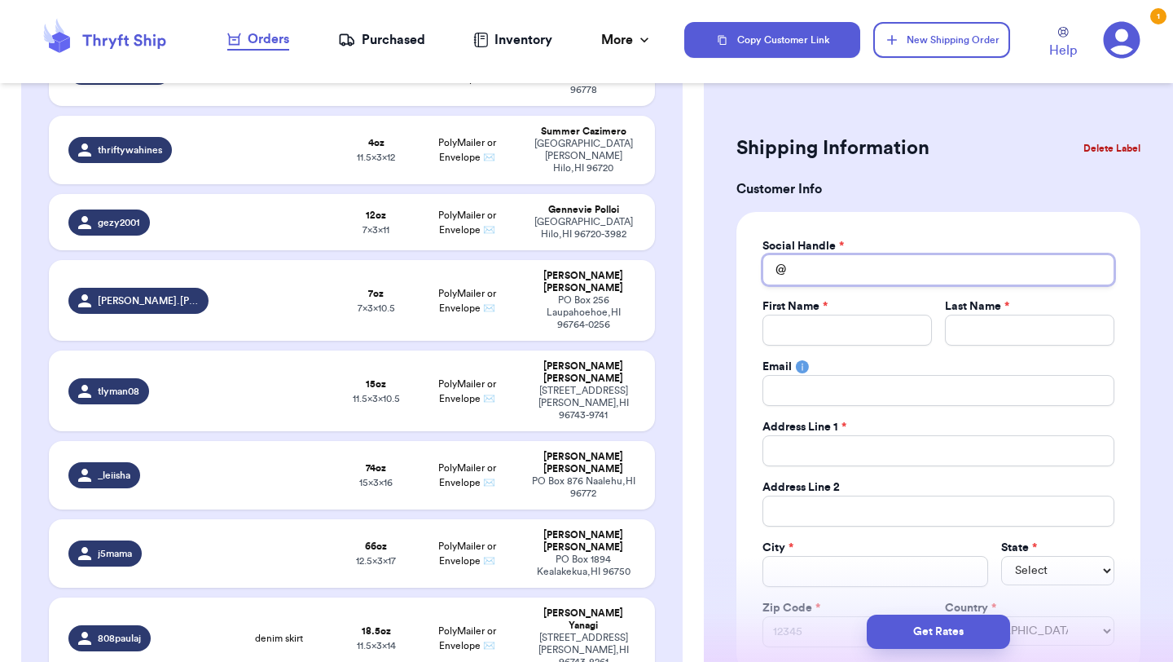
click at [843, 262] on input "Total Amount Paid" at bounding box center [939, 269] width 352 height 31
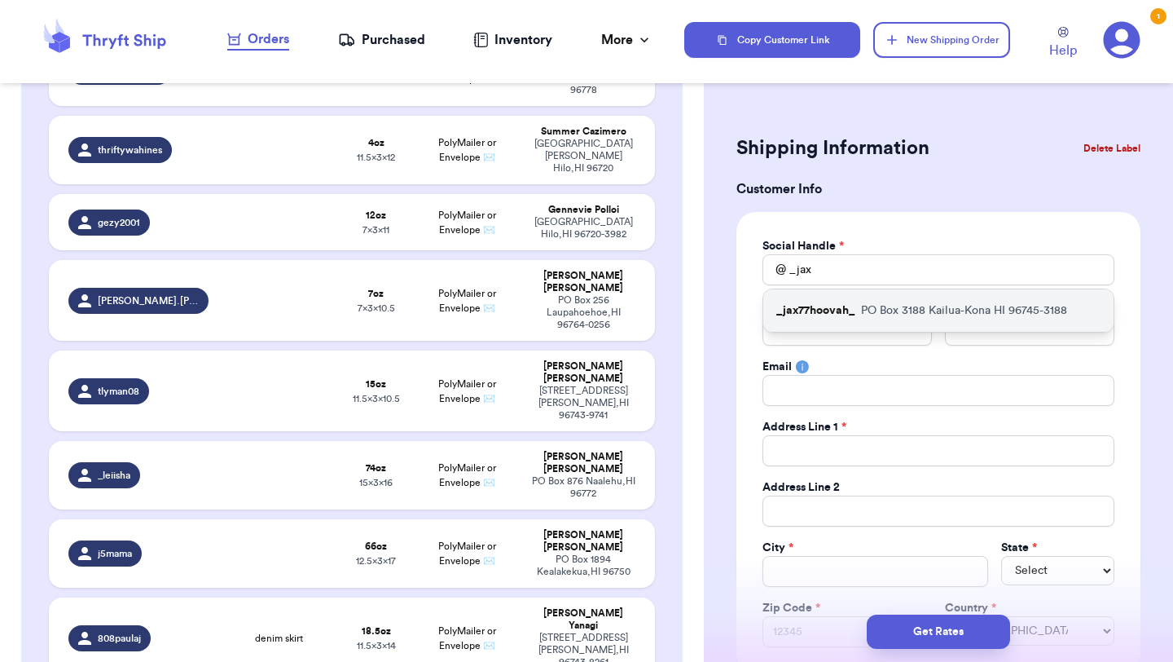
click at [857, 293] on div "_jax77hoovah_ PO Box 3188 Kailua-Kona HI 96745-3188" at bounding box center [939, 310] width 350 height 42
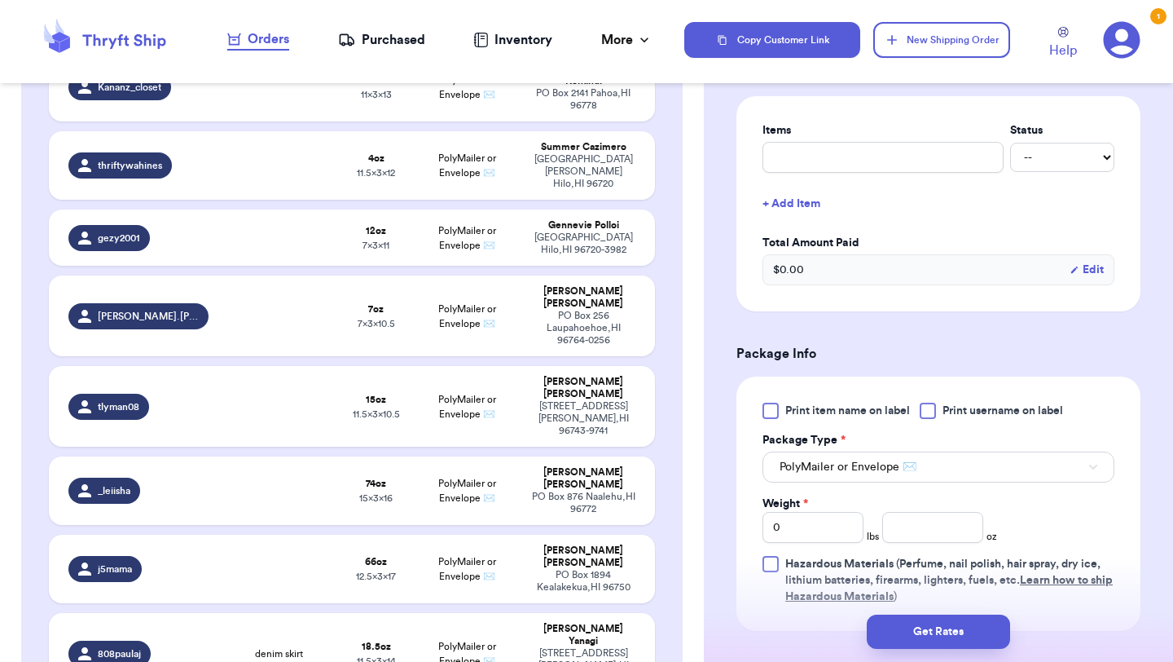
scroll to position [689, 0]
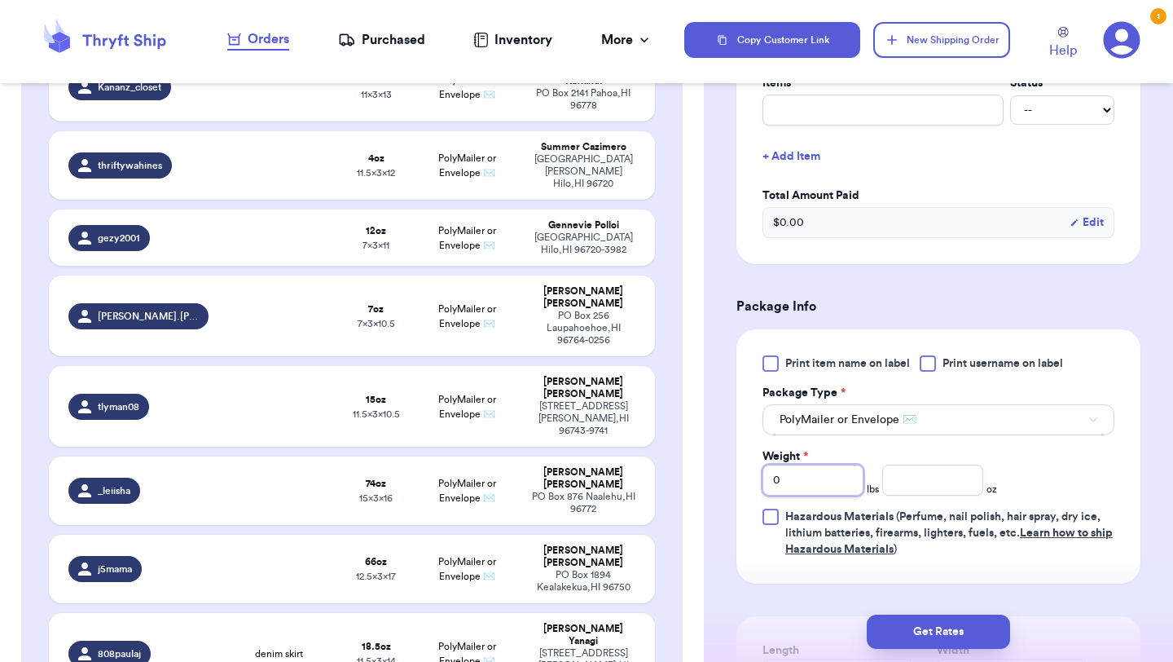
click at [848, 475] on input "0" at bounding box center [813, 479] width 101 height 31
click at [906, 482] on input "number" at bounding box center [933, 479] width 101 height 31
click at [780, 475] on input "01" at bounding box center [813, 479] width 101 height 31
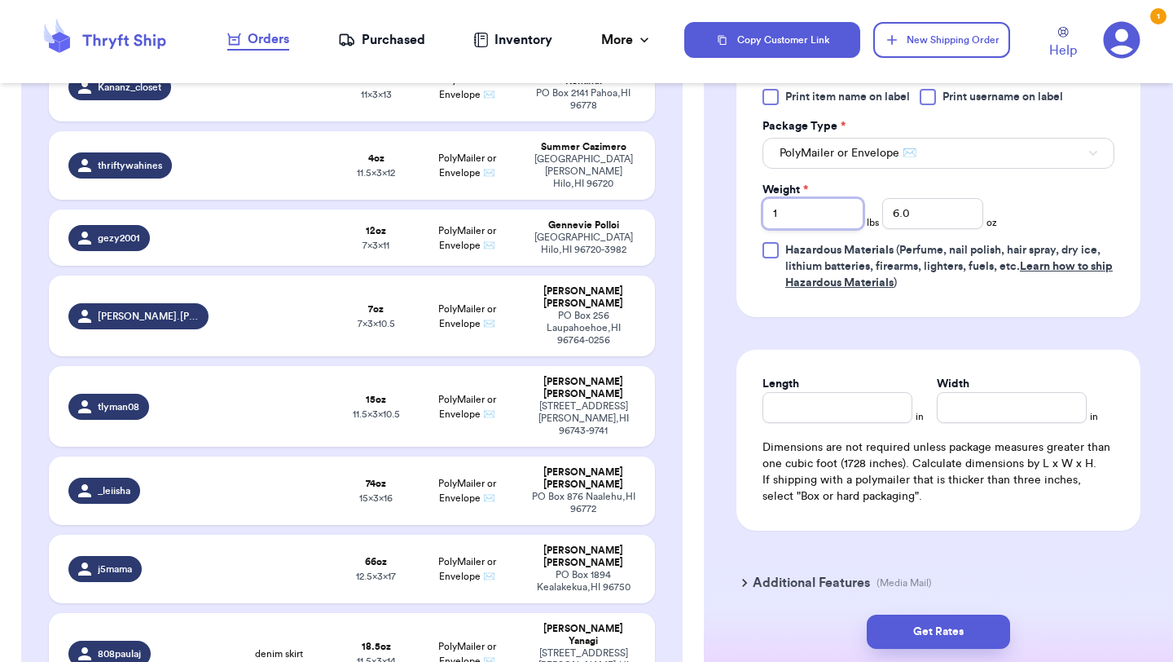
scroll to position [947, 0]
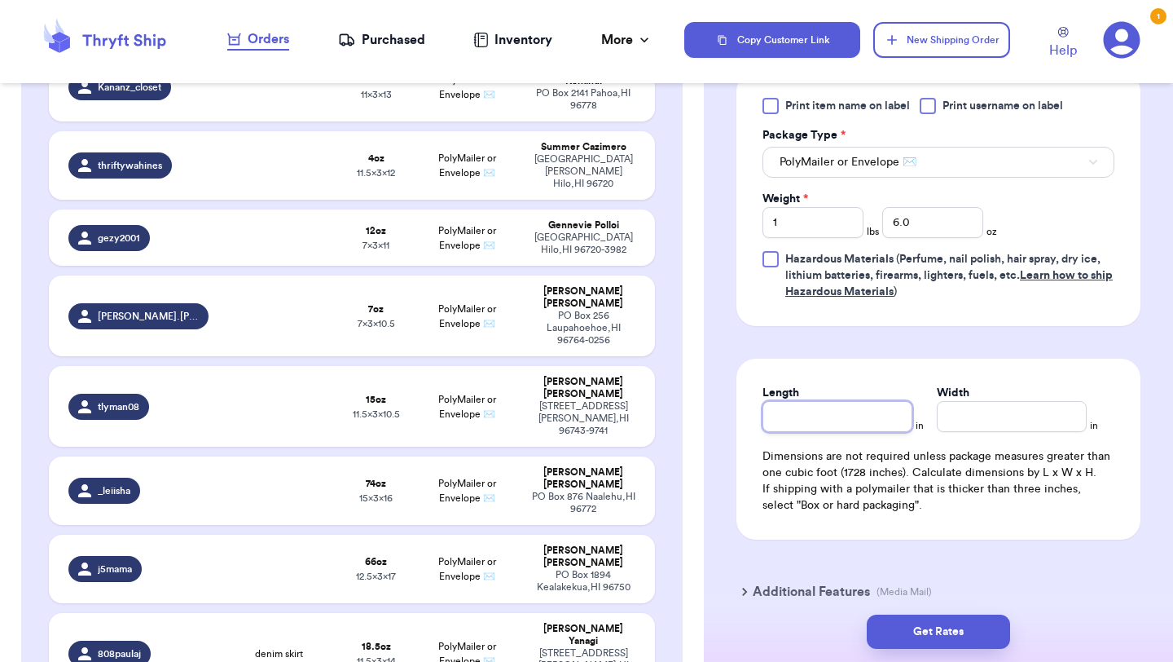
click at [865, 422] on input "Length" at bounding box center [838, 416] width 150 height 31
click at [1013, 410] on input "Width *" at bounding box center [1012, 416] width 150 height 31
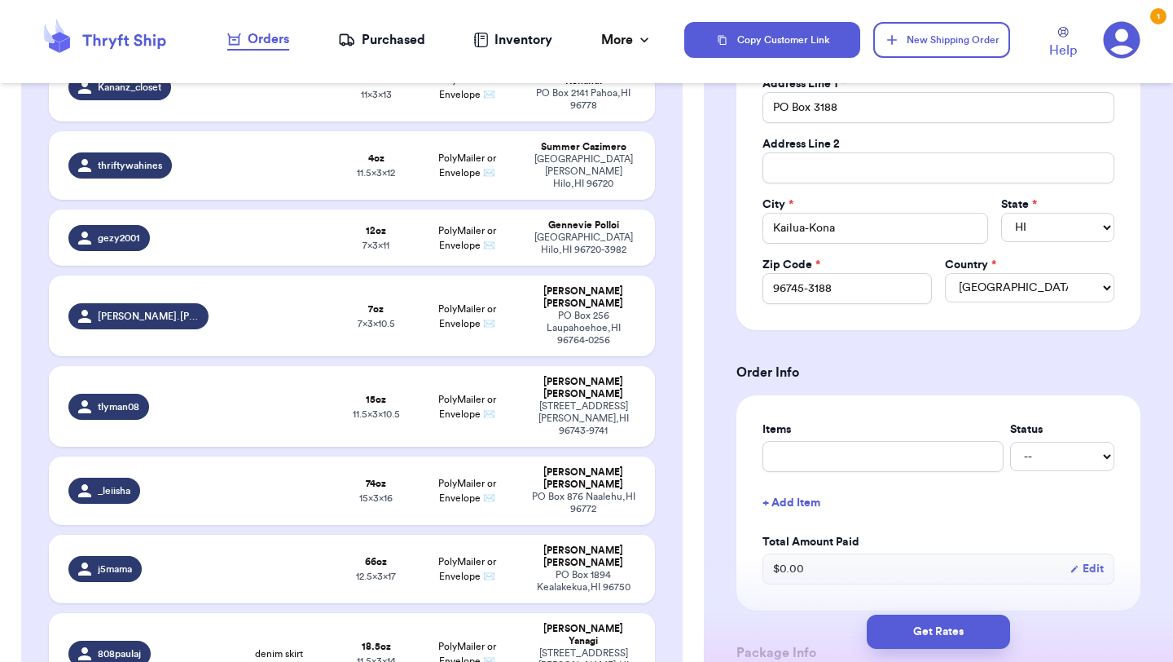
scroll to position [99, 0]
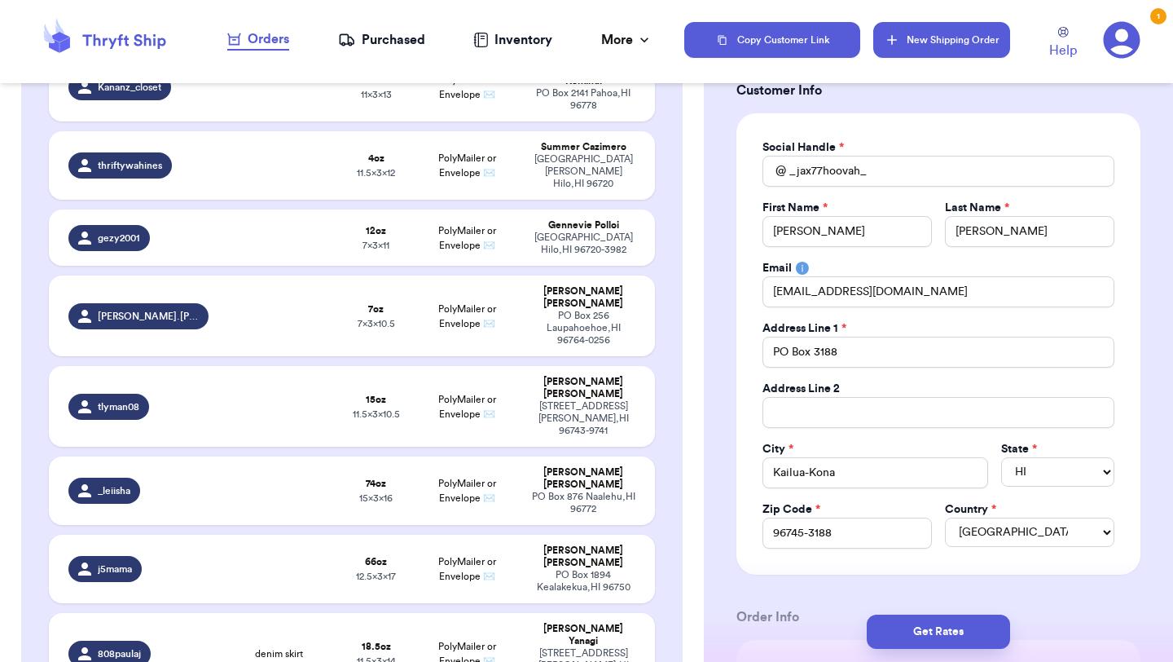
click at [952, 39] on button "New Shipping Order" at bounding box center [942, 40] width 137 height 36
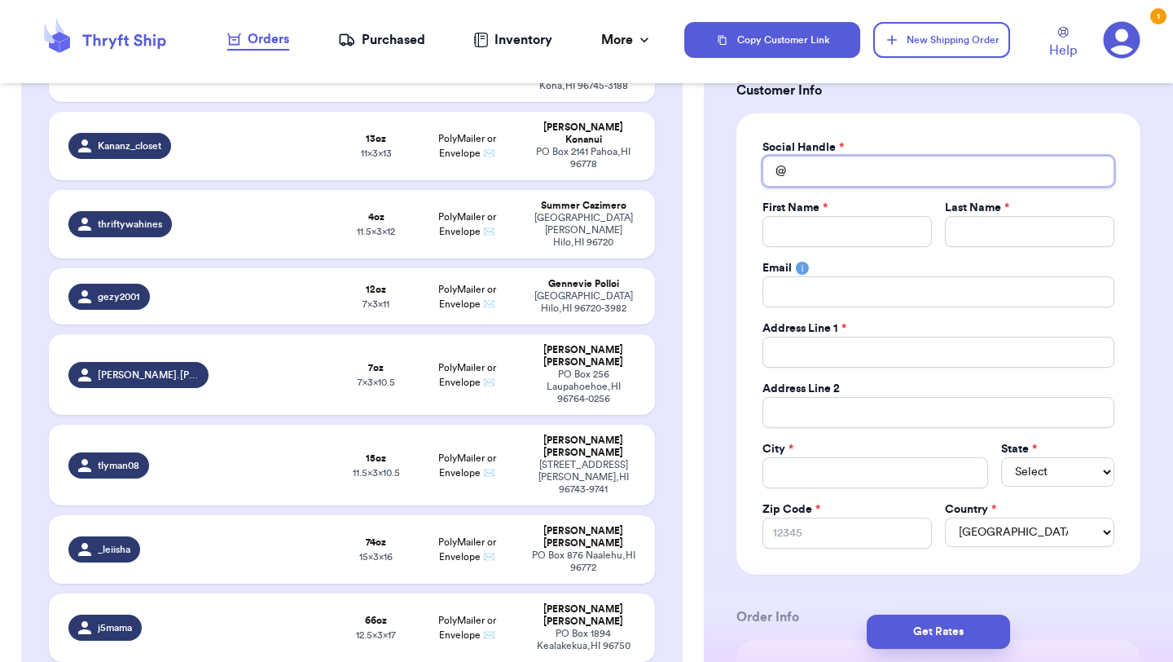
click at [808, 174] on input "Total Amount Paid" at bounding box center [939, 171] width 352 height 31
drag, startPoint x: 843, startPoint y: 176, endPoint x: 748, endPoint y: 176, distance: 95.3
click at [748, 176] on div "Social Handle * @ _lia First Name * Last Name * Email Address Line 1 * Address …" at bounding box center [939, 343] width 404 height 461
paste input "liaz_bpz"
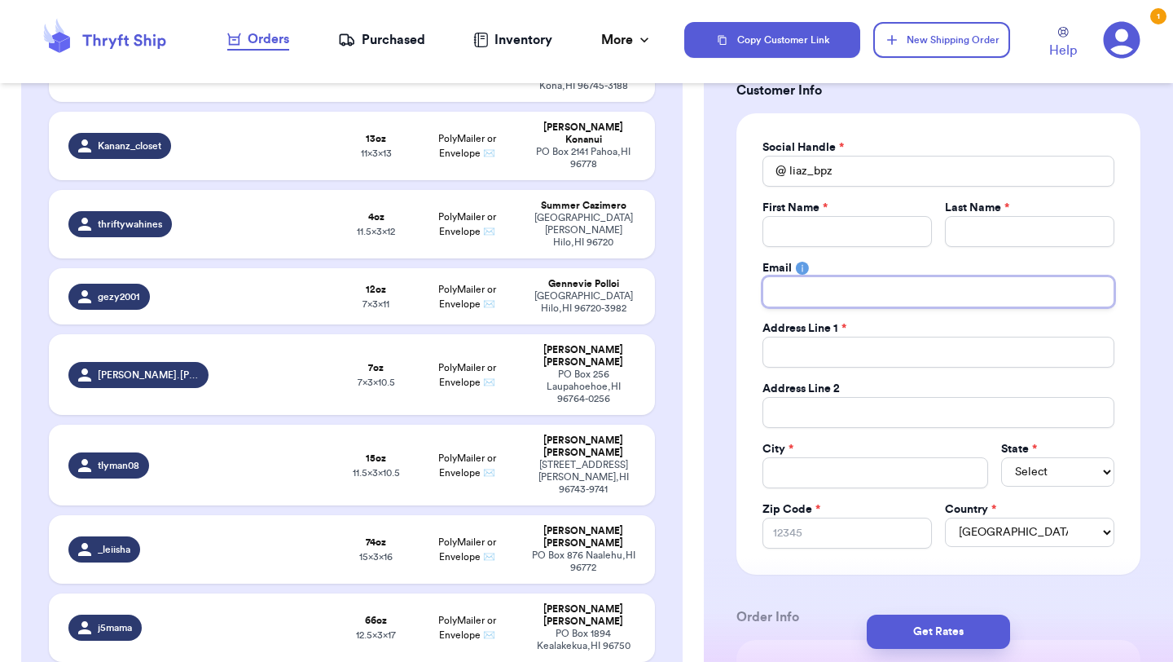
click at [821, 287] on input "Total Amount Paid" at bounding box center [939, 291] width 352 height 31
paste input "liapieper@gmail.com"
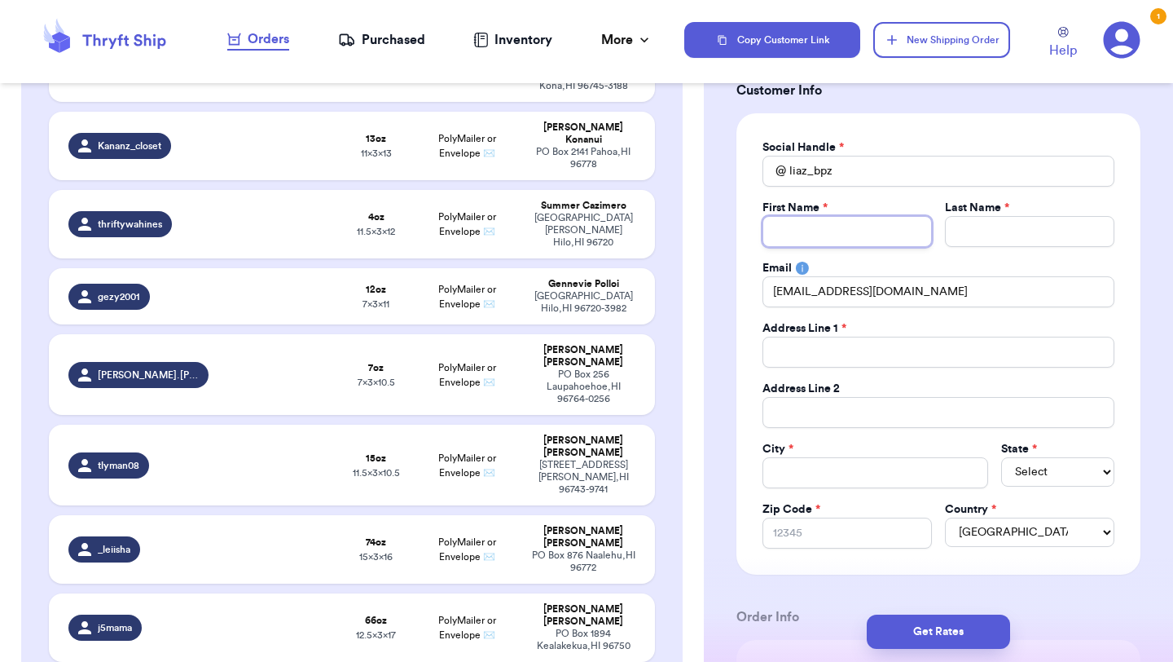
click at [817, 223] on input "Total Amount Paid" at bounding box center [847, 231] width 169 height 31
paste input "Malia Pieper"
click at [1013, 234] on input "Total Amount Paid" at bounding box center [1029, 231] width 169 height 31
paste input "Malia Pieper"
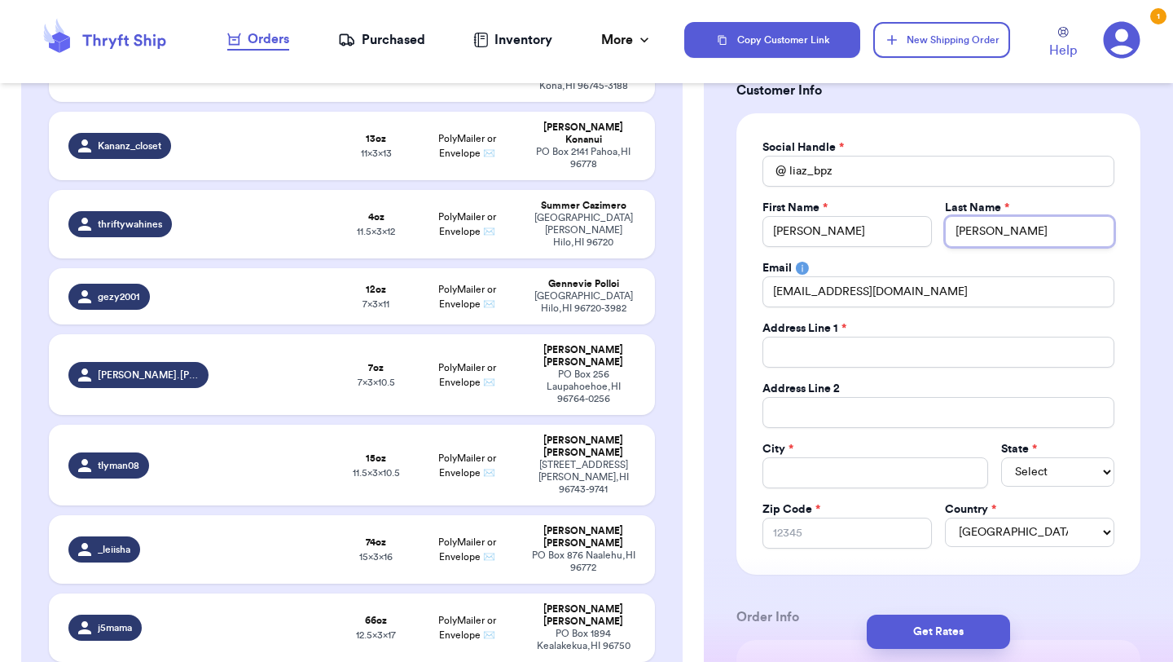
click at [992, 233] on input "Malia Pieper" at bounding box center [1029, 231] width 169 height 31
click at [843, 232] on input "Malia Pieper" at bounding box center [847, 231] width 169 height 31
click at [786, 344] on input "Total Amount Paid" at bounding box center [939, 352] width 352 height 31
paste input "64-5155 Kalake St"
click at [865, 519] on input "Zip Code *" at bounding box center [847, 532] width 169 height 31
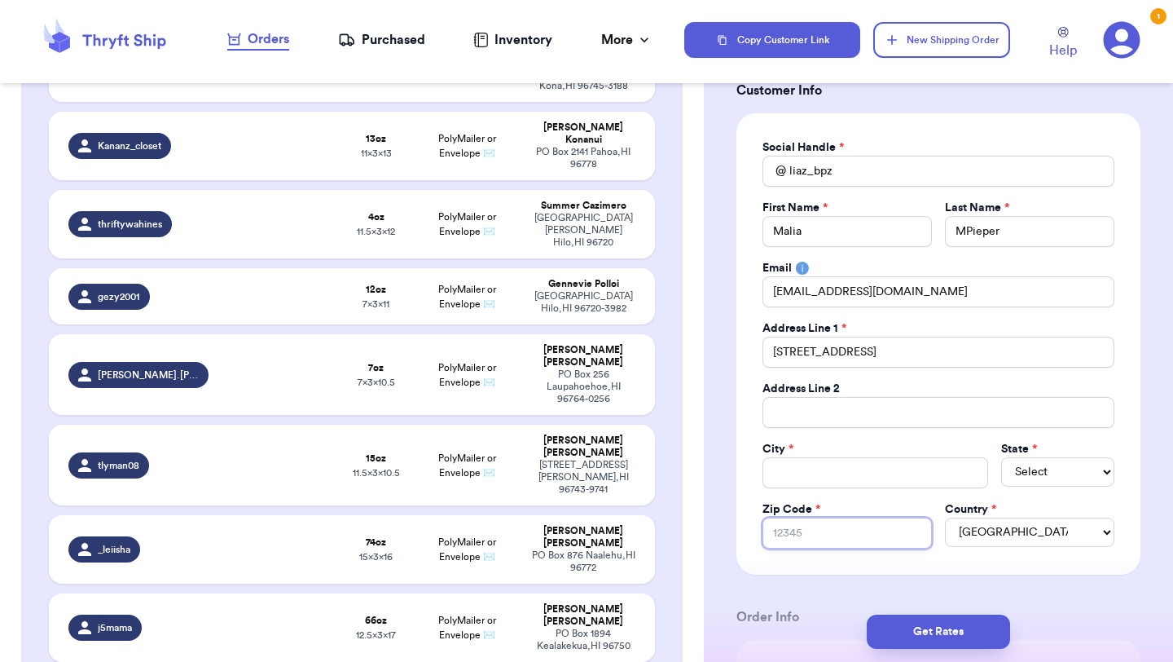
paste input "96743-8201"
click at [1020, 471] on select "Select AL AK AZ AR CA CO CT DE DC FL GA HI ID IL IN IA KS KY LA ME MD MA MI MN …" at bounding box center [1057, 471] width 113 height 29
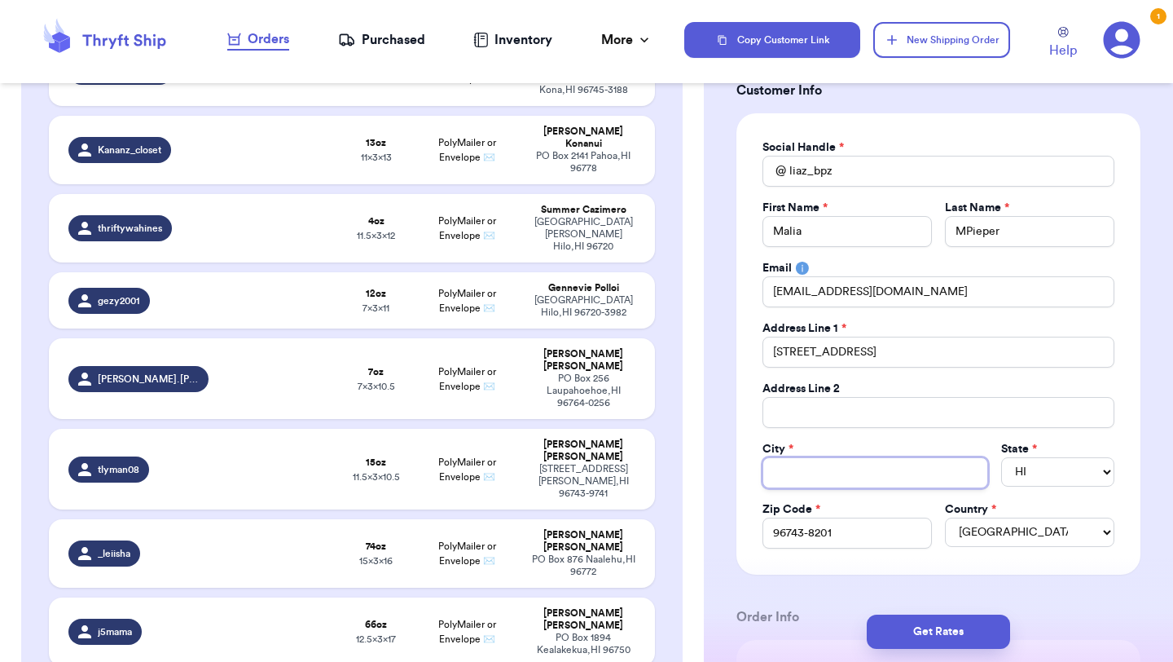
click at [913, 478] on input "Total Amount Paid" at bounding box center [876, 472] width 226 height 31
paste input "Kamuela"
click at [972, 231] on input "MPieper" at bounding box center [1029, 231] width 169 height 31
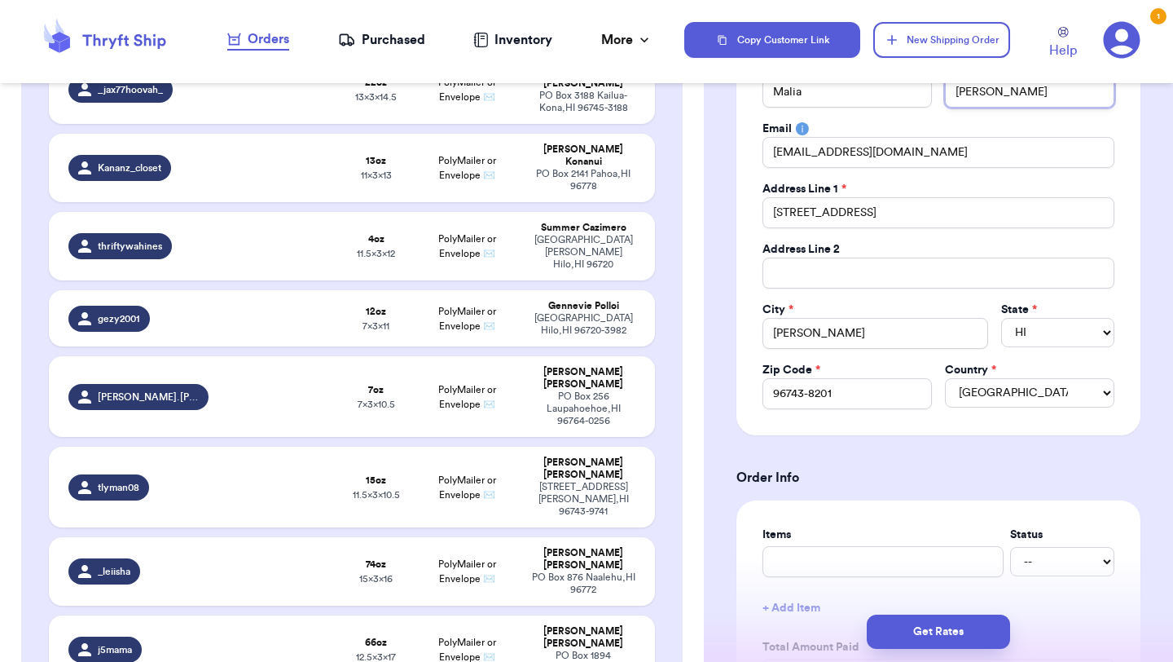
scroll to position [381, 0]
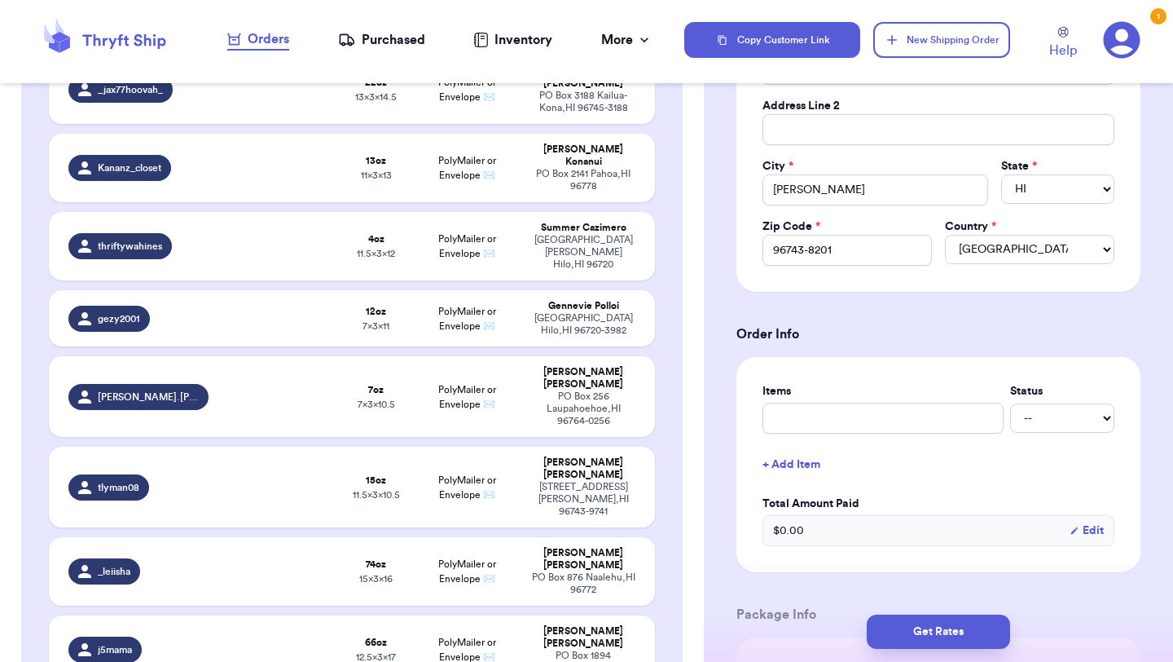
click at [827, 437] on div "Items Status -- Paid Owes + Add Item Total Amount Paid $ 0.00 Edit" at bounding box center [939, 464] width 352 height 163
click at [830, 422] on input "text" at bounding box center [883, 418] width 241 height 31
paste input "#118344"
click at [1071, 432] on select "-- Paid Owes" at bounding box center [1062, 417] width 104 height 29
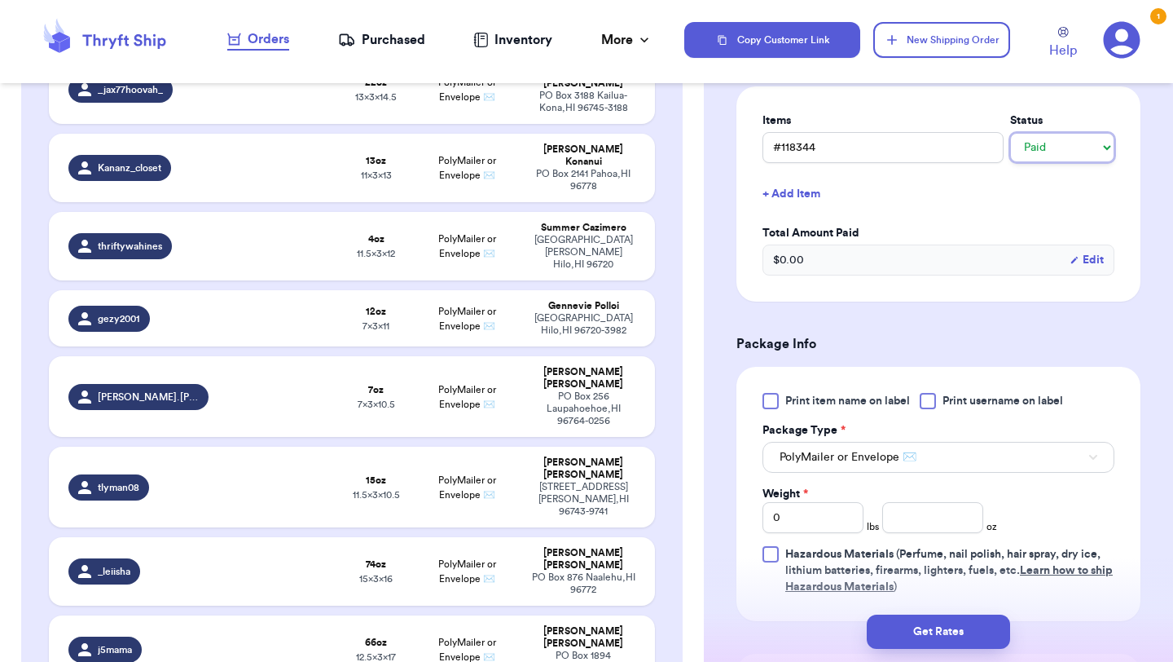
scroll to position [654, 0]
click at [816, 520] on input "0" at bounding box center [813, 515] width 101 height 31
click at [923, 522] on input "number" at bounding box center [933, 515] width 101 height 31
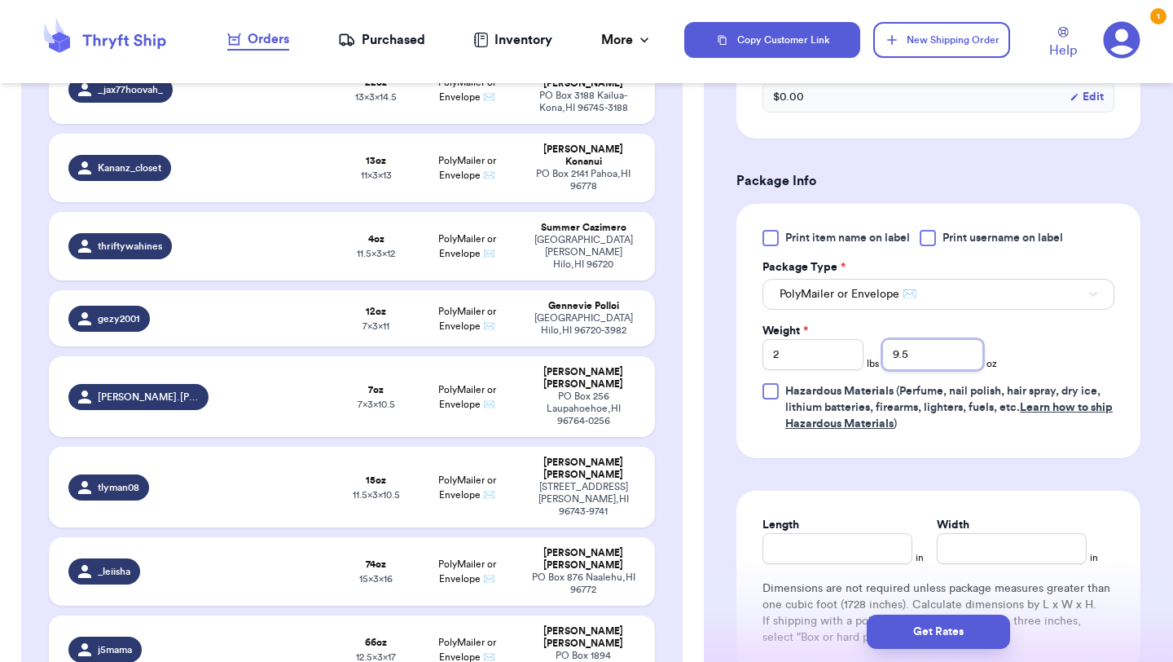
scroll to position [827, 0]
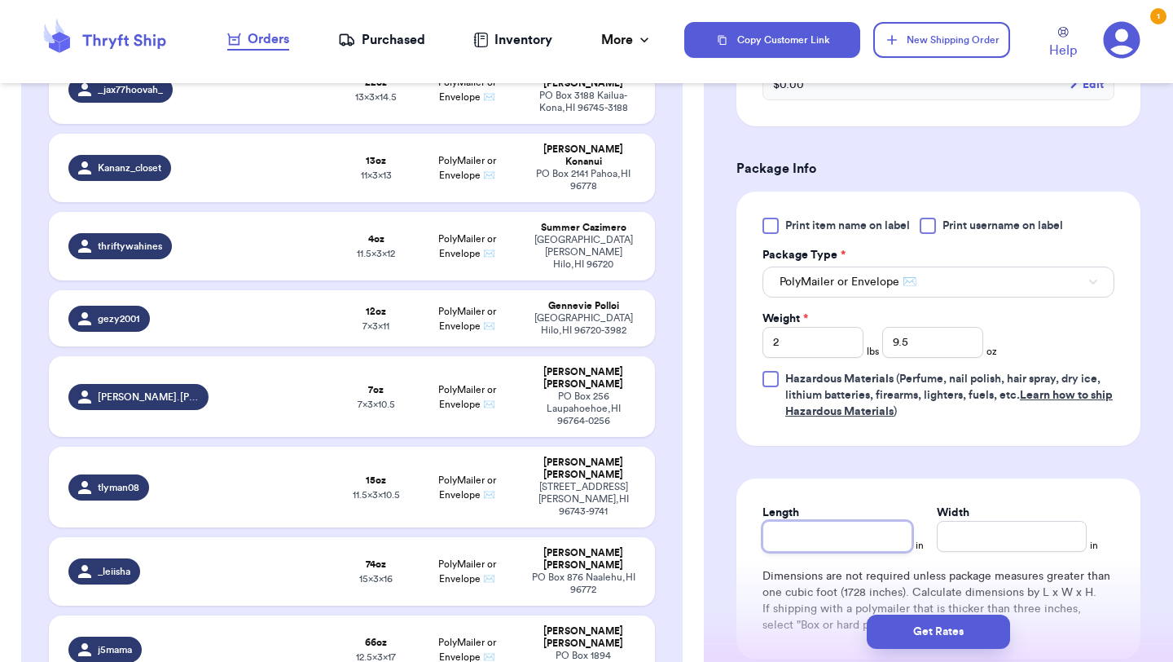
click at [842, 537] on input "Length" at bounding box center [838, 536] width 150 height 31
click at [962, 548] on input "Width *" at bounding box center [1012, 536] width 150 height 31
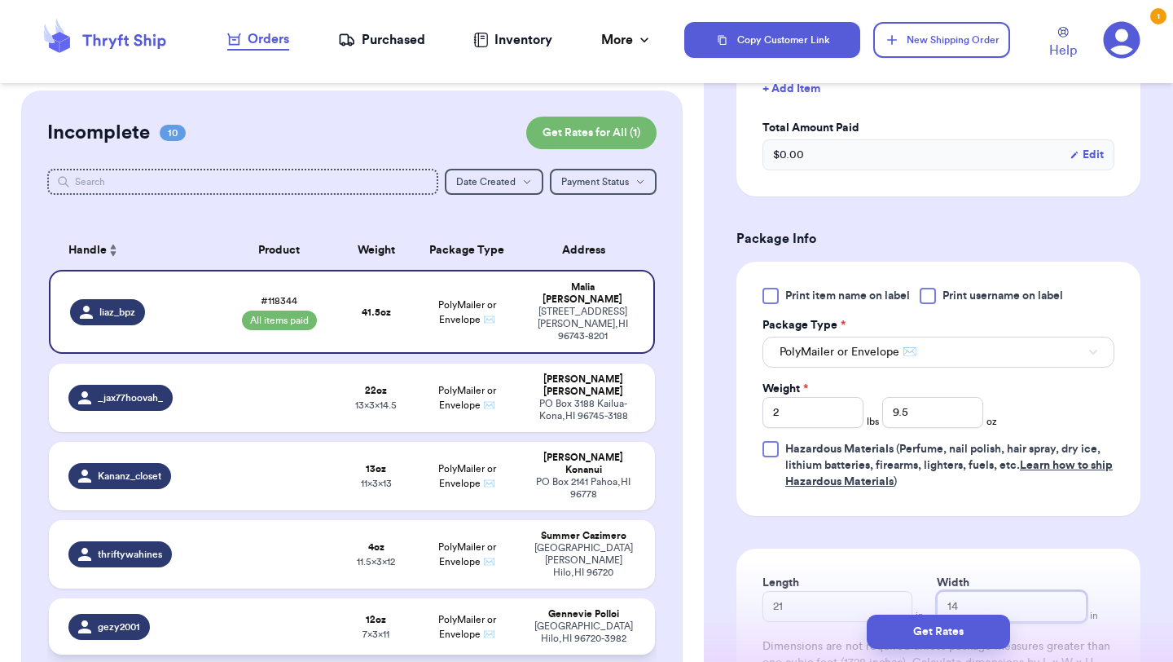
scroll to position [0, 0]
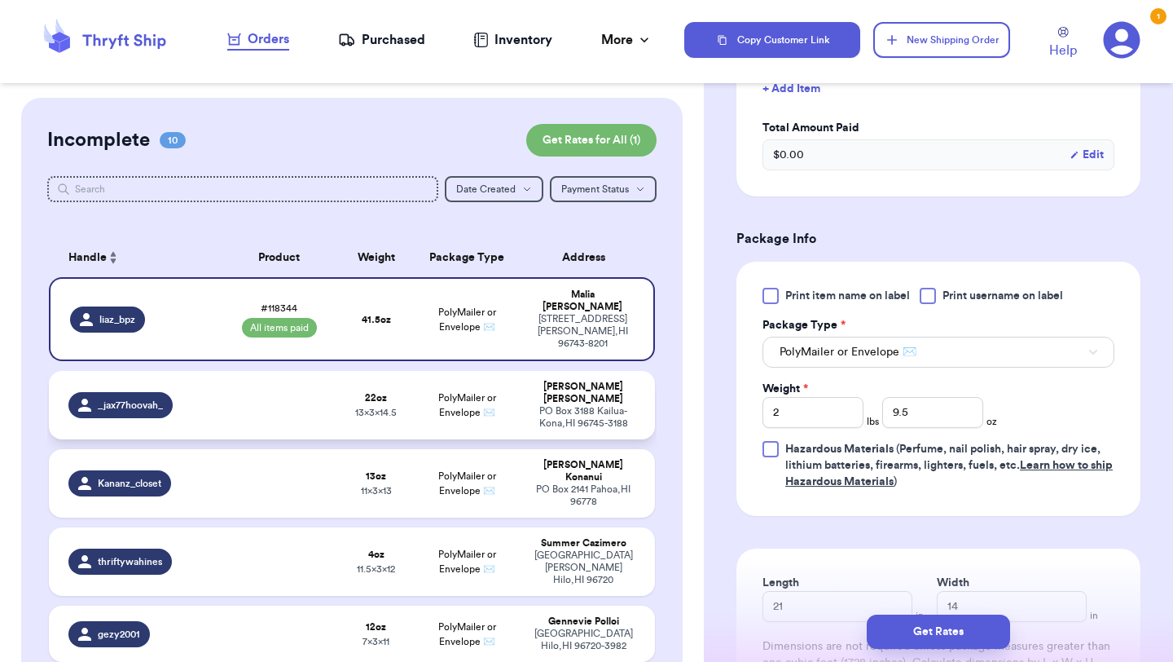
click at [285, 394] on td at bounding box center [278, 405] width 121 height 68
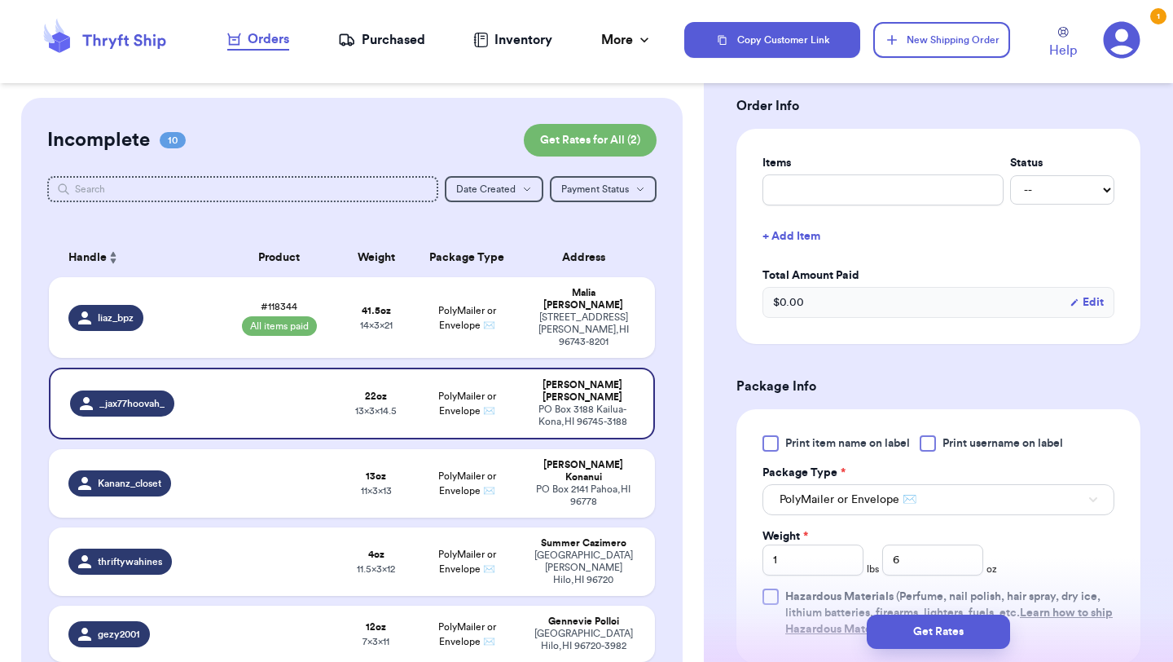
scroll to position [325, 0]
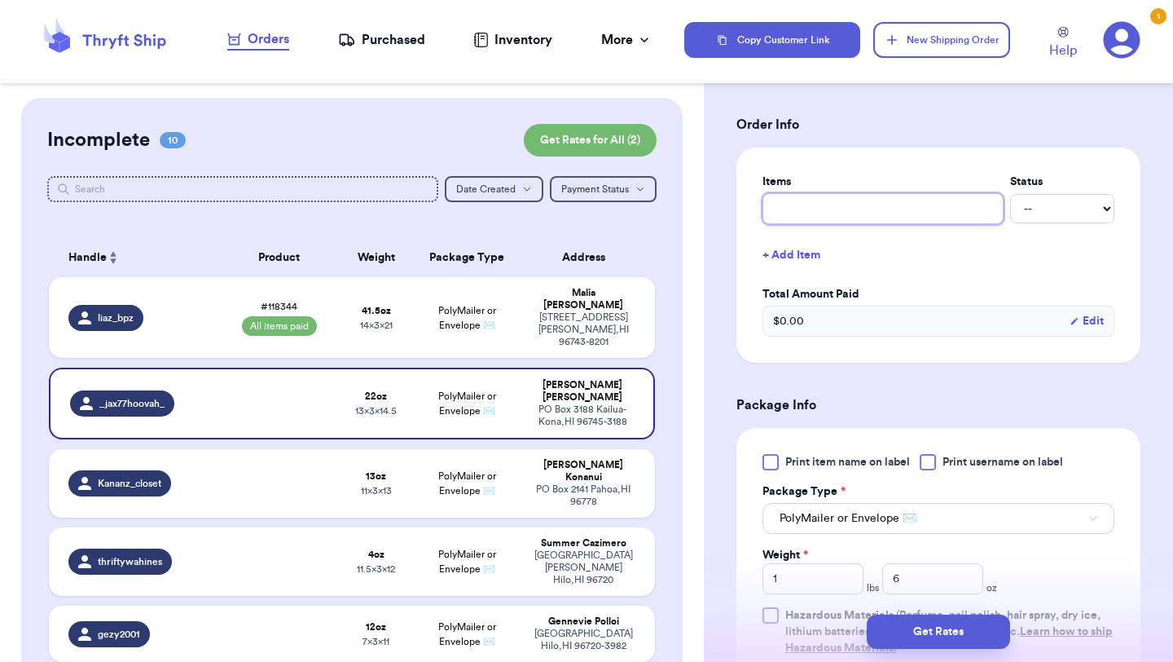
click at [835, 207] on input "text" at bounding box center [883, 208] width 241 height 31
paste input "#118261"
click at [1072, 216] on select "-- Paid Owes" at bounding box center [1062, 208] width 104 height 29
click at [387, 486] on span "11 x 3 x 13" at bounding box center [376, 491] width 31 height 10
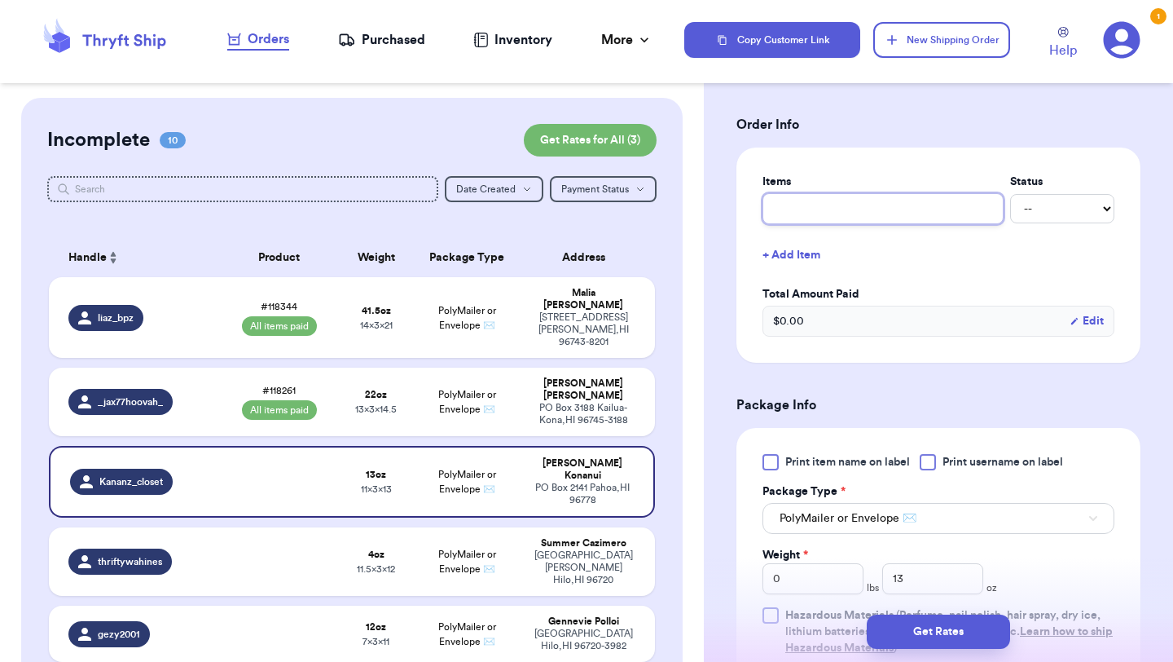
click at [861, 213] on input "text" at bounding box center [883, 208] width 241 height 31
paste input "#118258"
click at [1061, 209] on select "-- Paid Owes" at bounding box center [1062, 208] width 104 height 29
click at [127, 555] on span "thriftywahines" at bounding box center [130, 561] width 64 height 13
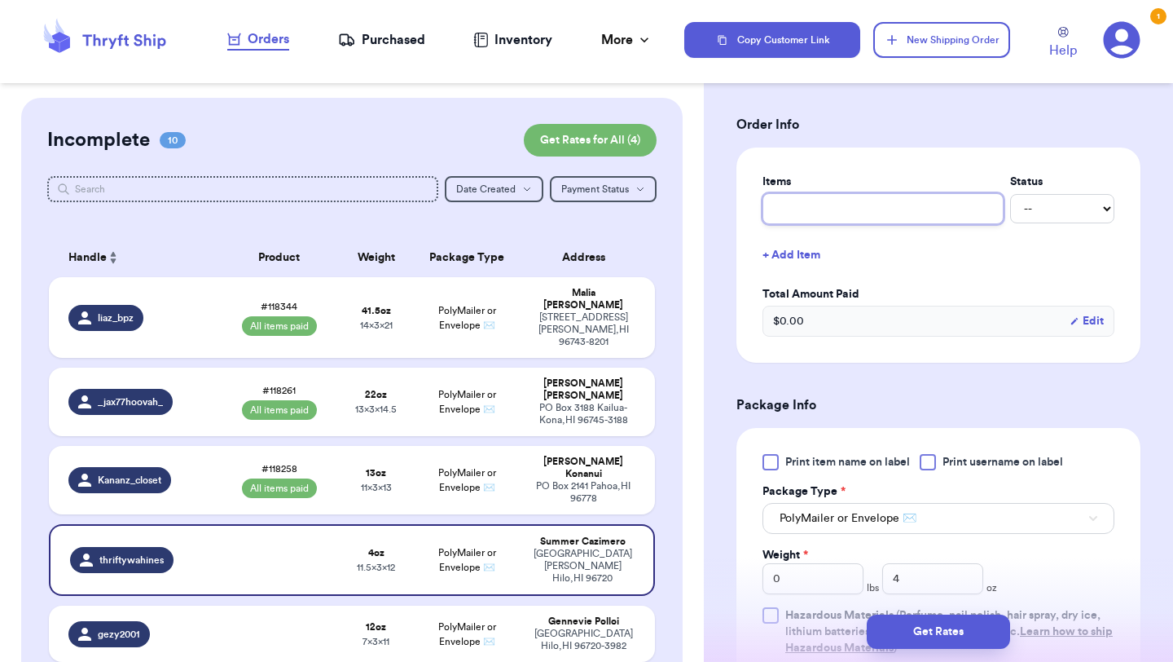
click at [856, 212] on input "text" at bounding box center [883, 208] width 241 height 31
paste input "#113438"
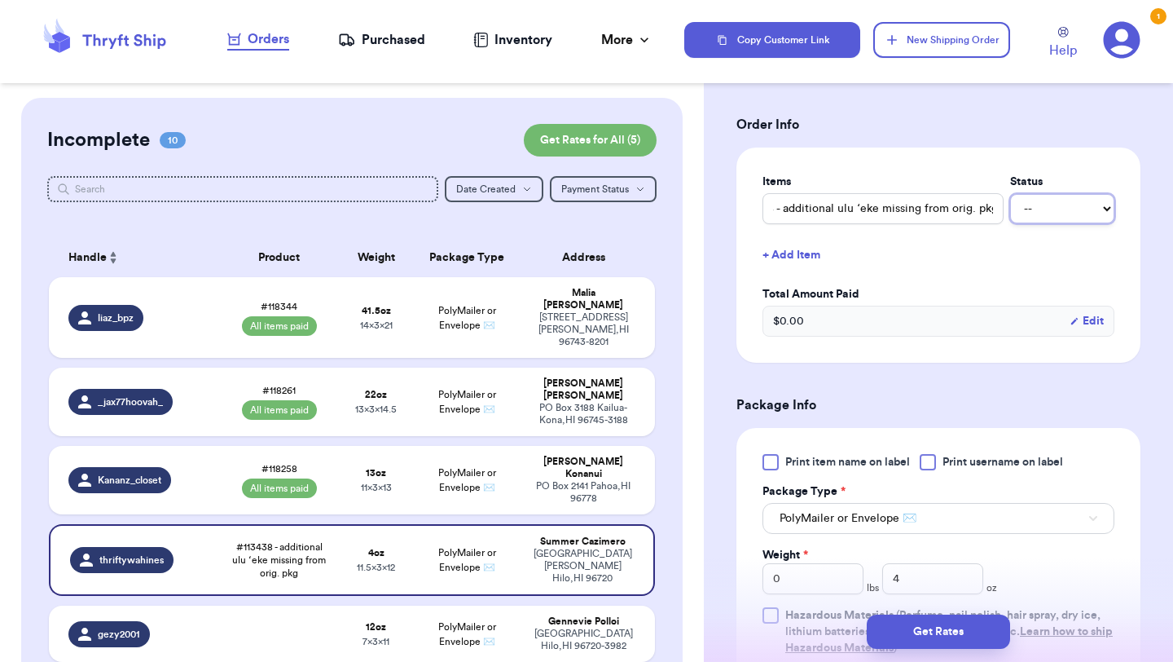
click at [1058, 204] on select "-- Paid Owes" at bounding box center [1062, 208] width 104 height 29
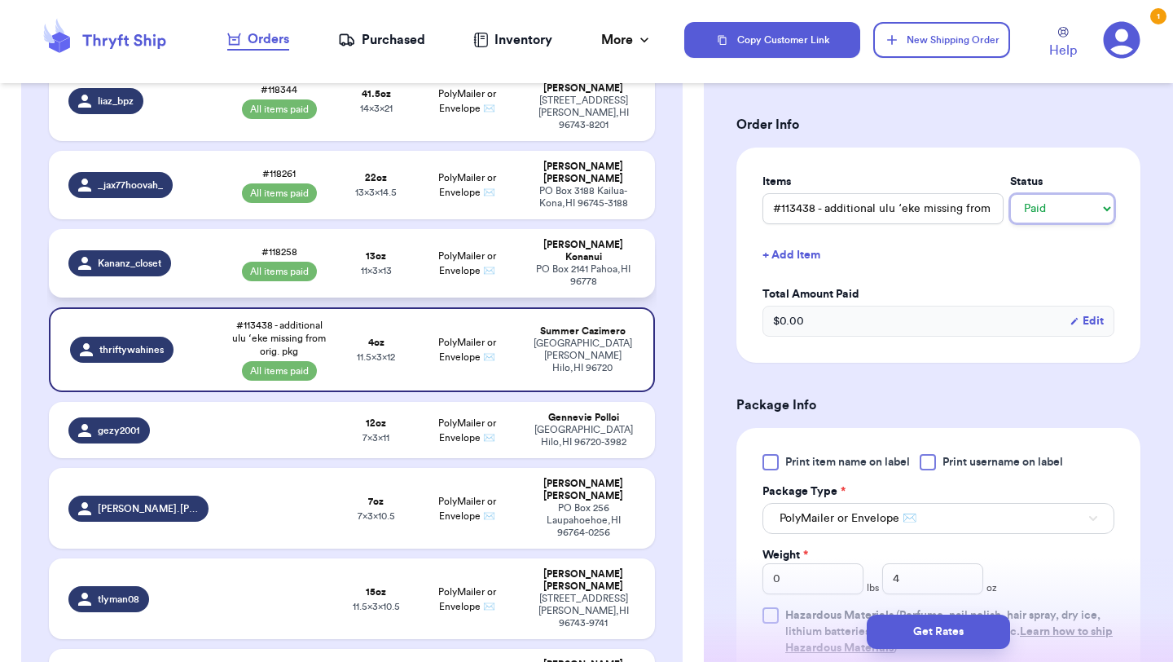
scroll to position [232, 0]
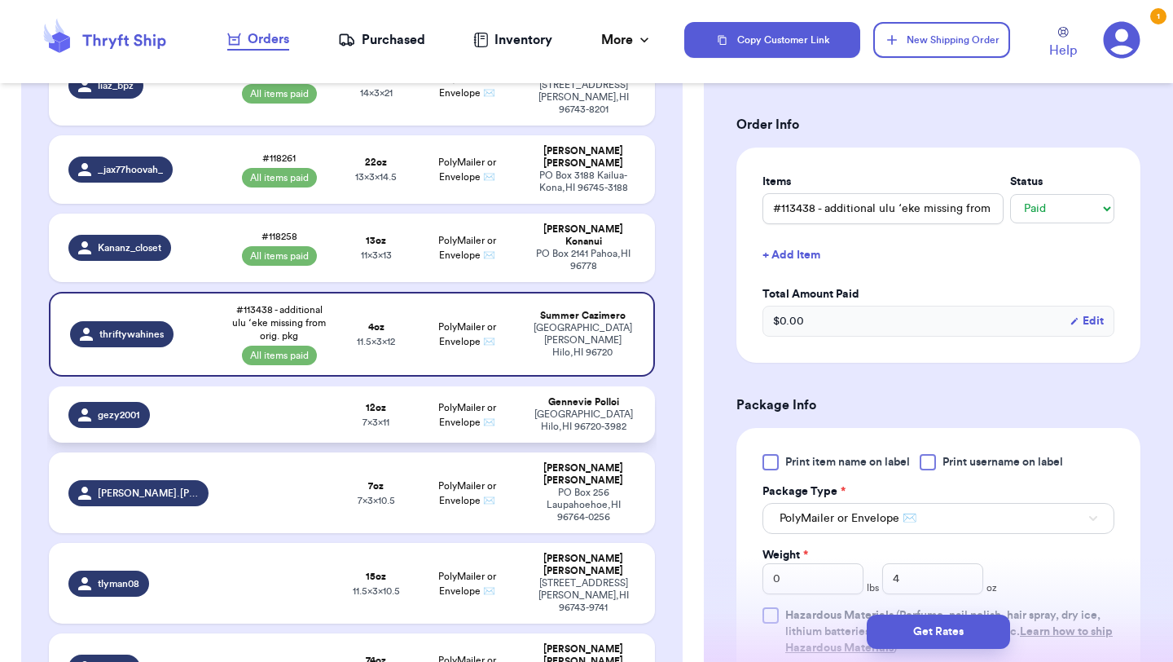
click at [281, 393] on td at bounding box center [278, 414] width 121 height 56
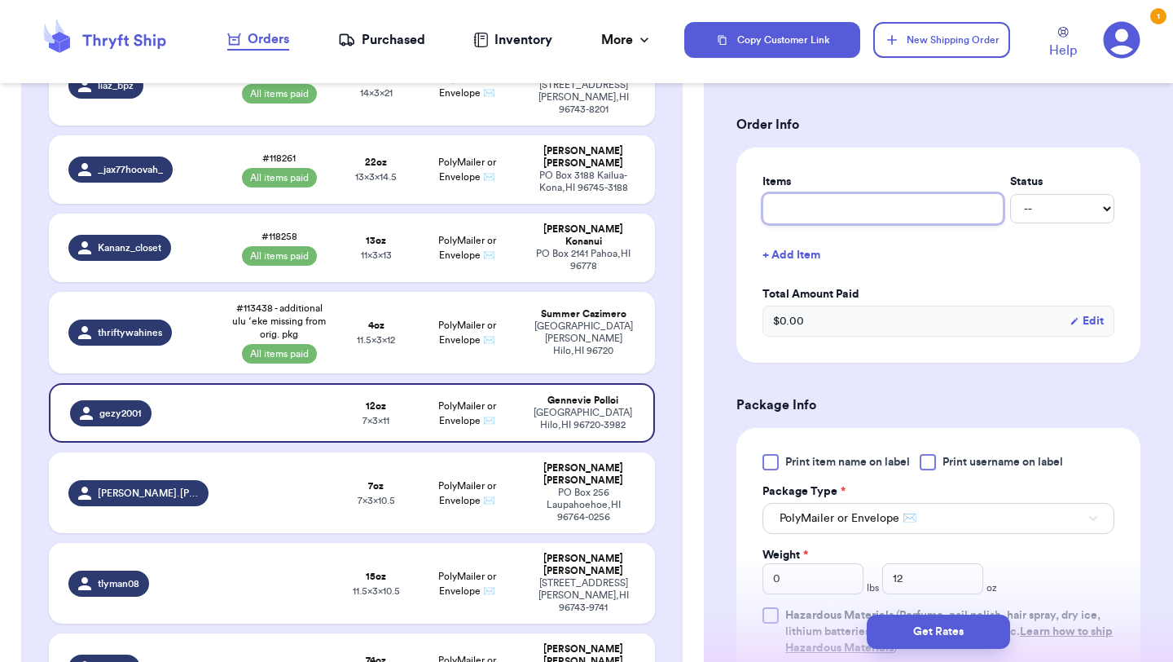
click at [868, 205] on input "text" at bounding box center [883, 208] width 241 height 31
paste input "#118288"
click at [302, 452] on td at bounding box center [278, 492] width 121 height 81
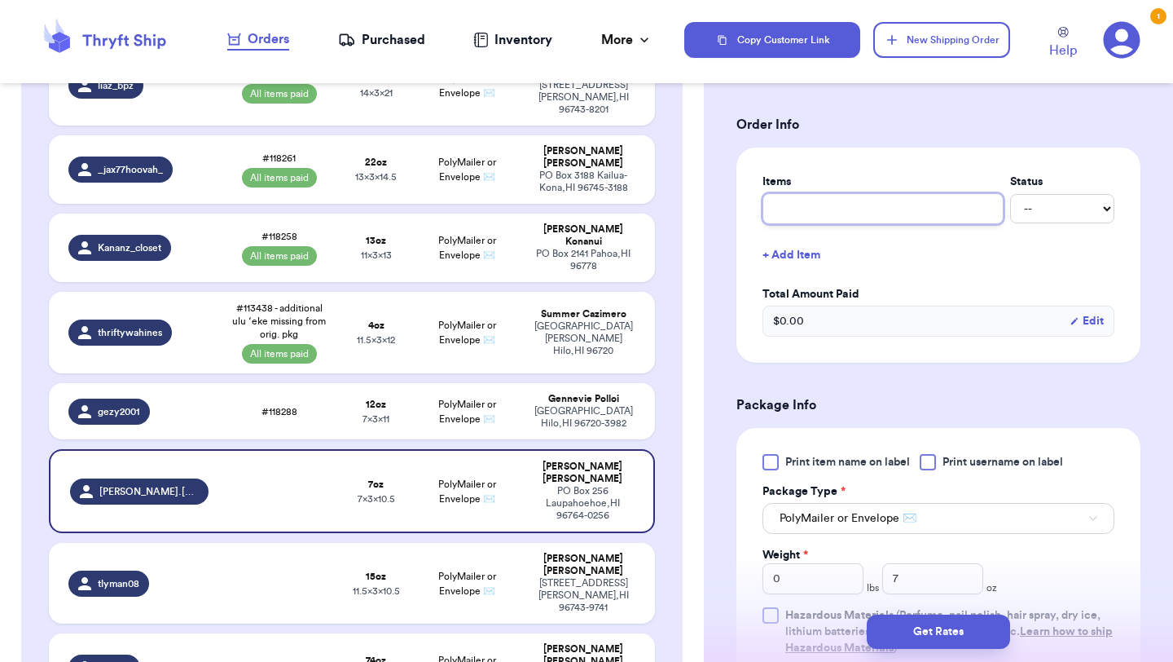
click at [810, 207] on input "text" at bounding box center [883, 208] width 241 height 31
paste input "#118289"
click at [1047, 211] on select "-- Paid Owes" at bounding box center [1062, 208] width 104 height 29
click at [425, 383] on td "PolyMailer or Envelope ✉️" at bounding box center [466, 411] width 109 height 56
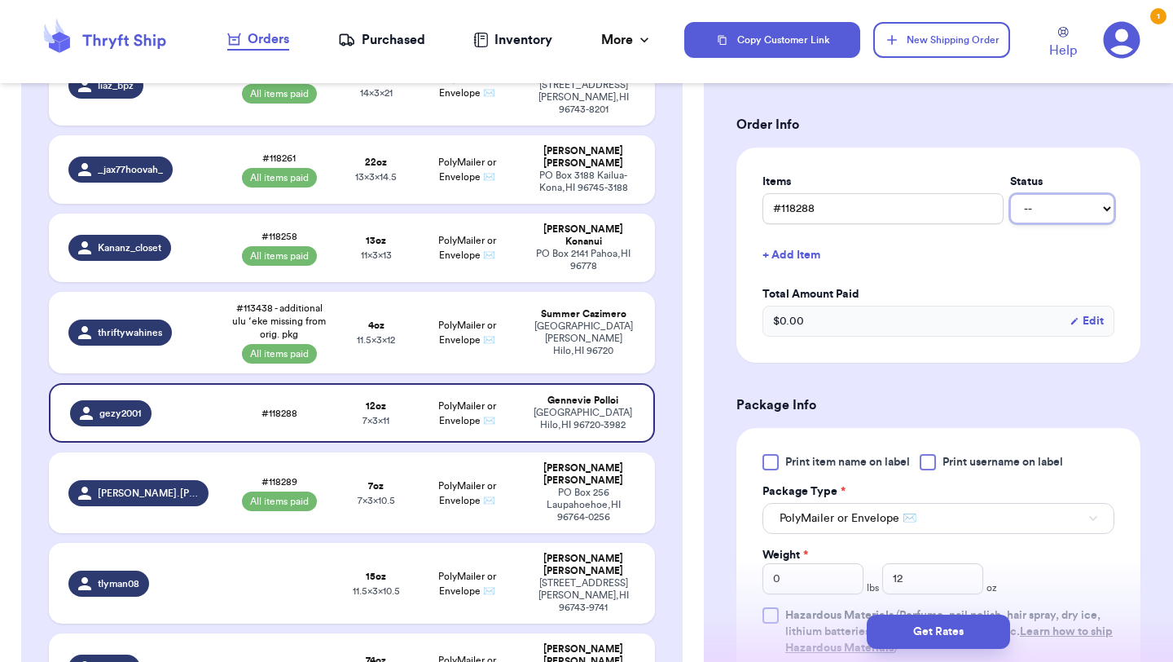
click at [1067, 216] on select "-- Paid Owes" at bounding box center [1062, 208] width 104 height 29
click at [381, 571] on strong "15 oz" at bounding box center [376, 576] width 20 height 10
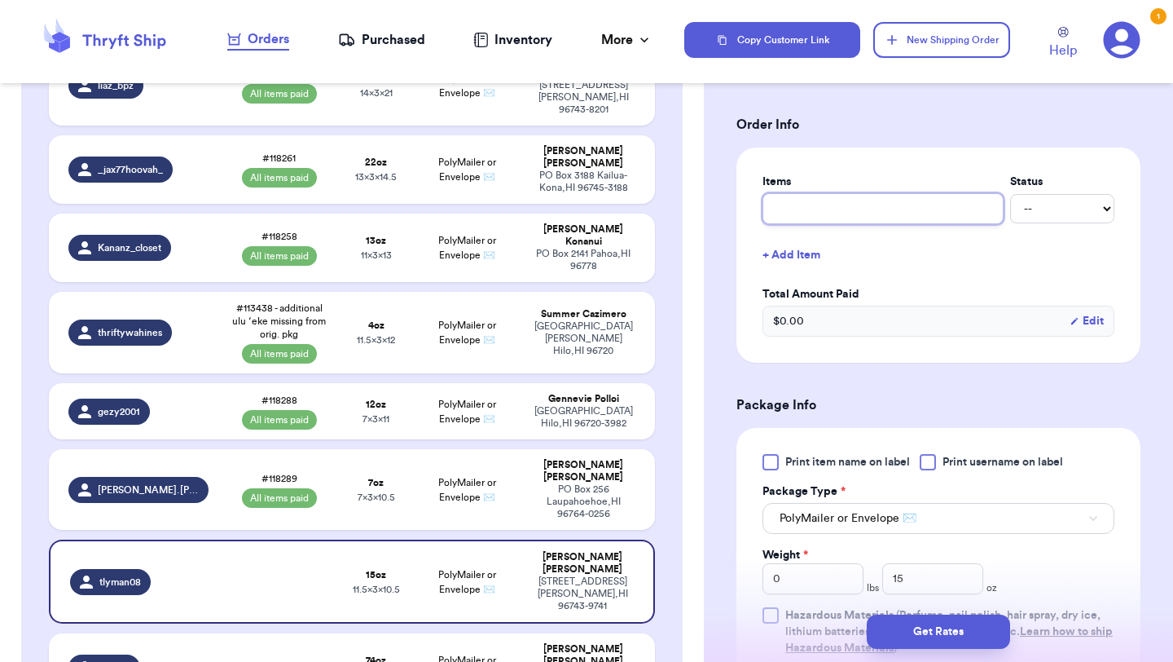
click at [838, 213] on input "text" at bounding box center [883, 208] width 241 height 31
paste input "#117927"
click at [1031, 208] on select "-- Paid Owes" at bounding box center [1062, 208] width 104 height 29
click at [277, 633] on td at bounding box center [278, 667] width 121 height 68
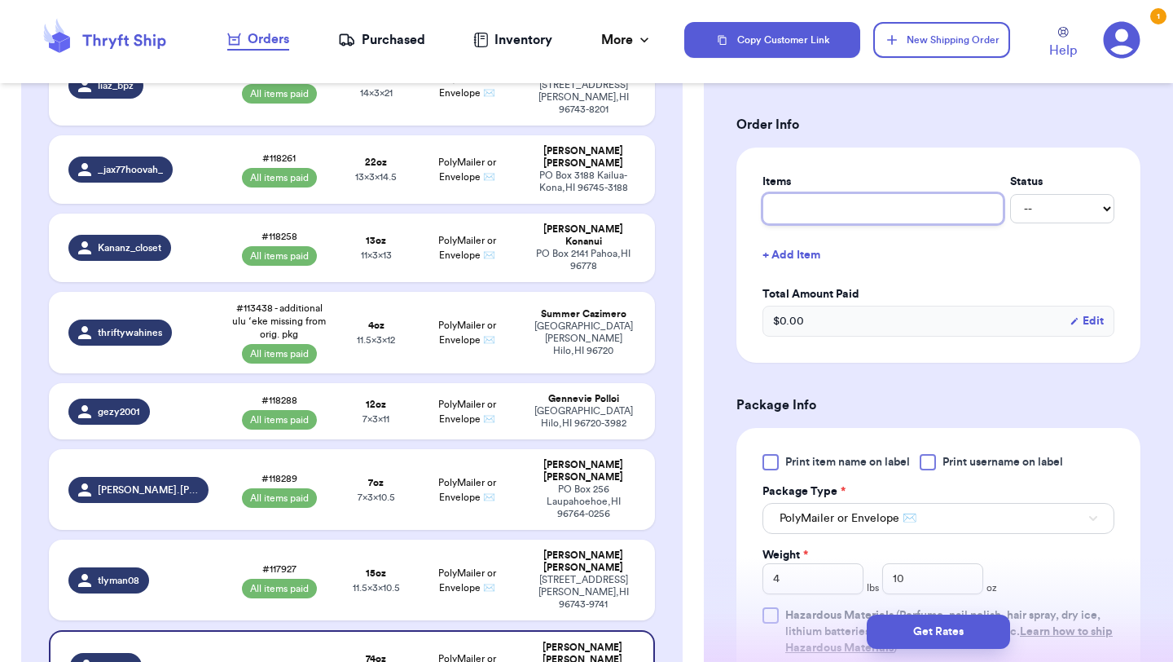
click at [860, 205] on input "text" at bounding box center [883, 208] width 241 height 31
paste input "#118991"
click at [1071, 200] on select "-- Paid Owes" at bounding box center [1062, 208] width 104 height 29
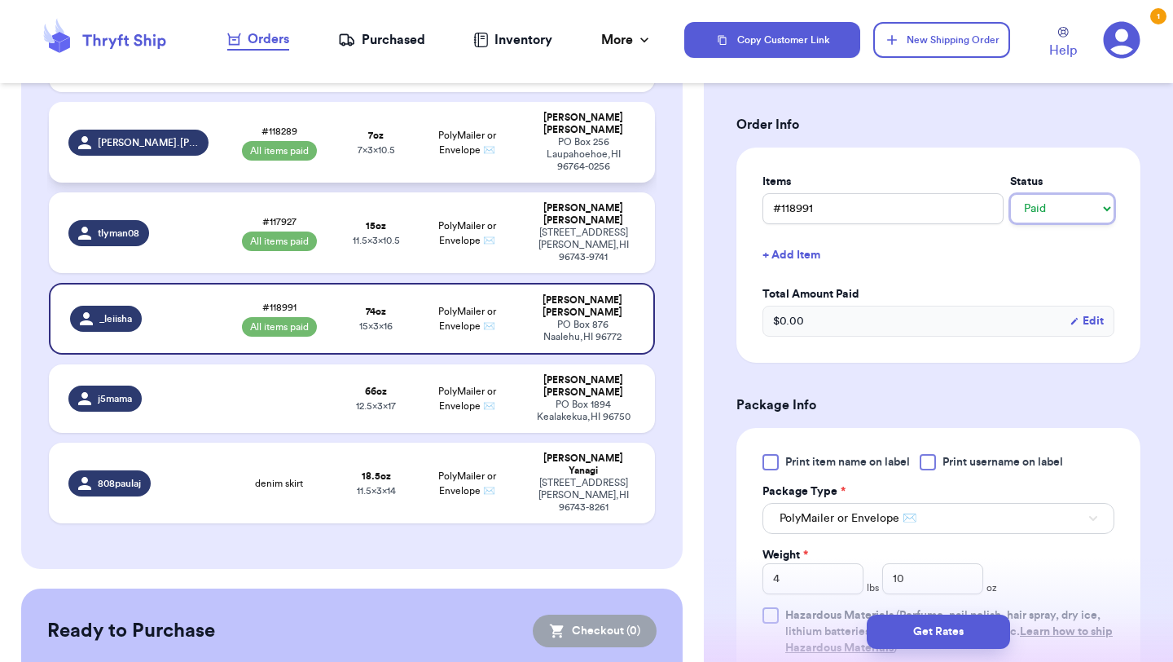
scroll to position [659, 0]
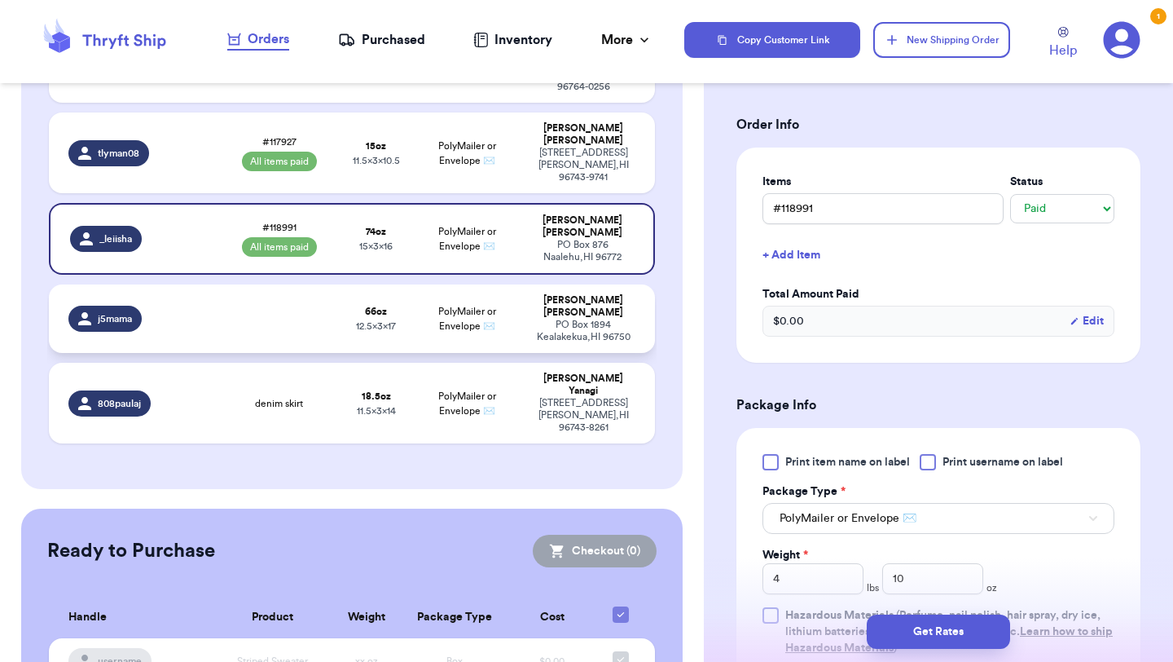
click at [461, 284] on td "PolyMailer or Envelope ✉️" at bounding box center [466, 318] width 109 height 68
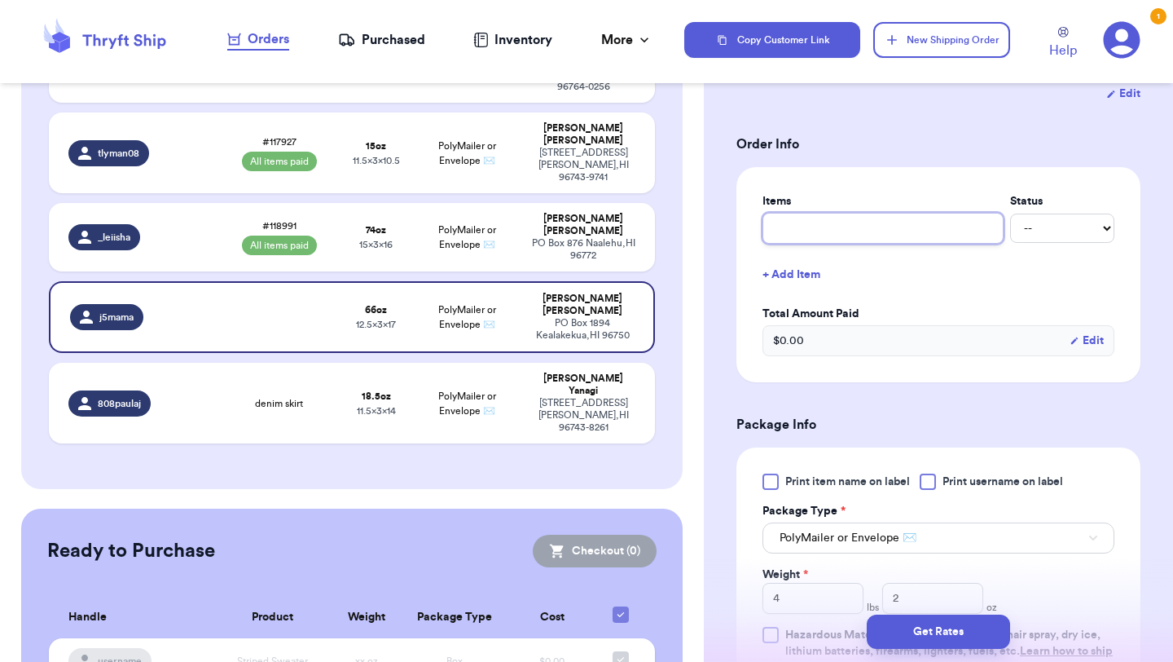
click at [865, 213] on input "text" at bounding box center [883, 228] width 241 height 31
paste input "#118256"
click at [1043, 213] on select "-- Paid Owes" at bounding box center [1062, 227] width 104 height 29
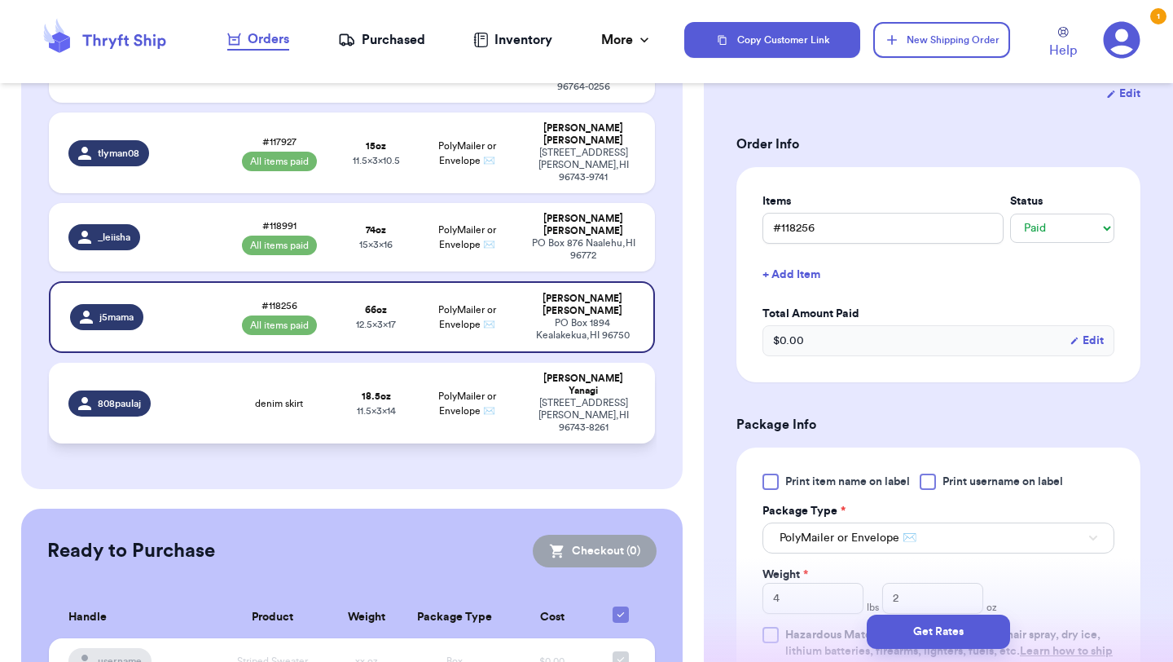
click at [371, 391] on strong "18.5 oz" at bounding box center [376, 396] width 29 height 10
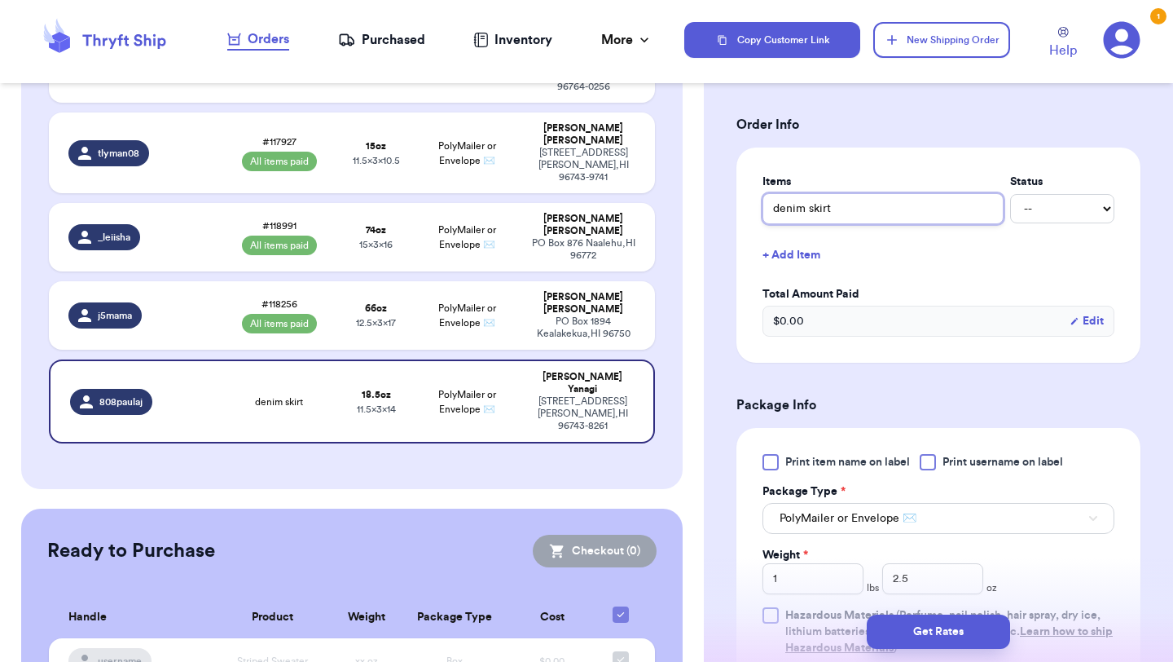
click at [860, 205] on input "denim skirt" at bounding box center [883, 208] width 241 height 31
paste input "#117229"
click at [1096, 213] on select "-- Paid Owes" at bounding box center [1062, 208] width 104 height 29
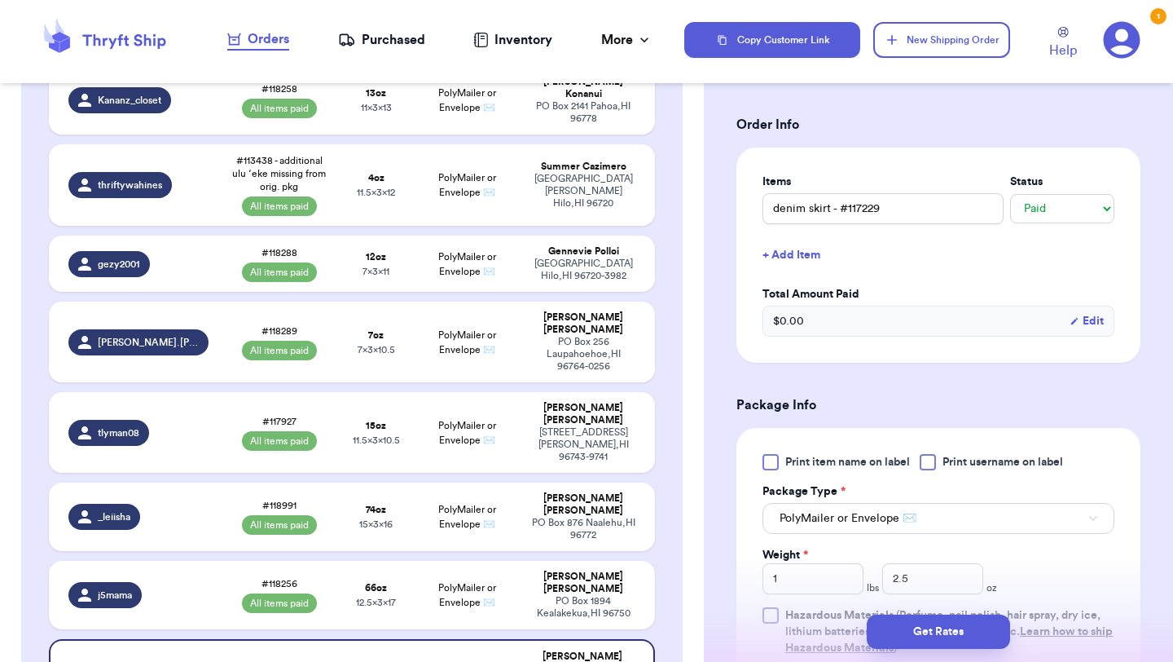
scroll to position [0, 0]
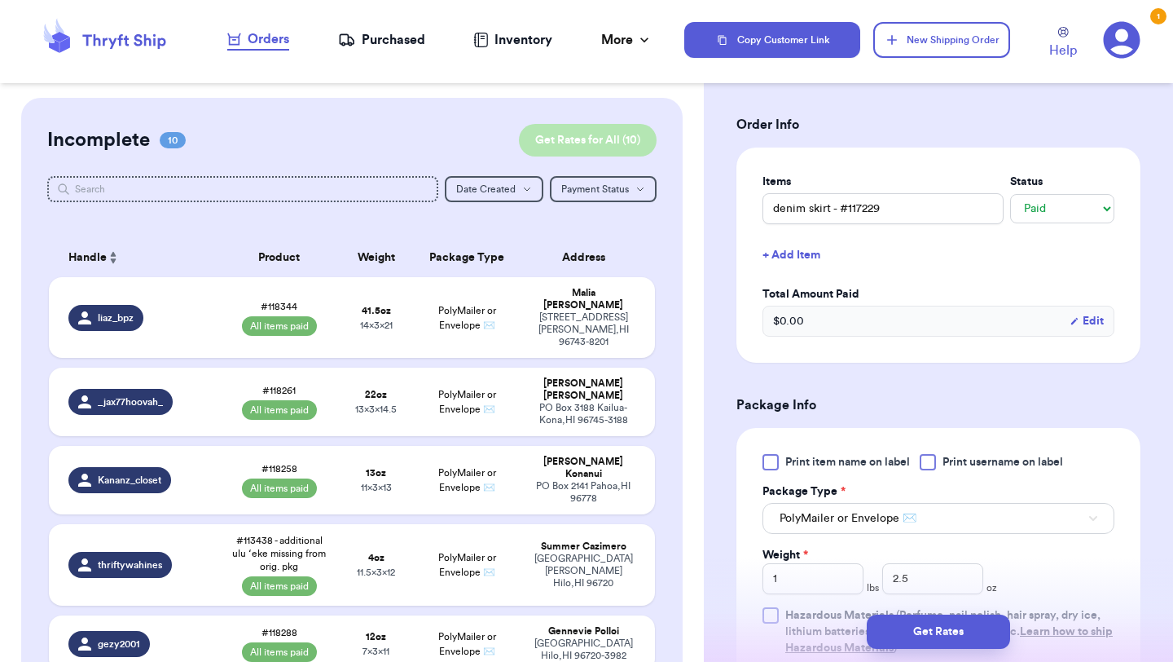
click at [633, 134] on button "Get Rates for All ( 10 )" at bounding box center [588, 140] width 138 height 33
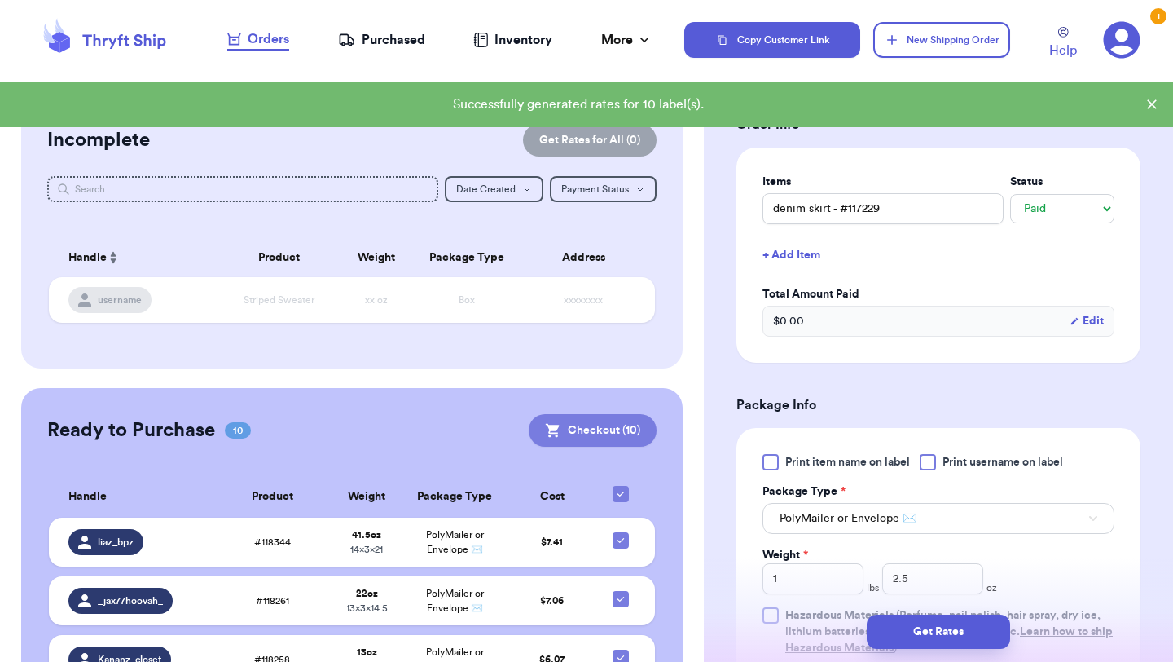
click at [623, 441] on button "Checkout ( 10 )" at bounding box center [593, 430] width 128 height 33
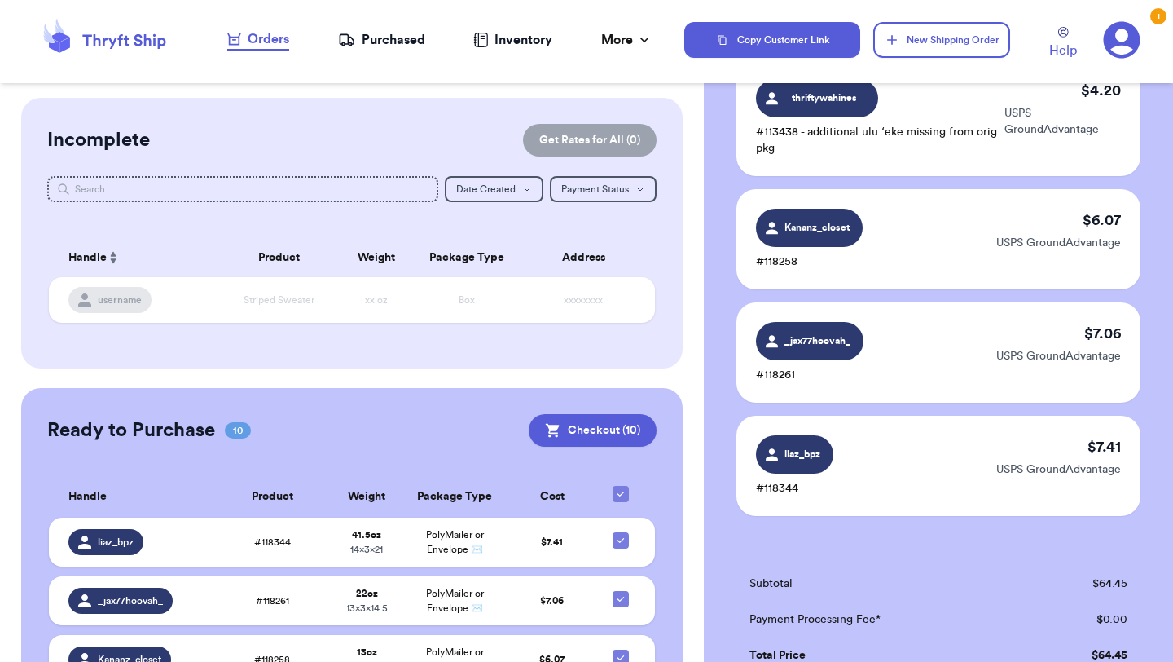
scroll to position [1062, 0]
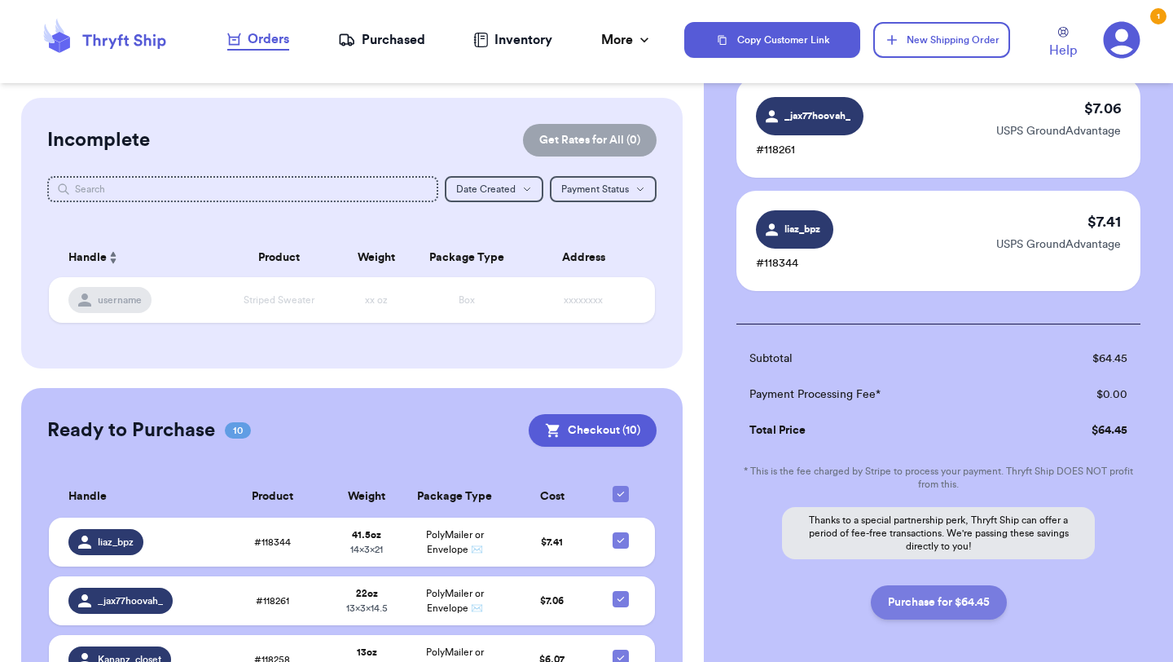
click at [978, 585] on button "Purchase for $64.45" at bounding box center [939, 602] width 136 height 34
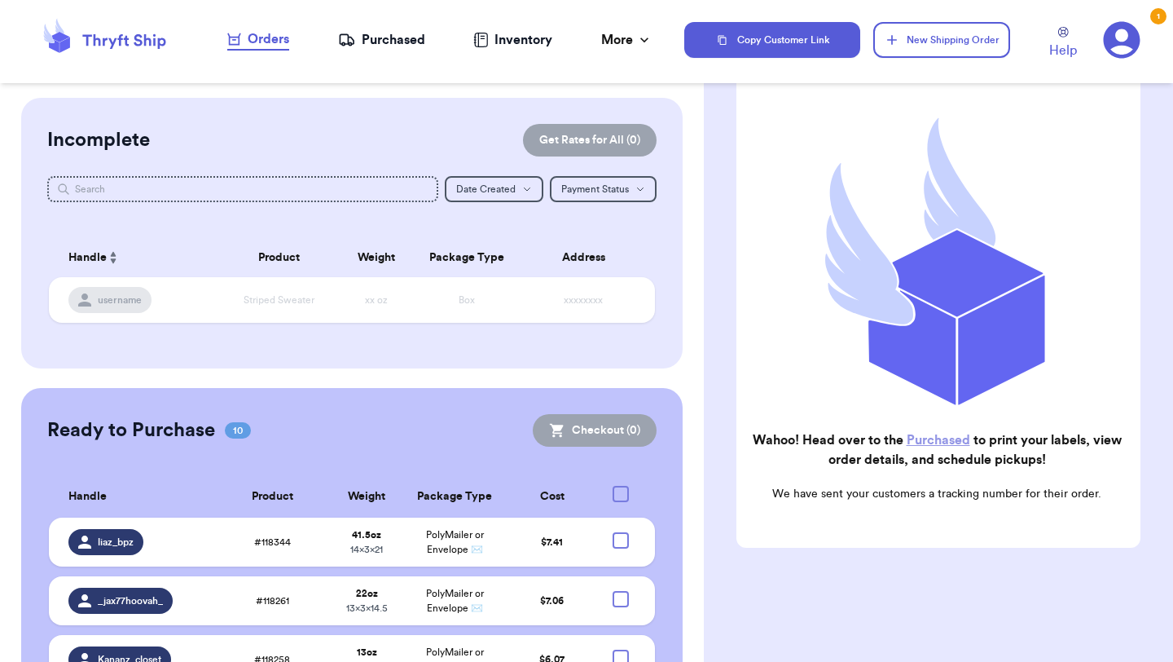
scroll to position [134, 0]
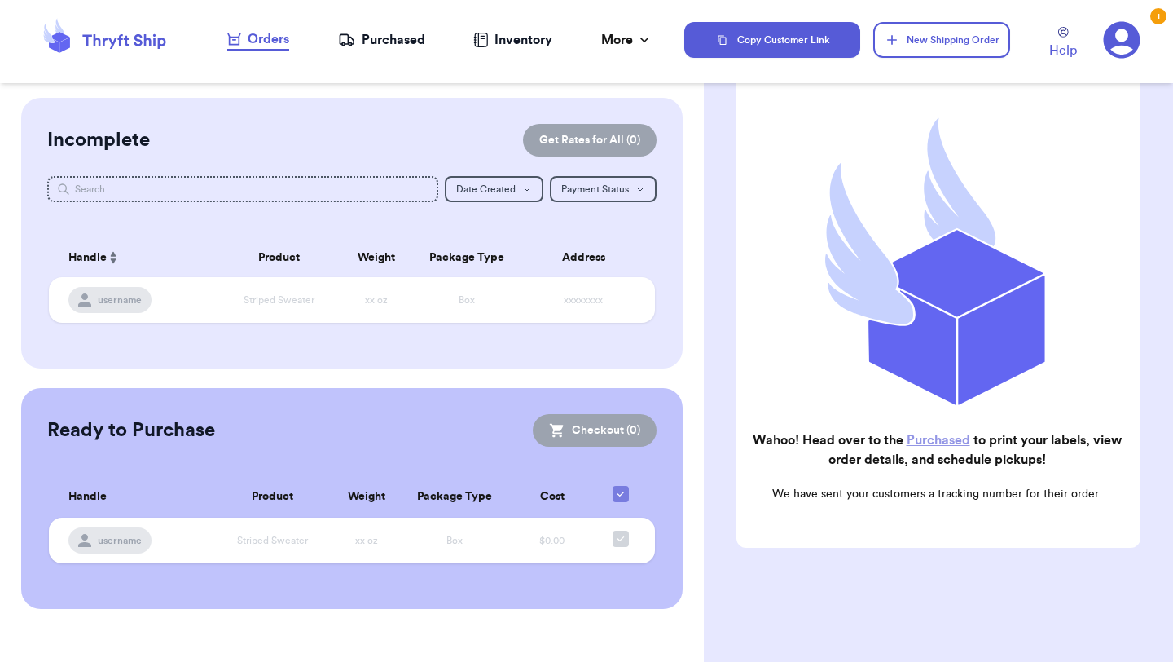
click at [504, 44] on div "Inventory" at bounding box center [512, 40] width 79 height 20
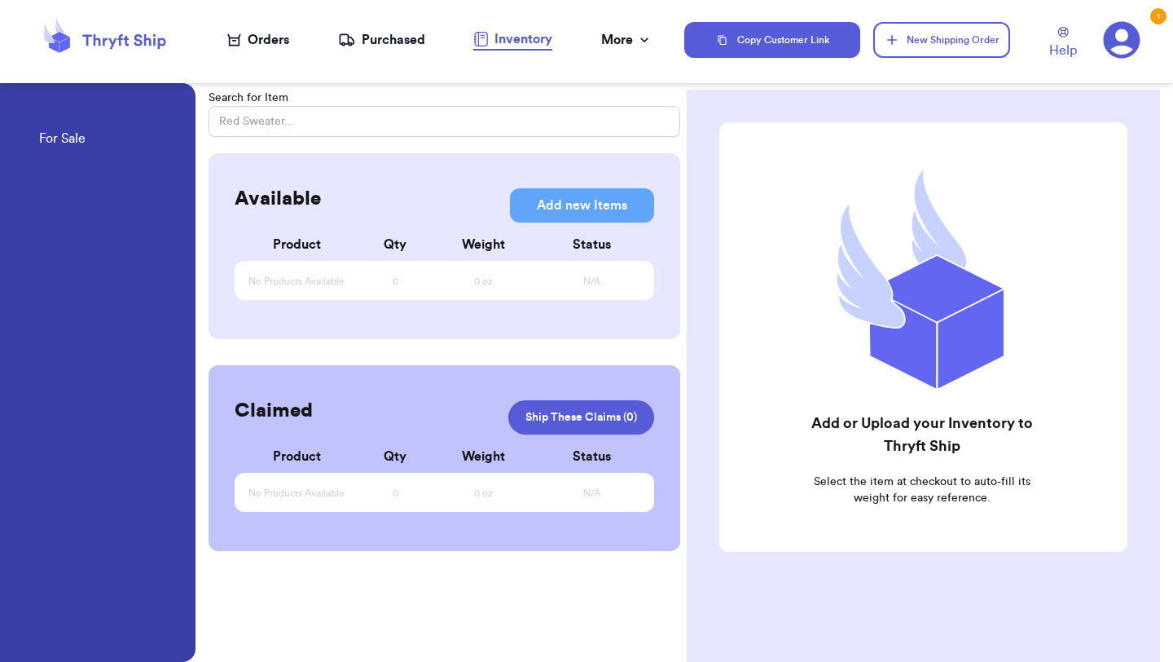
click at [415, 40] on div "Purchased" at bounding box center [381, 40] width 87 height 20
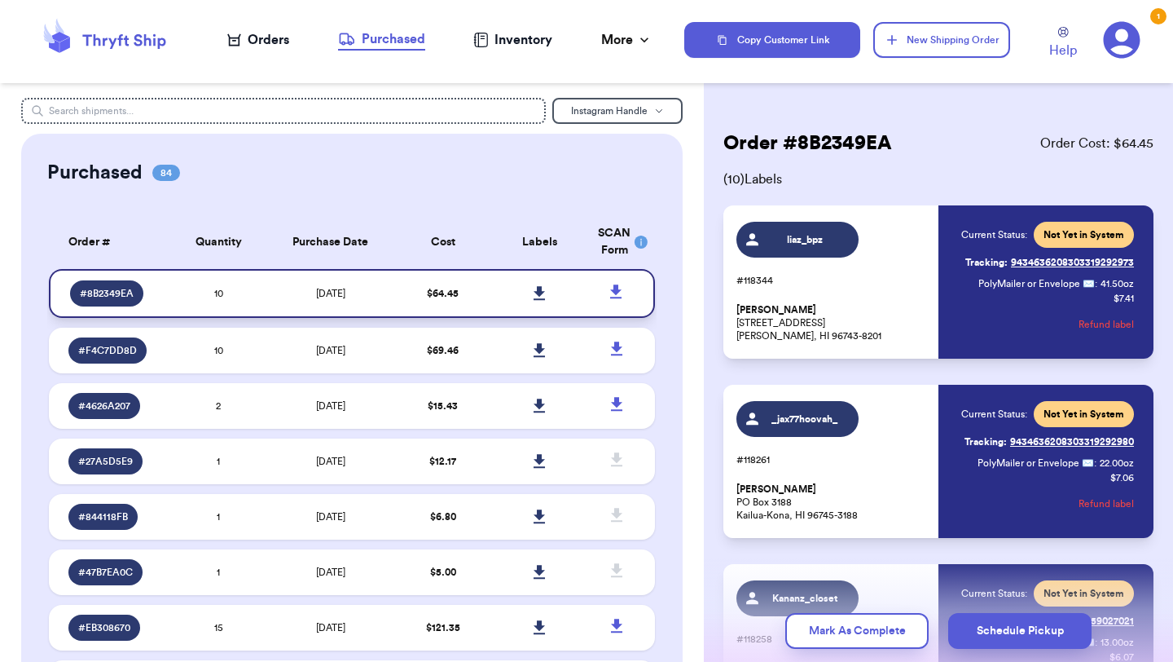
click at [618, 293] on icon at bounding box center [616, 292] width 20 height 20
click at [539, 291] on icon at bounding box center [539, 293] width 11 height 14
click at [1143, 265] on div "liaz_bpz #118344 Malia Pieper 64-5155 Kalake St Kamuela, HI 96743-8201 Current …" at bounding box center [939, 281] width 430 height 153
